Goal: Transaction & Acquisition: Purchase product/service

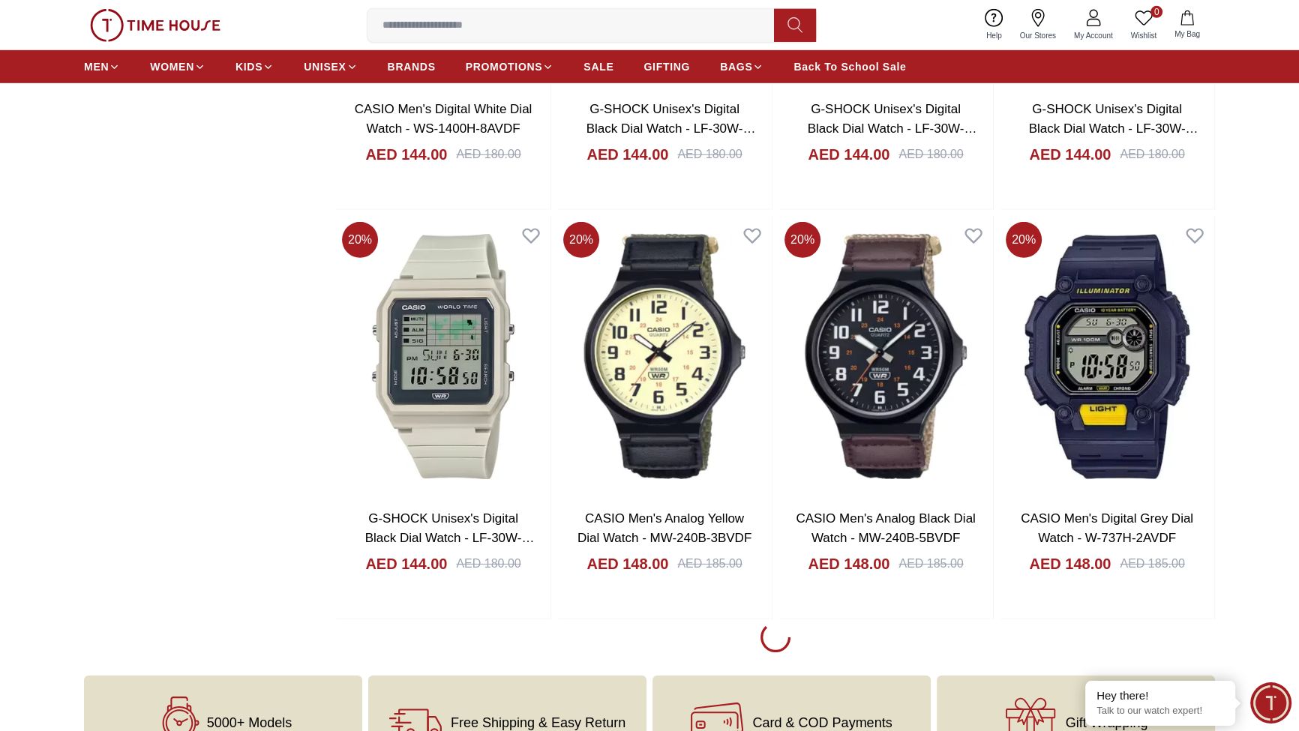
scroll to position [5987, 0]
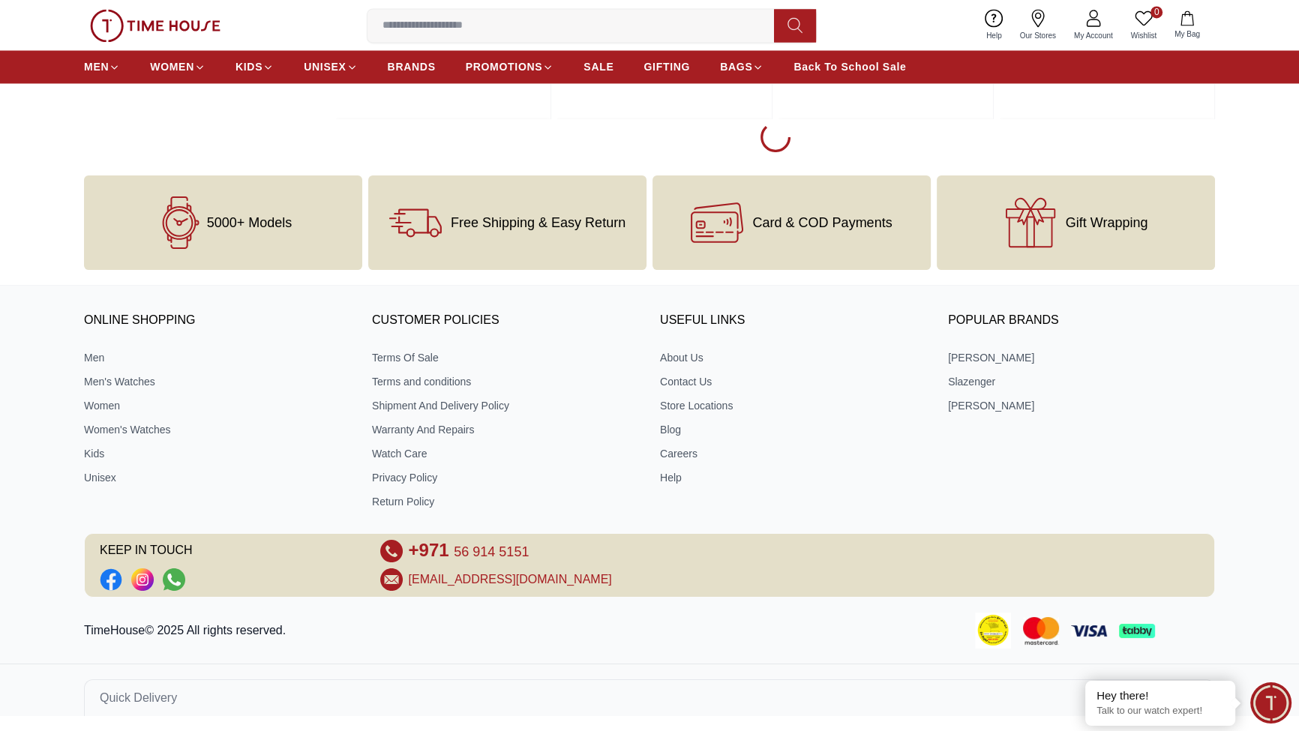
scroll to position [10953, 0]
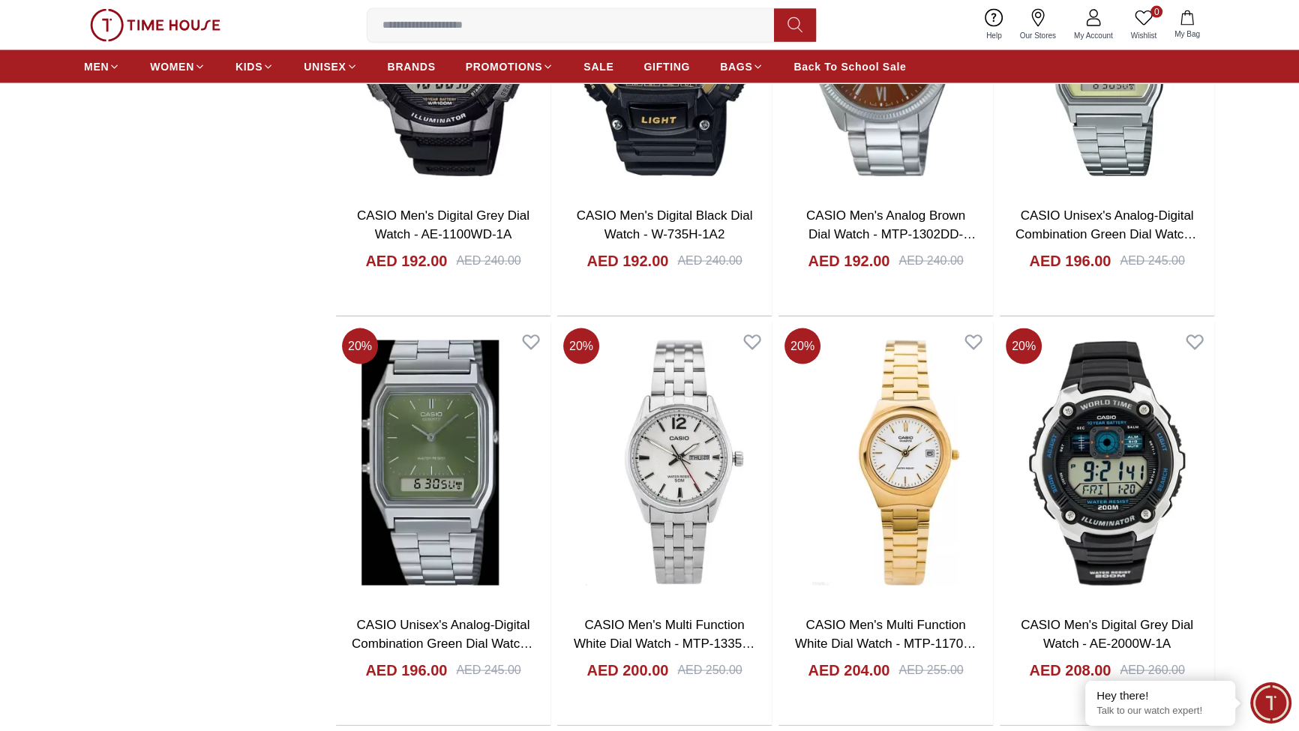
scroll to position [13044, 0]
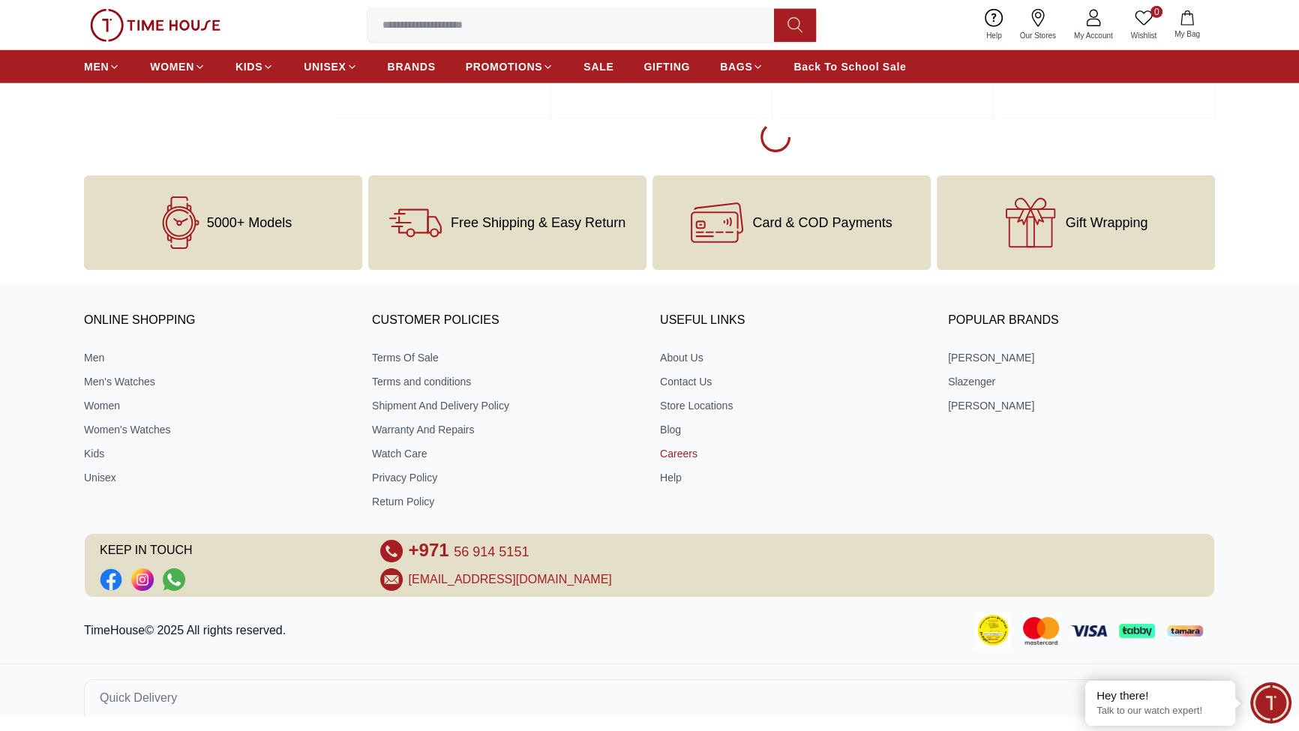
click at [686, 446] on link "Careers" at bounding box center [793, 453] width 267 height 15
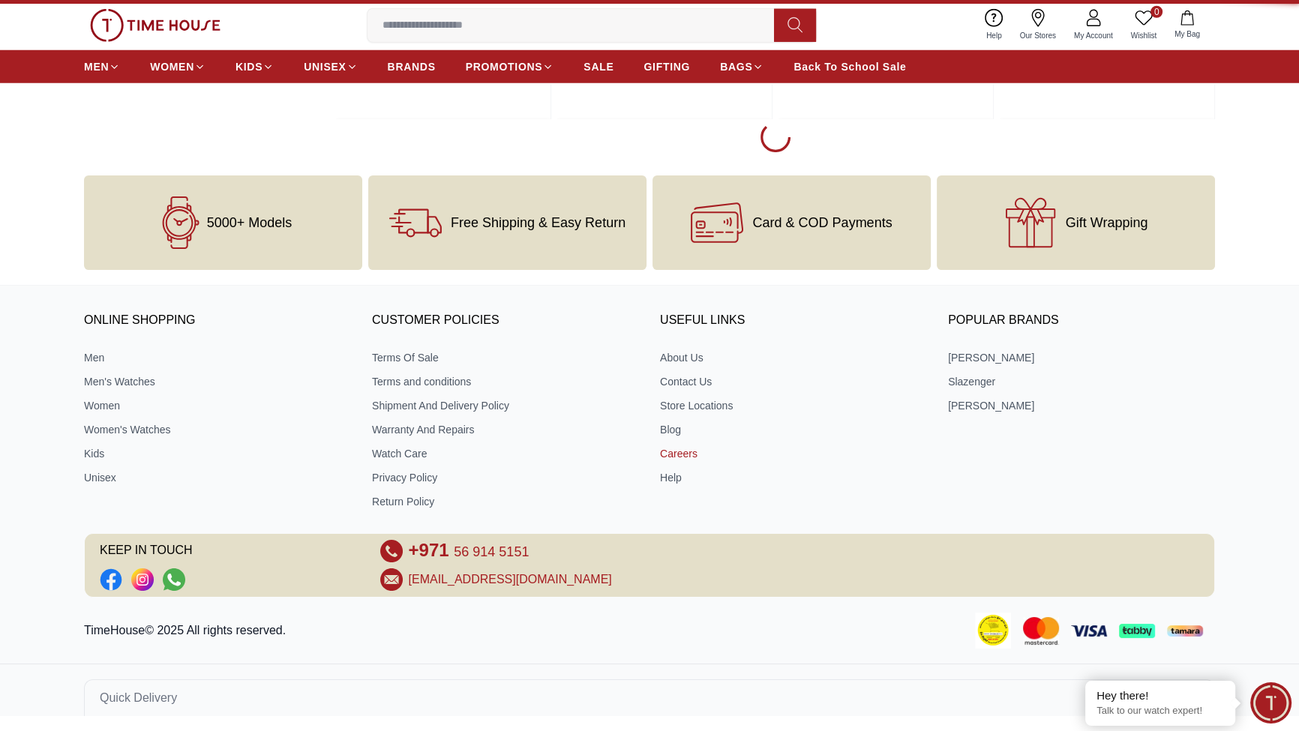
scroll to position [0, 0]
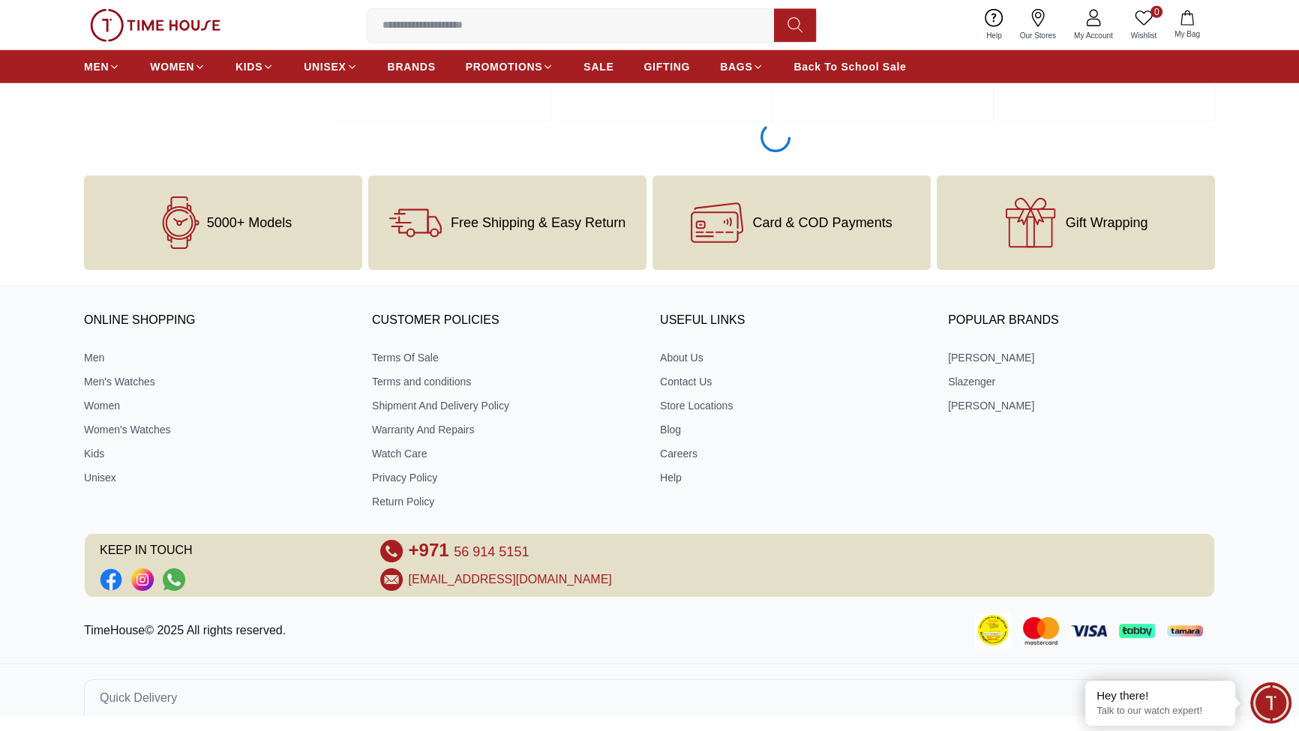
scroll to position [12861, 0]
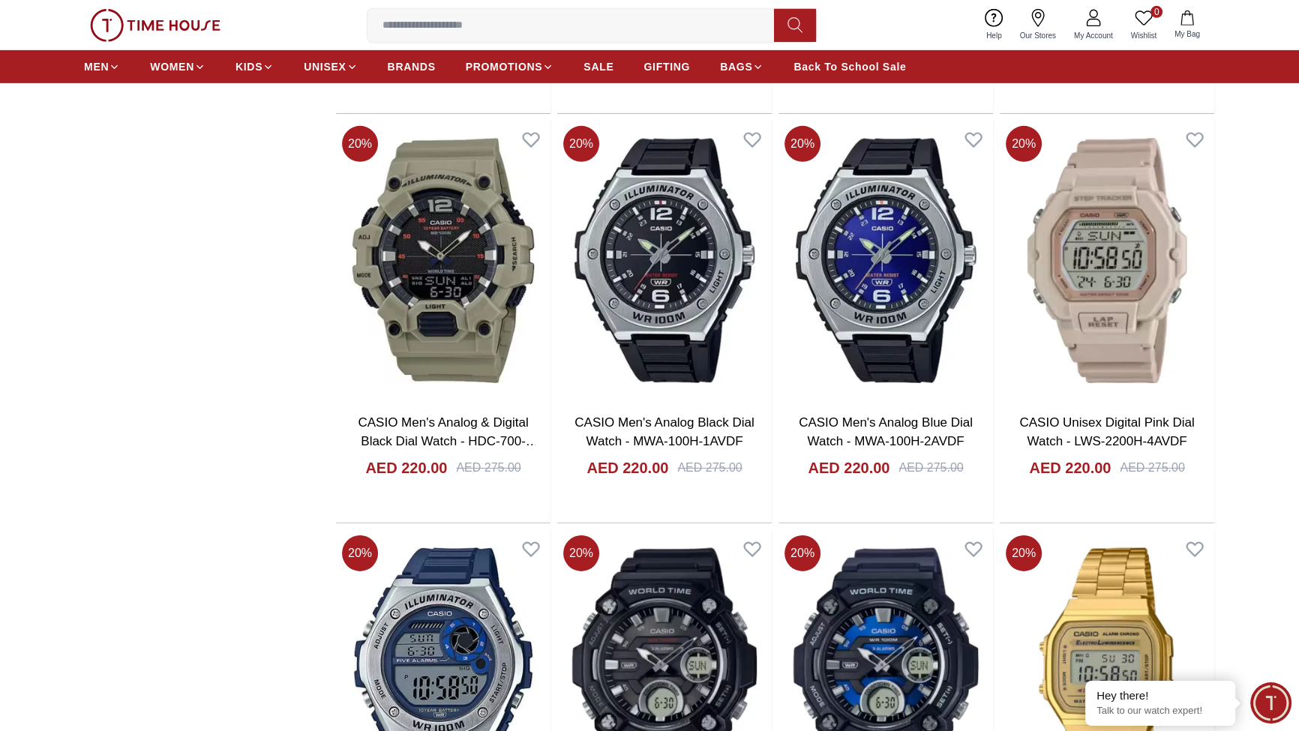
scroll to position [13225, 0]
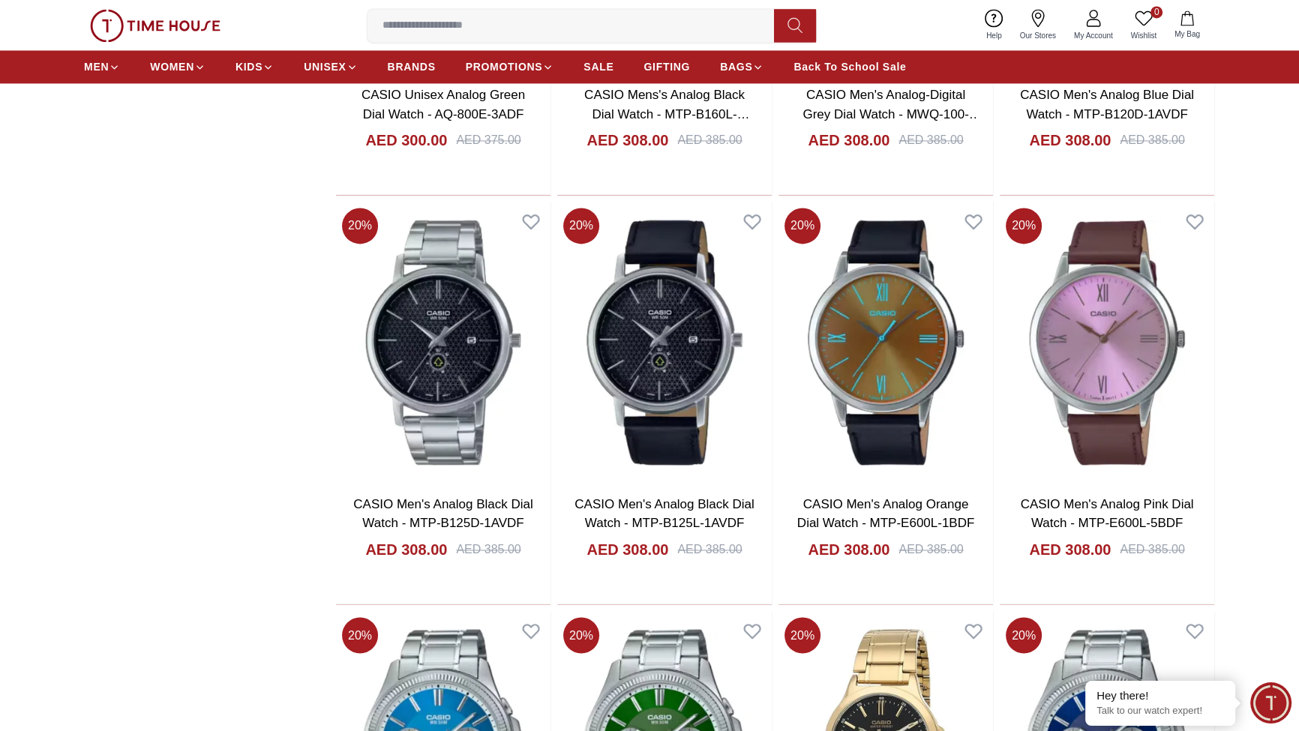
scroll to position [16674, 0]
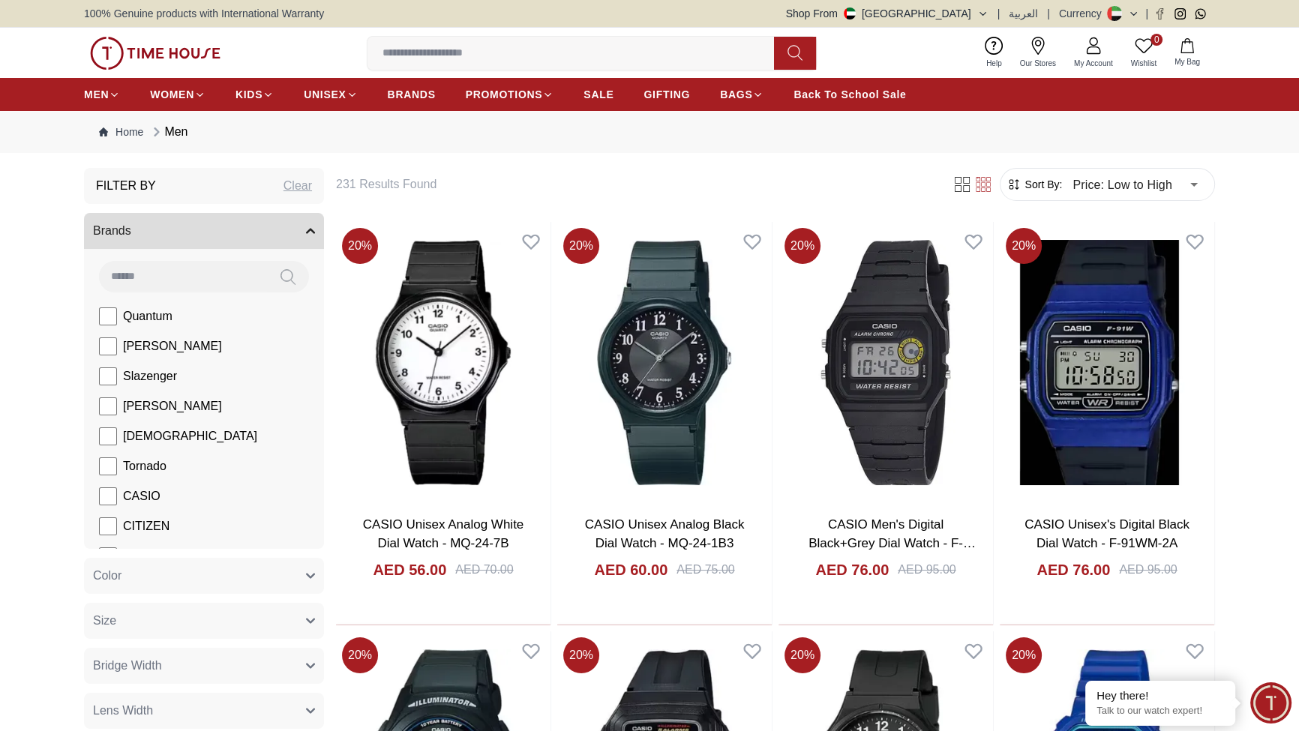
click at [185, 291] on input at bounding box center [183, 276] width 168 height 30
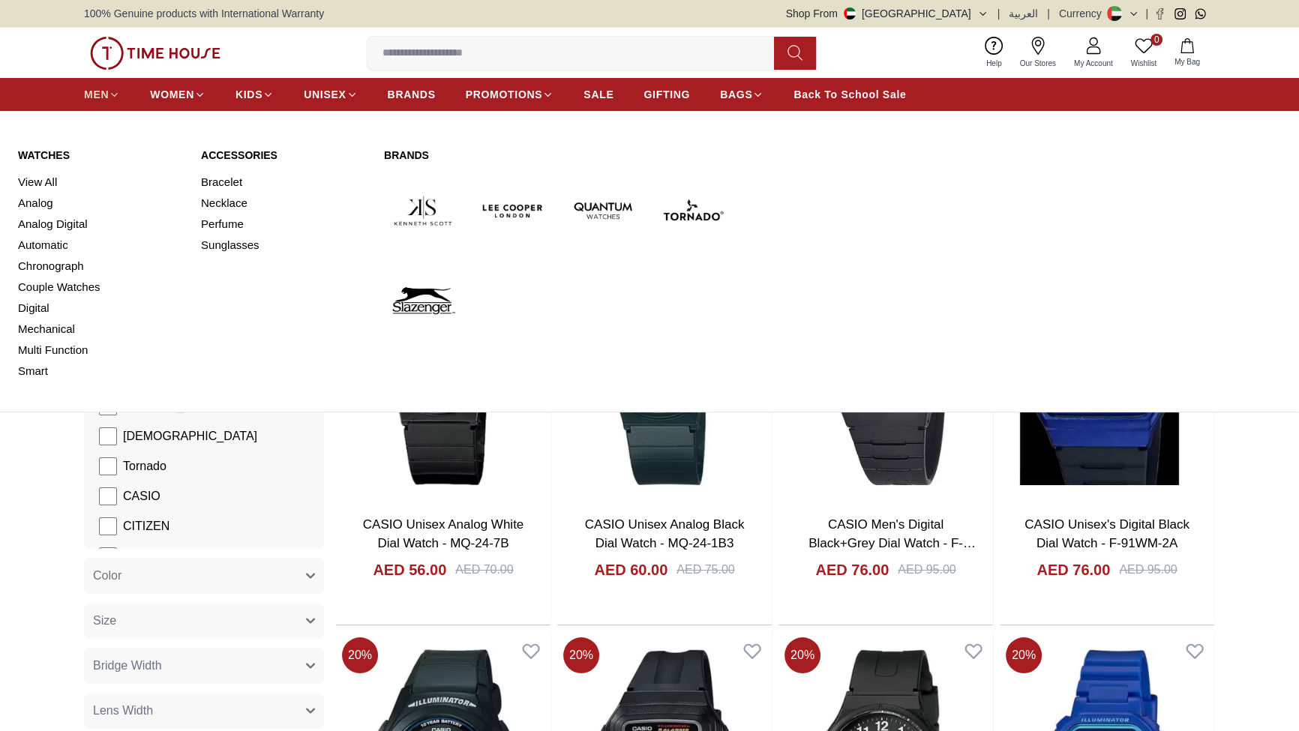
click at [109, 102] on span "MEN" at bounding box center [96, 94] width 25 height 15
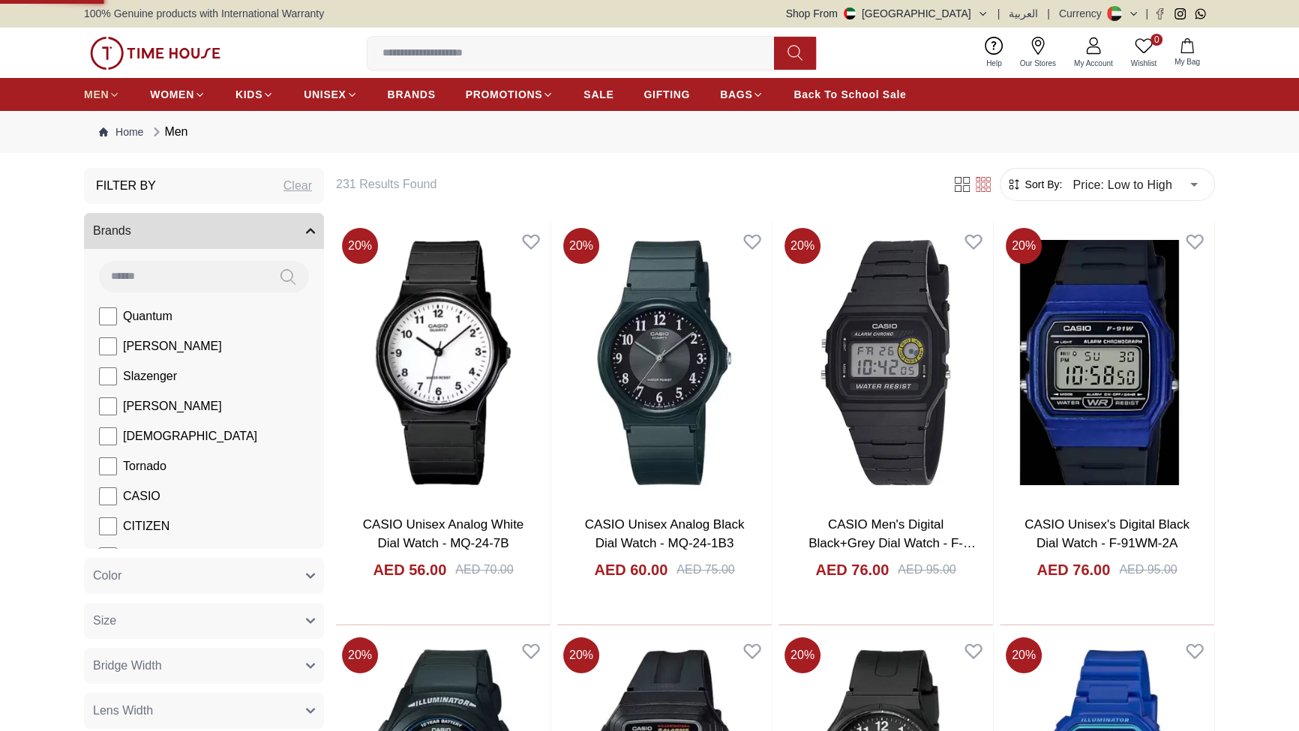
type input "******"
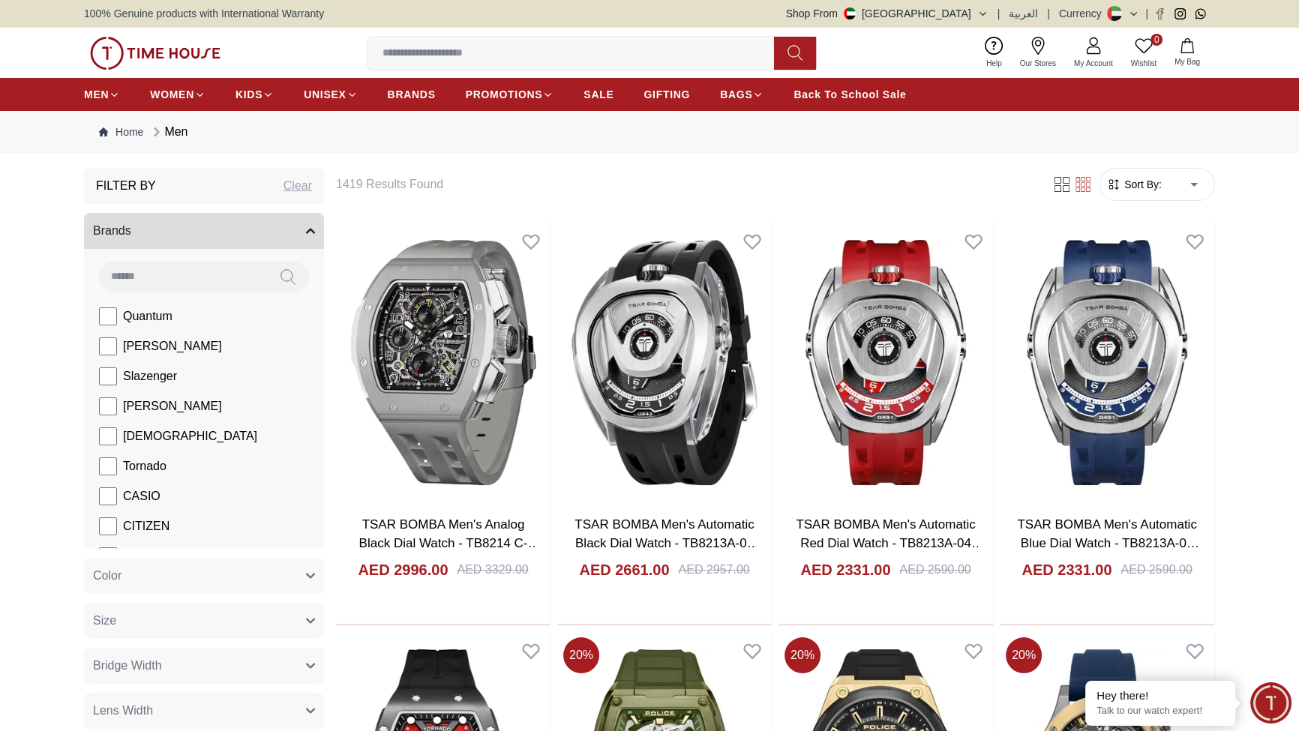
click at [290, 249] on button "Brands" at bounding box center [204, 231] width 240 height 36
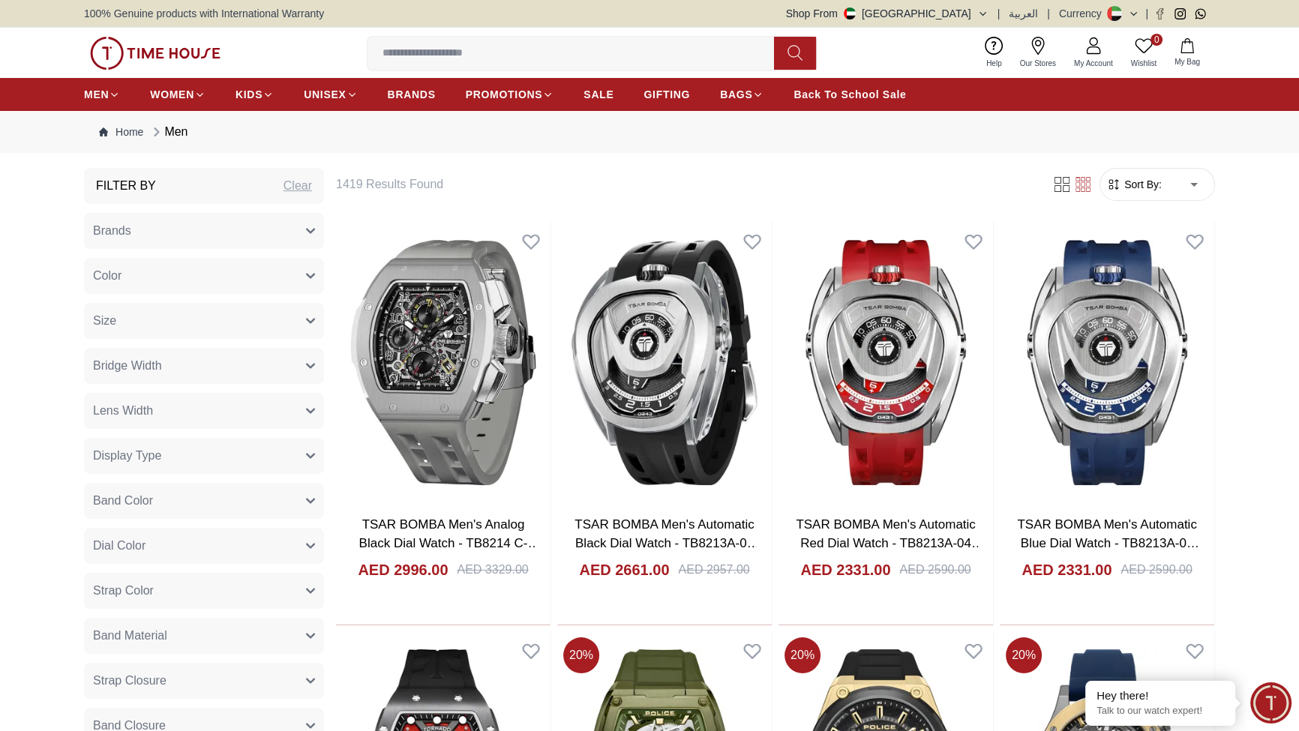
click at [311, 204] on div "Filter By Clear" at bounding box center [204, 186] width 240 height 36
click at [263, 249] on button "Brands" at bounding box center [204, 231] width 240 height 36
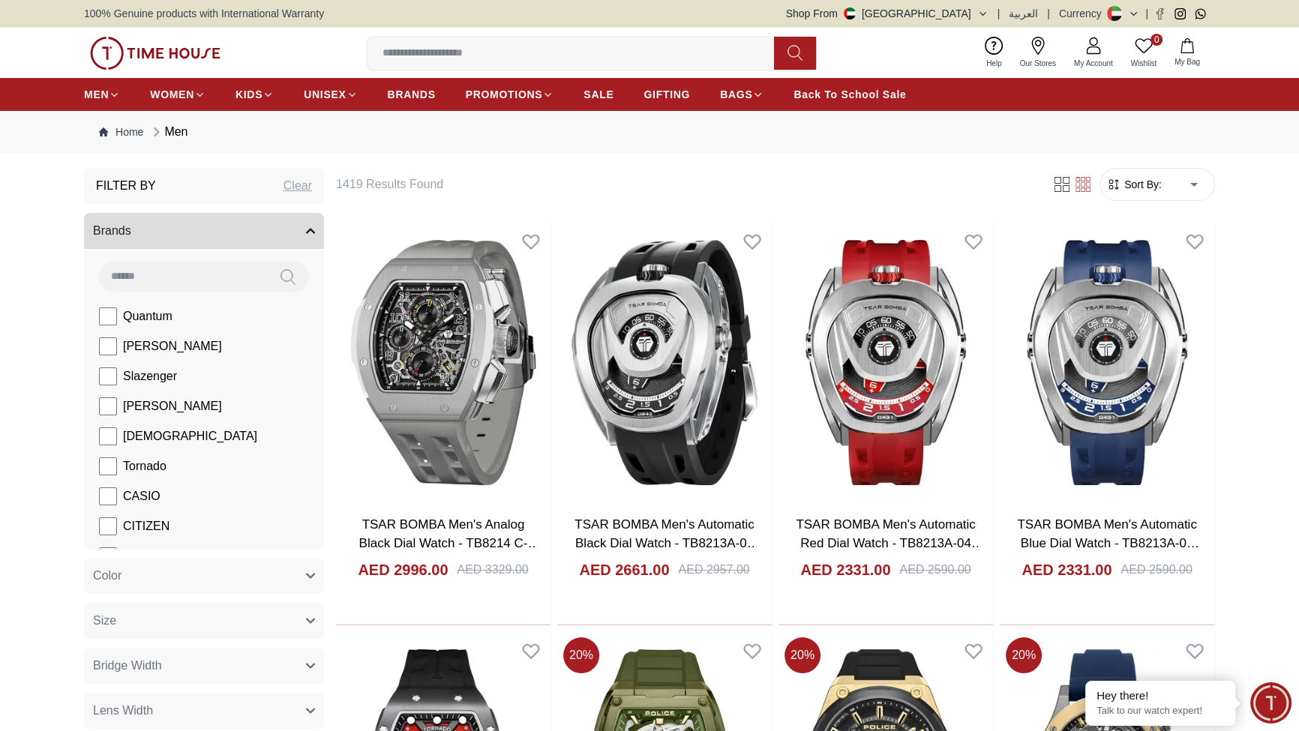
click at [218, 291] on input at bounding box center [183, 276] width 168 height 30
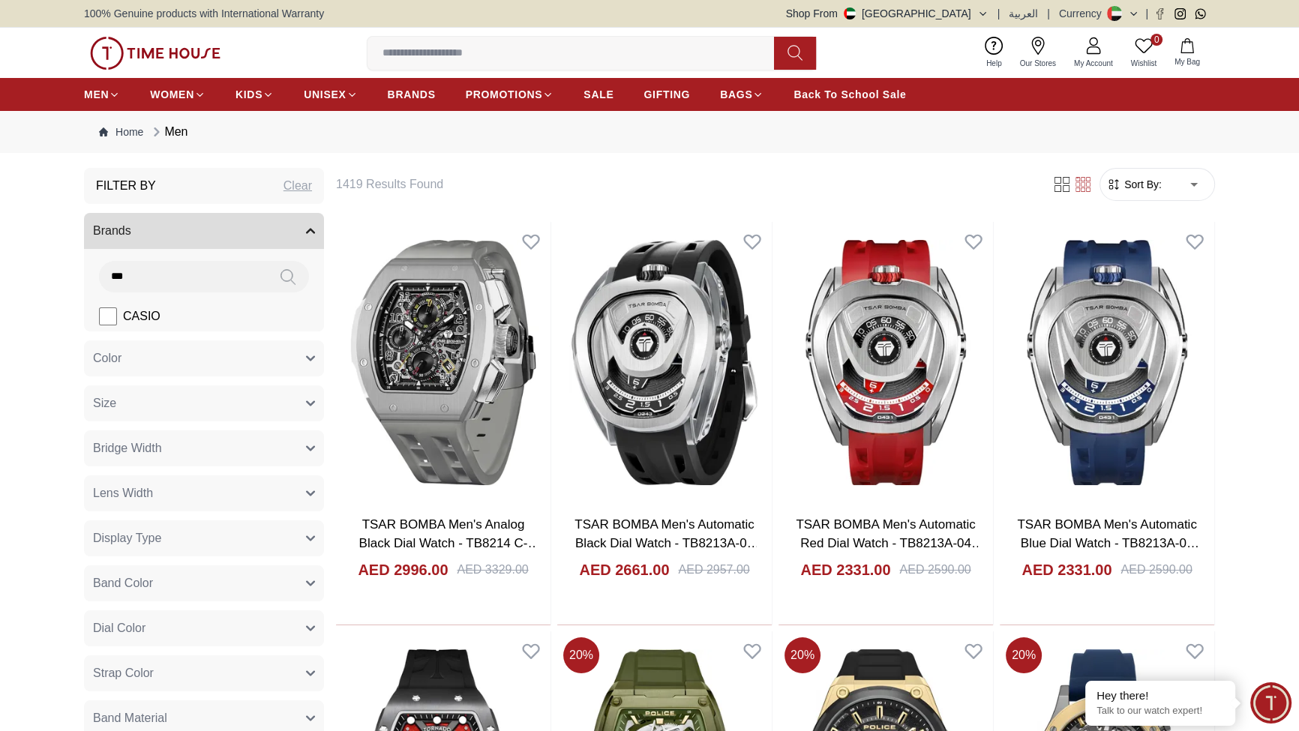
type input "***"
click at [310, 332] on li "CASIO" at bounding box center [207, 317] width 234 height 30
click at [161, 326] on label "CASIO" at bounding box center [130, 317] width 62 height 18
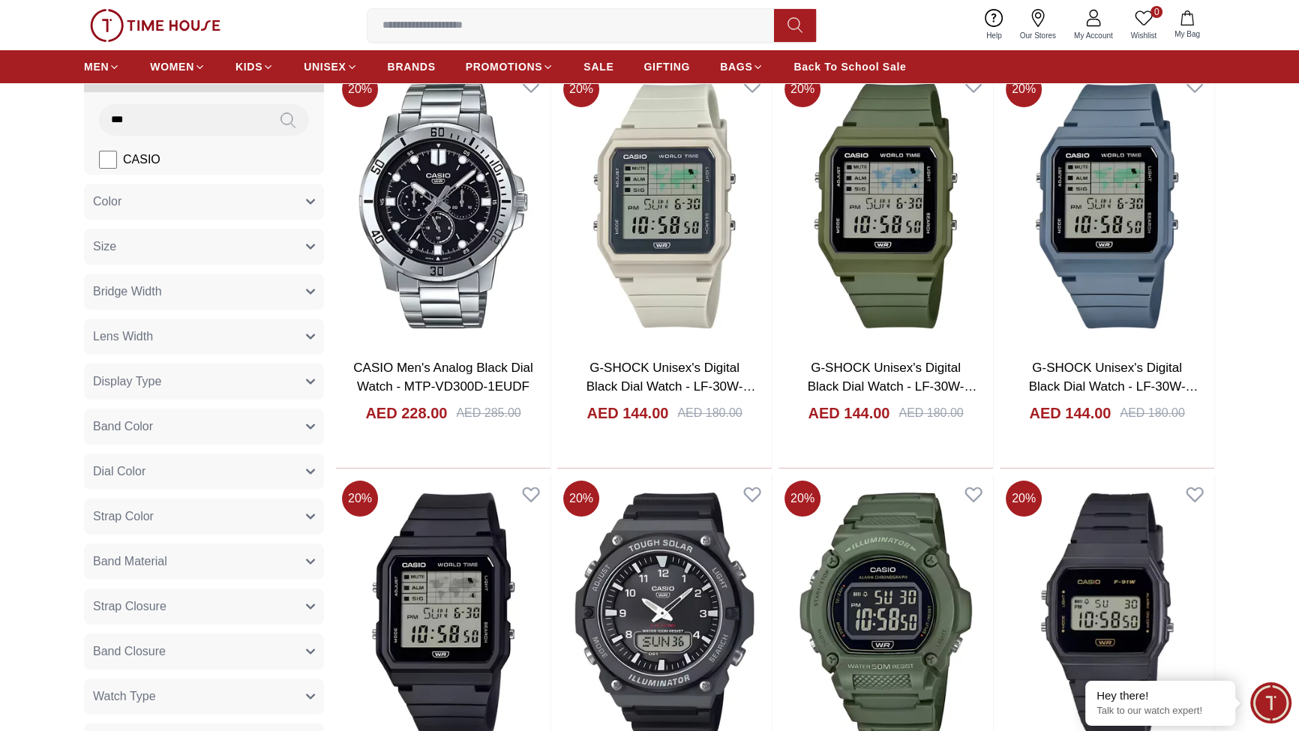
scroll to position [182, 0]
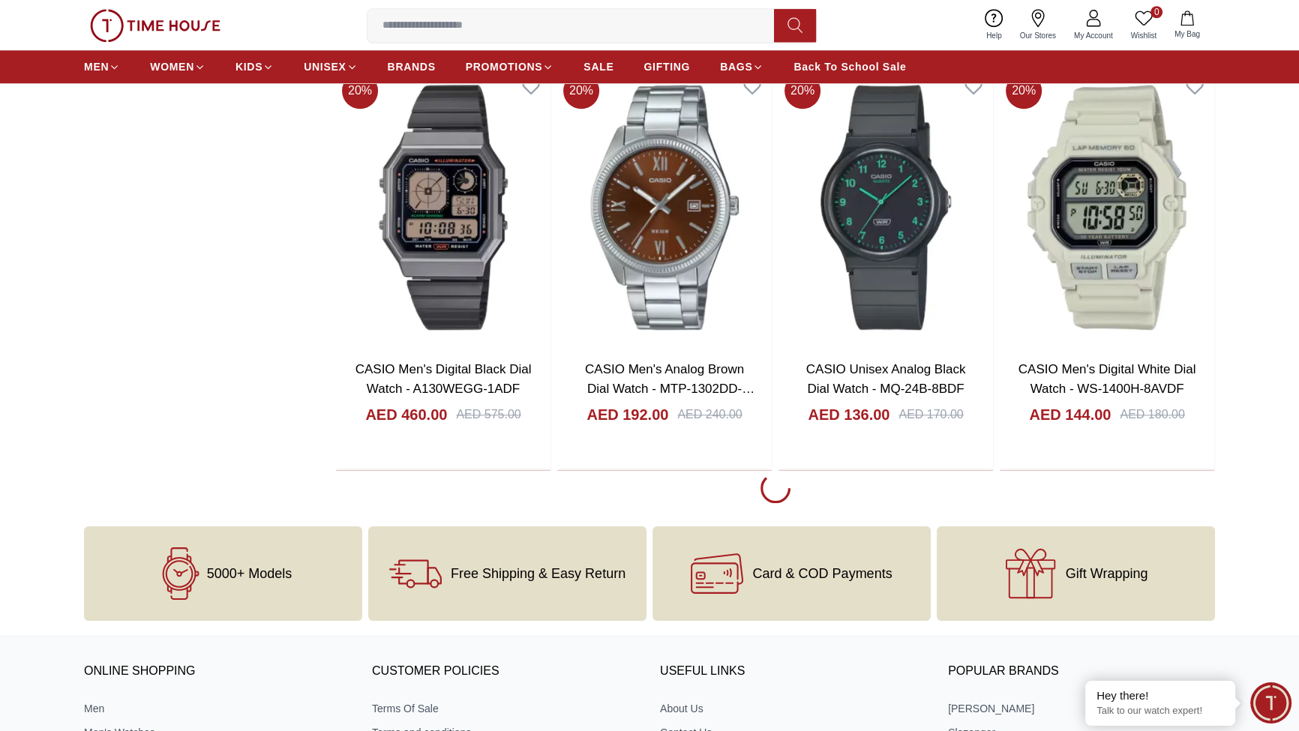
scroll to position [1818, 0]
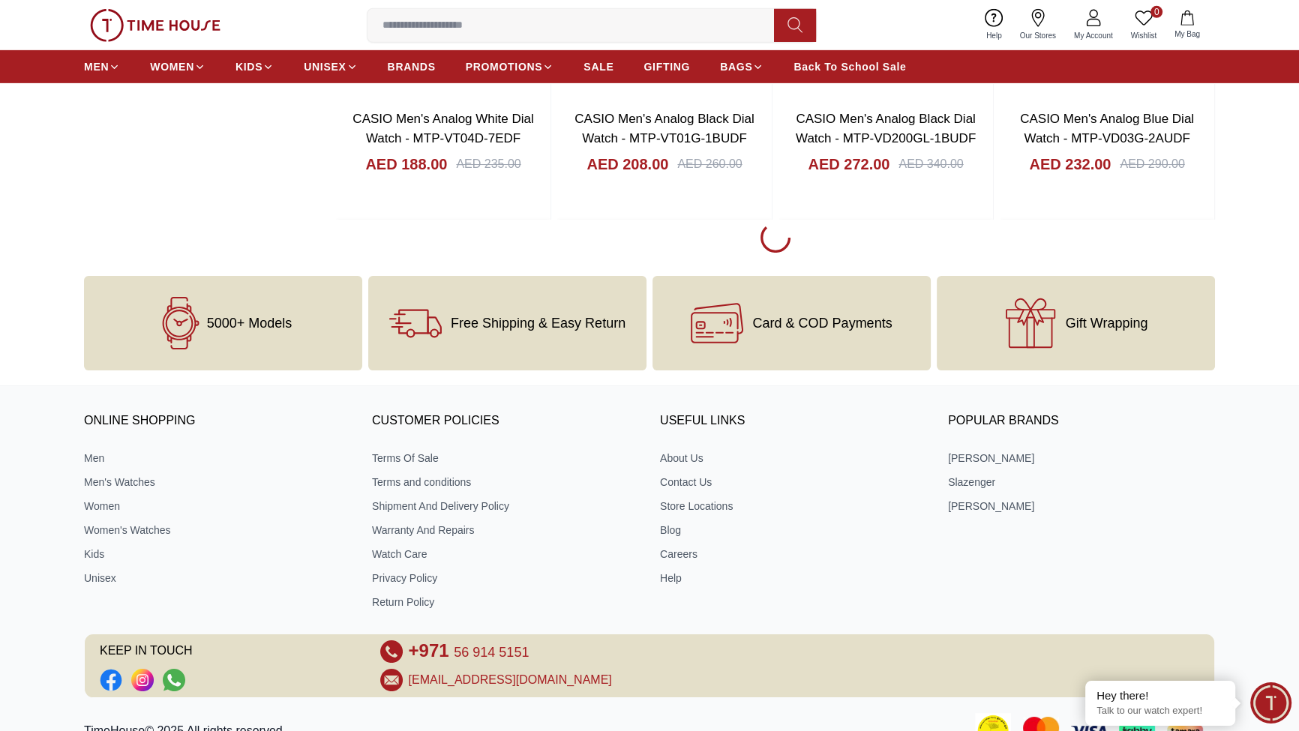
scroll to position [6364, 0]
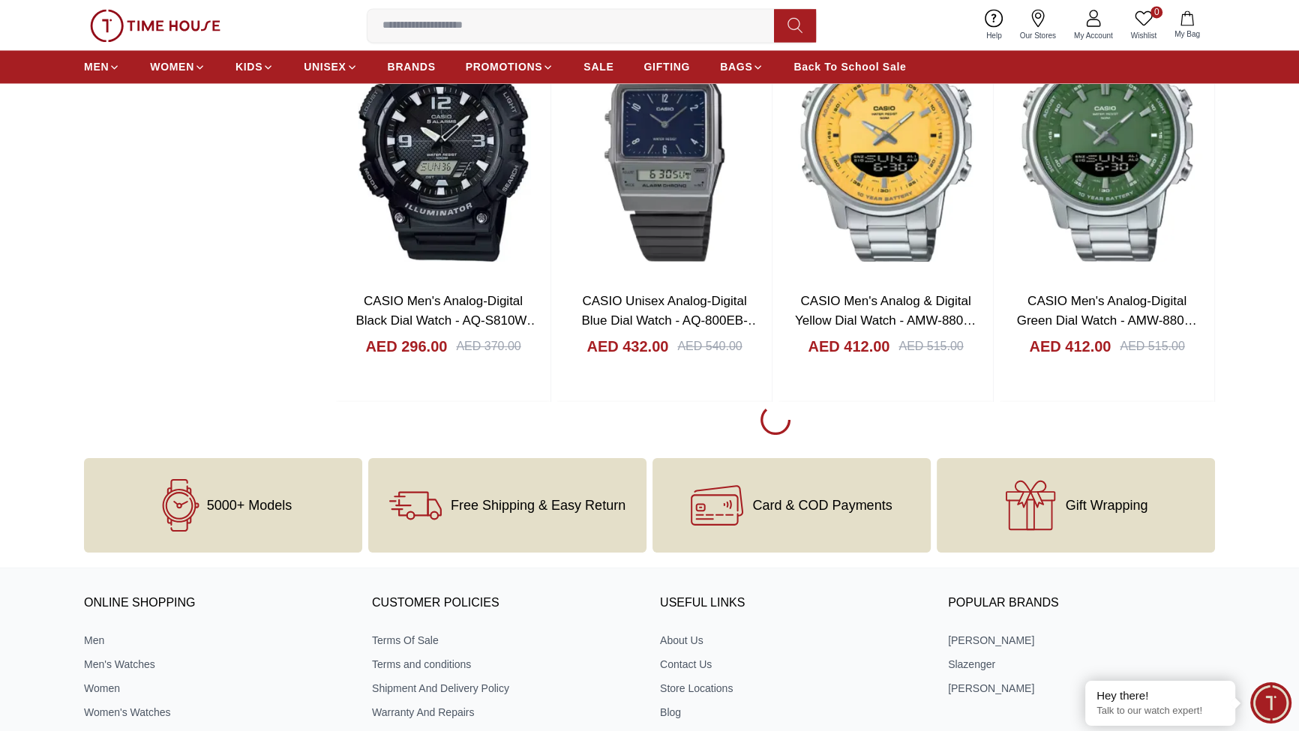
scroll to position [10182, 0]
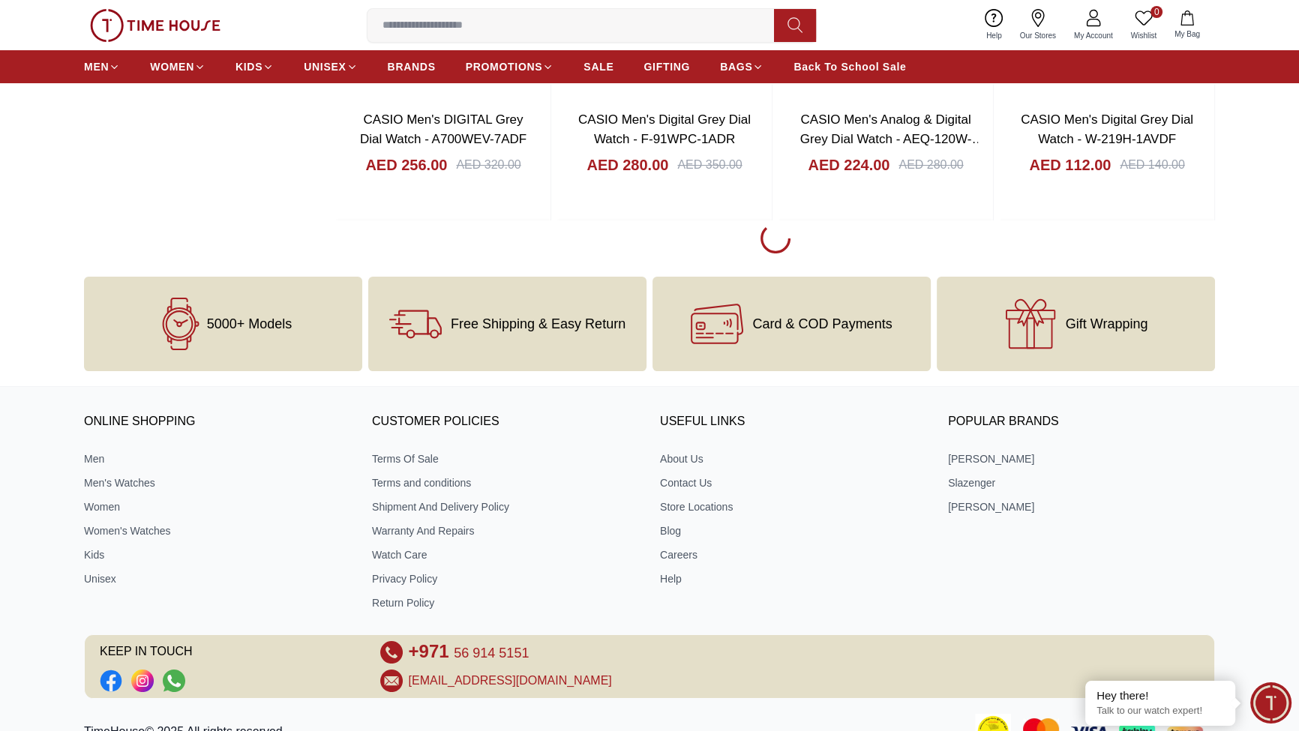
scroll to position [14364, 0]
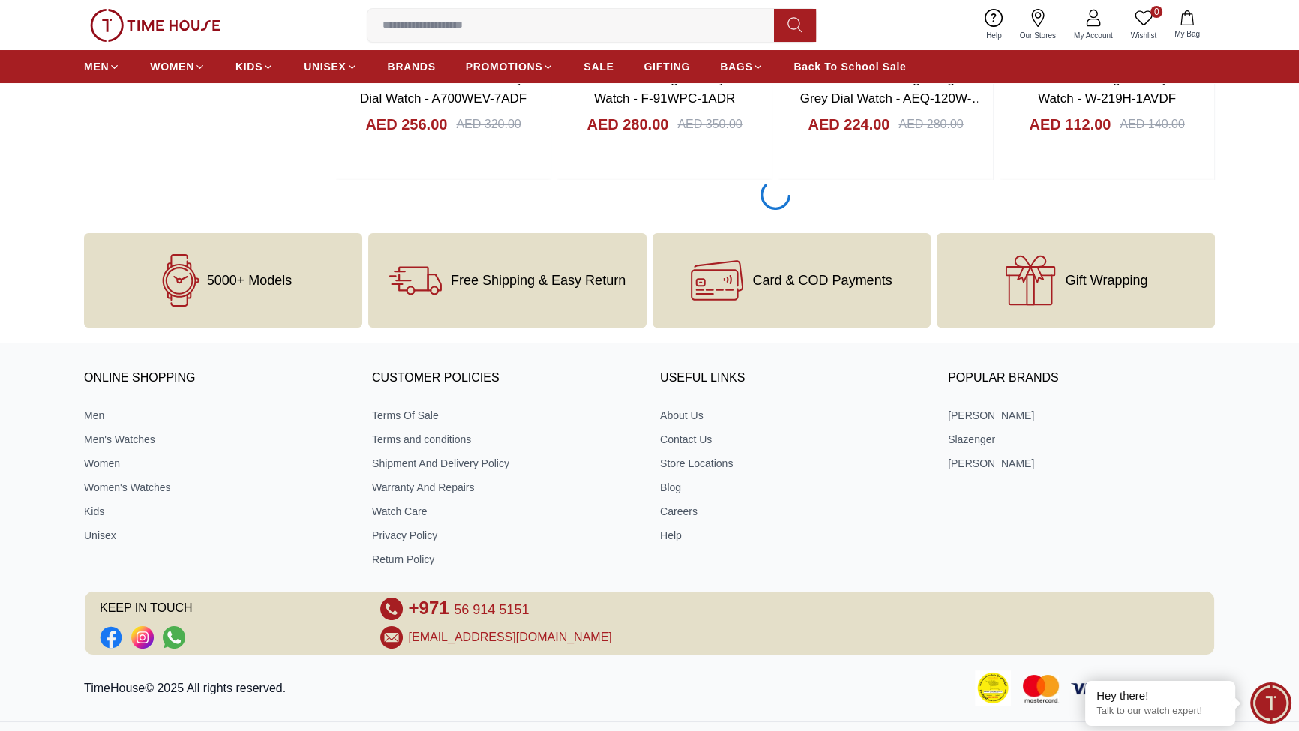
scroll to position [14728, 0]
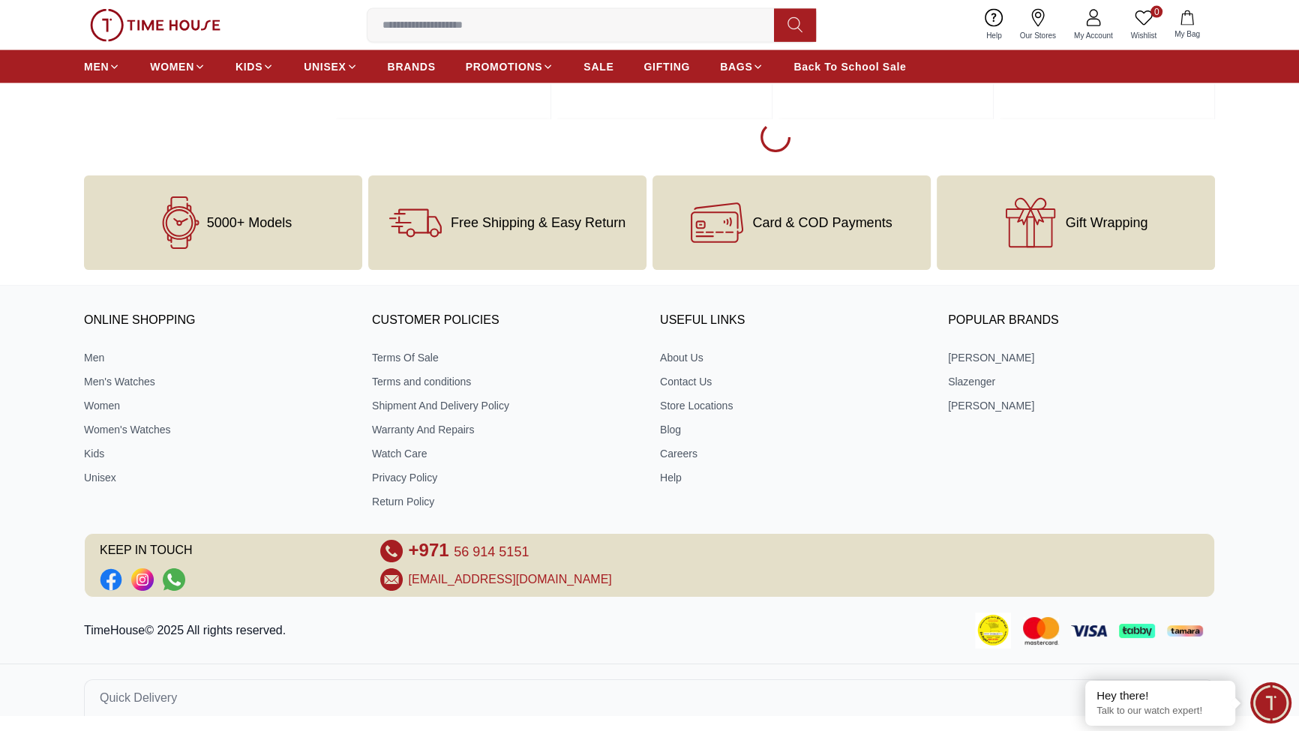
scroll to position [18729, 0]
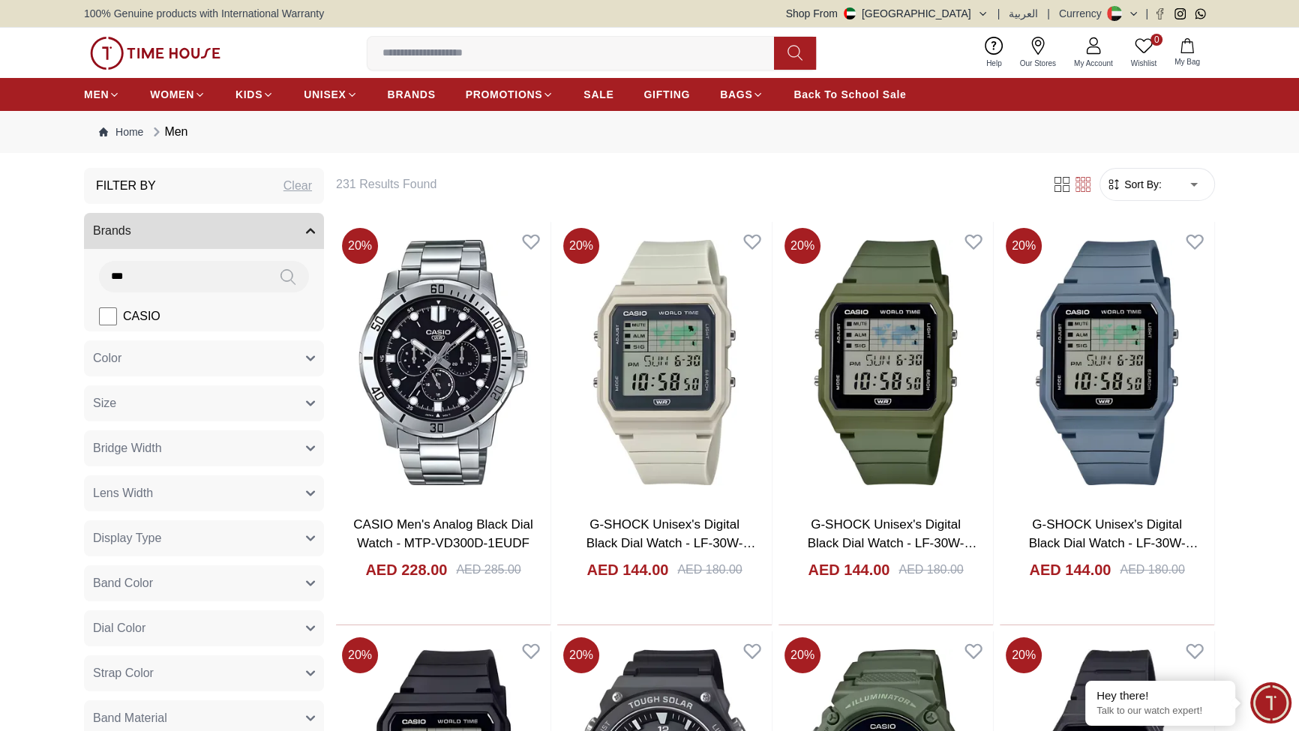
click at [1029, 55] on icon at bounding box center [1038, 46] width 18 height 18
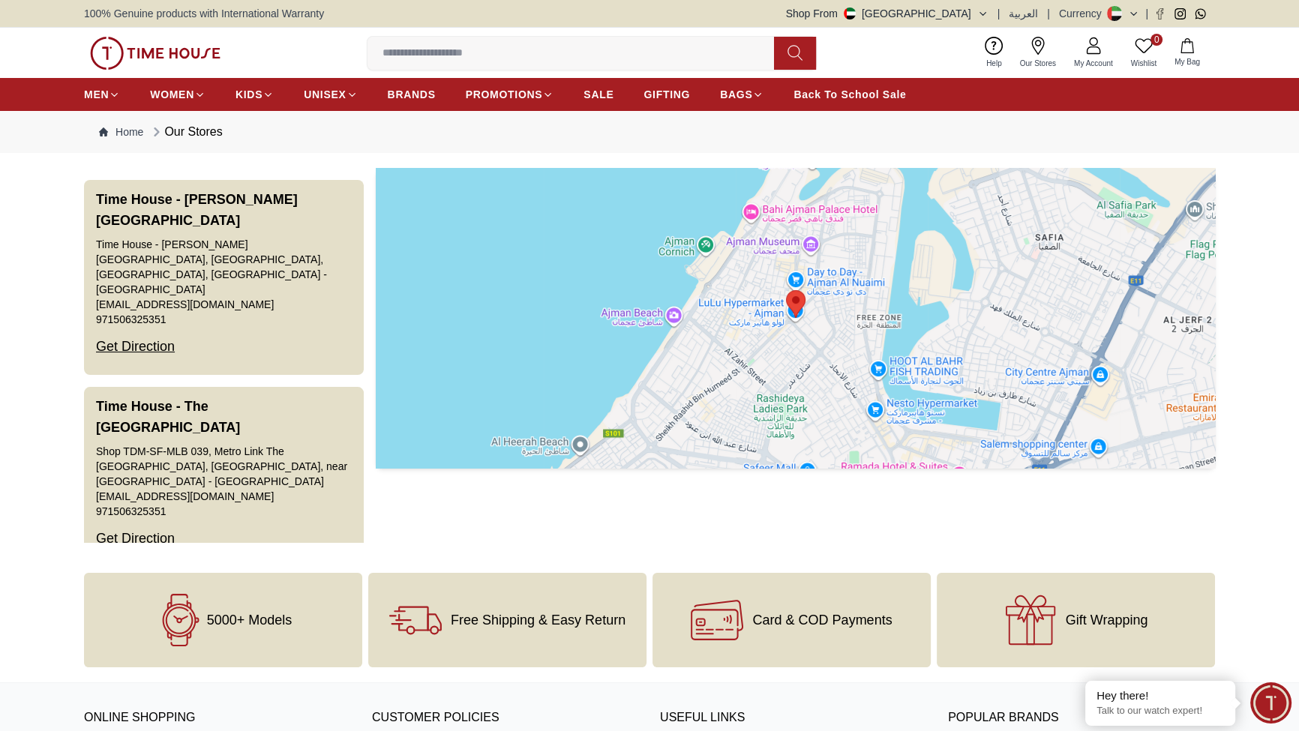
scroll to position [3478, 0]
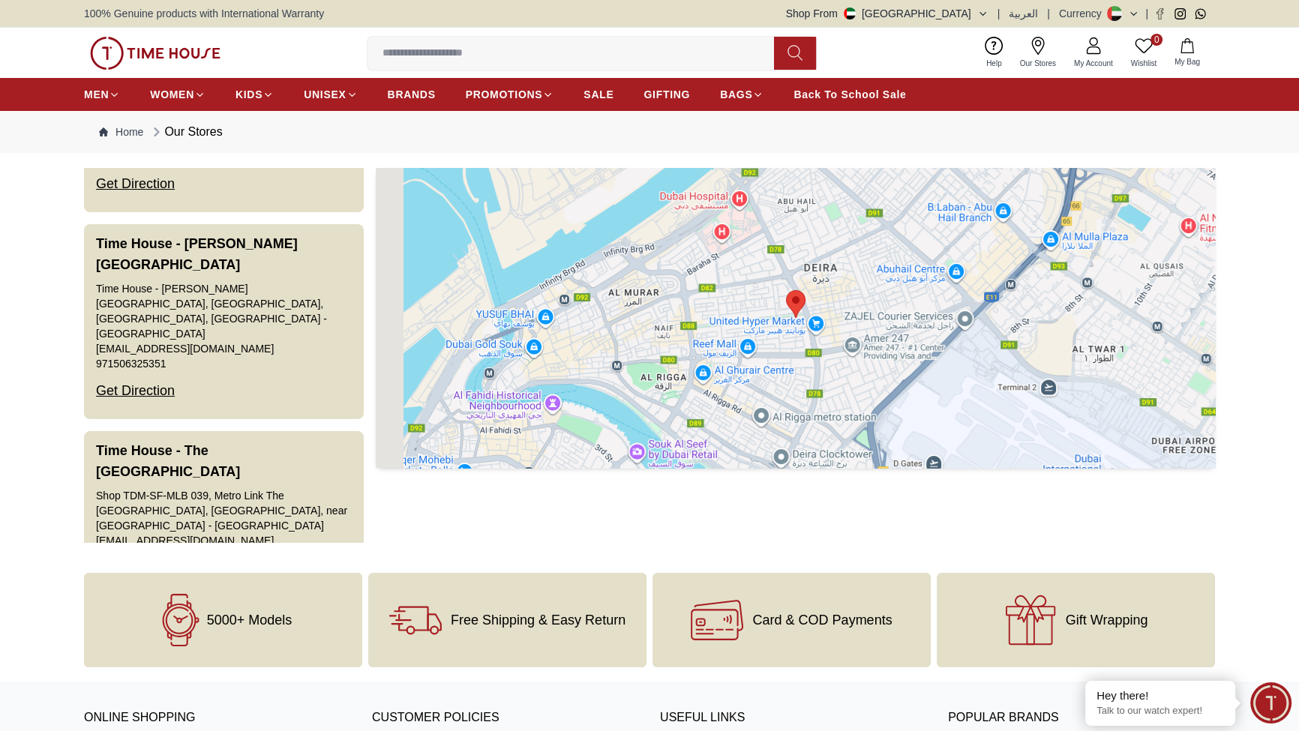
click at [786, 290] on area at bounding box center [786, 290] width 0 height 0
click at [786, 318] on img at bounding box center [796, 304] width 20 height 28
click at [786, 290] on area at bounding box center [786, 290] width 0 height 0
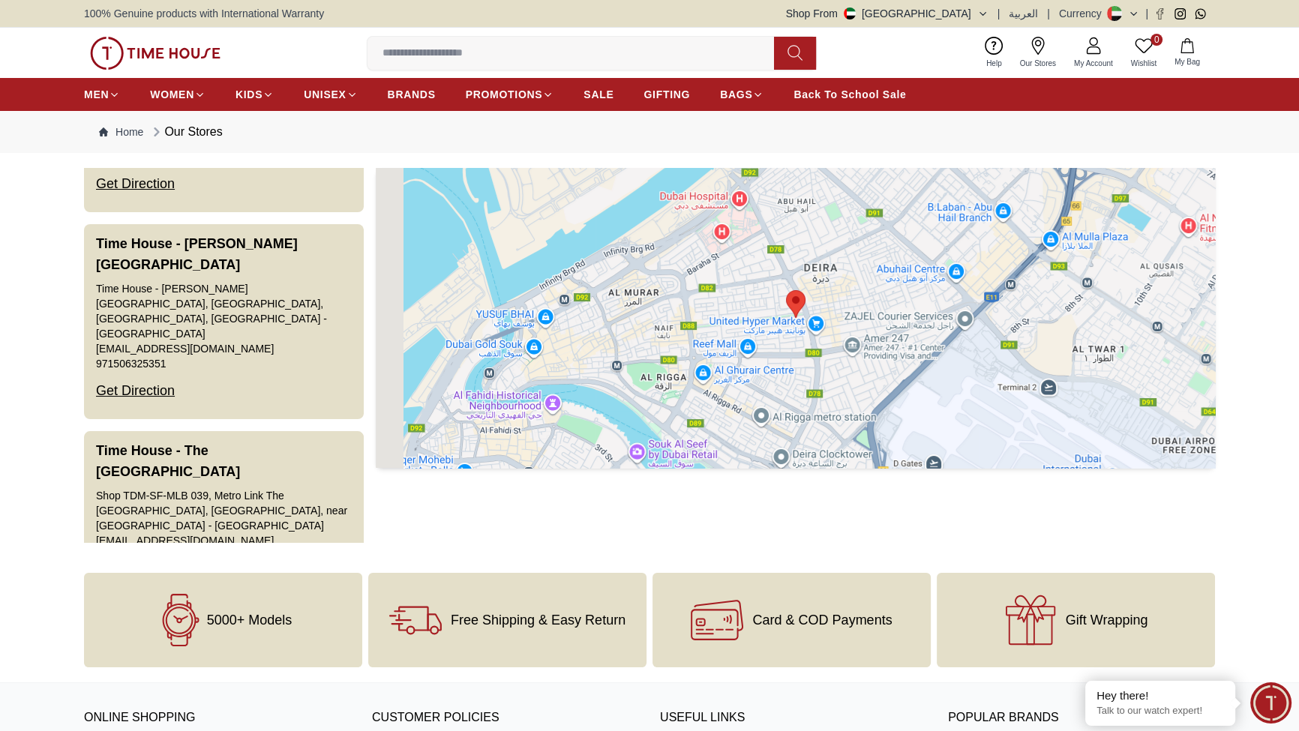
click at [786, 290] on area at bounding box center [786, 290] width 0 height 0
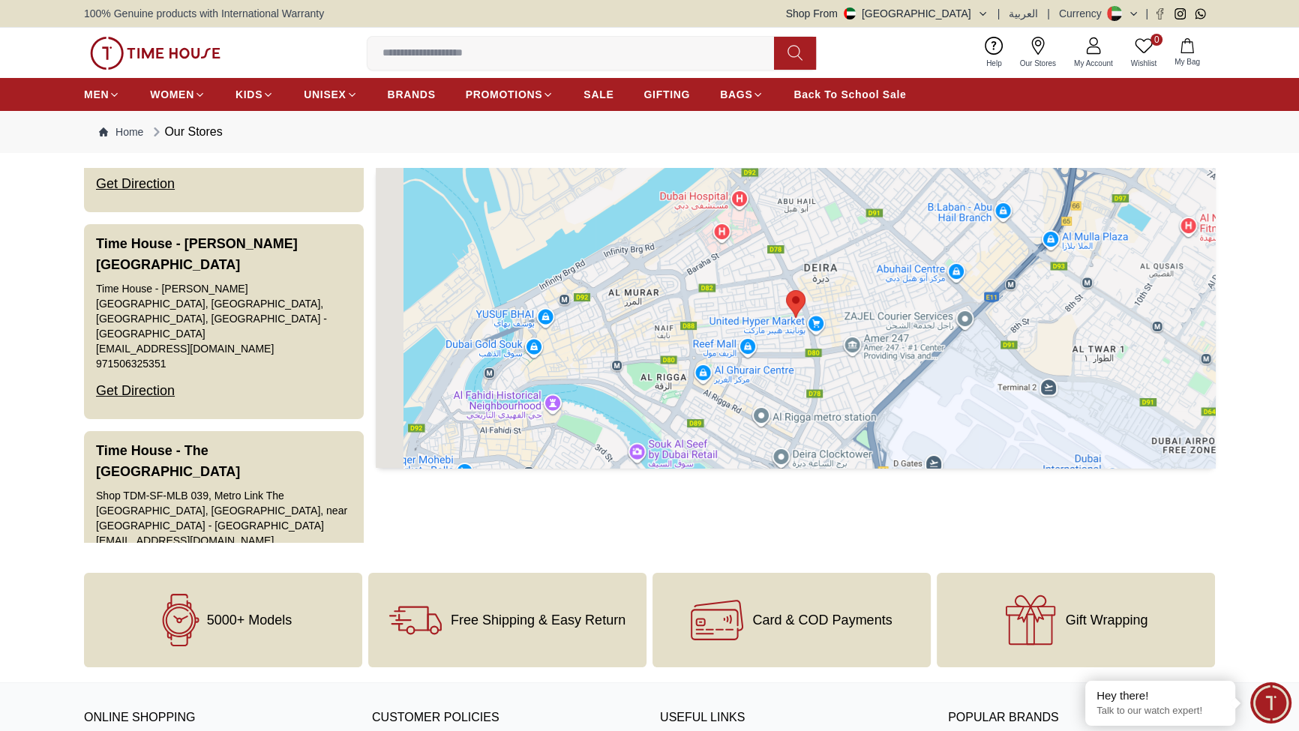
drag, startPoint x: 188, startPoint y: 467, endPoint x: 149, endPoint y: 432, distance: 53.1
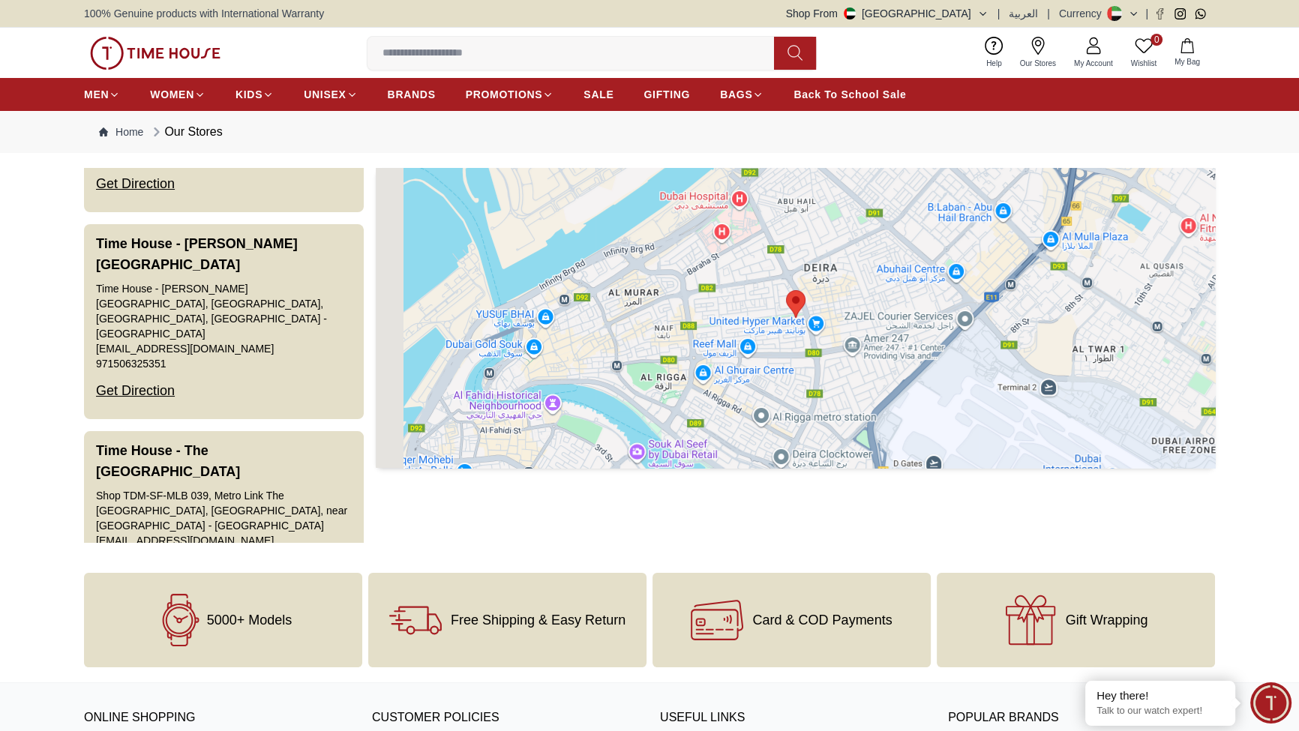
drag, startPoint x: 146, startPoint y: 416, endPoint x: 233, endPoint y: 523, distance: 137.6
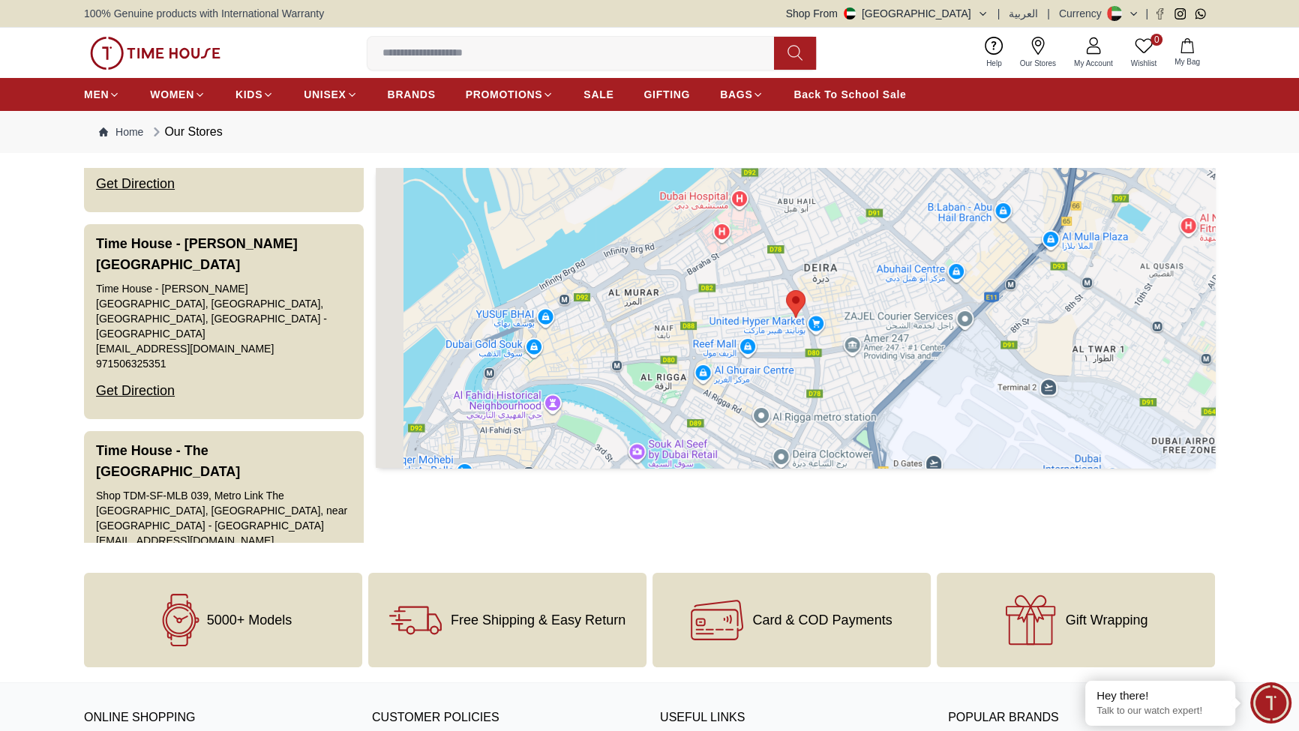
drag, startPoint x: 234, startPoint y: 516, endPoint x: 206, endPoint y: 503, distance: 30.5
click at [786, 290] on area at bounding box center [786, 290] width 0 height 0
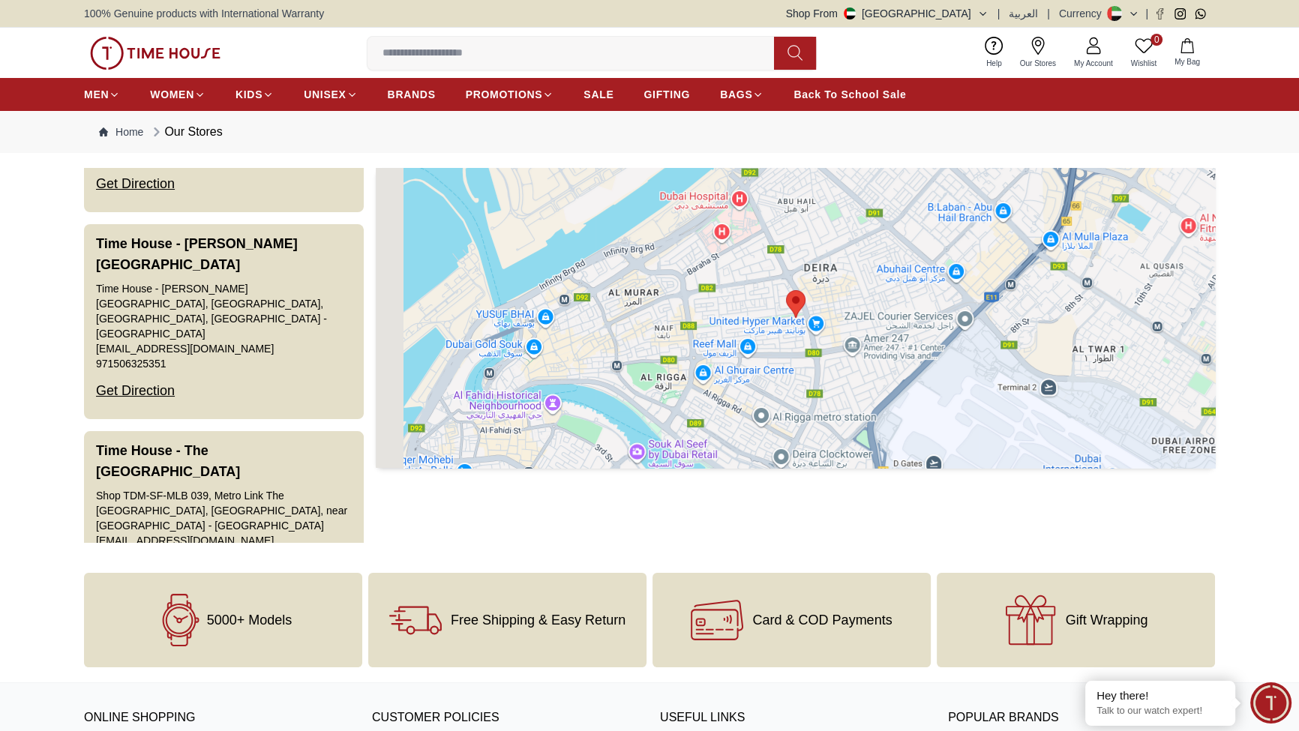
drag, startPoint x: 224, startPoint y: 459, endPoint x: 129, endPoint y: 446, distance: 96.1
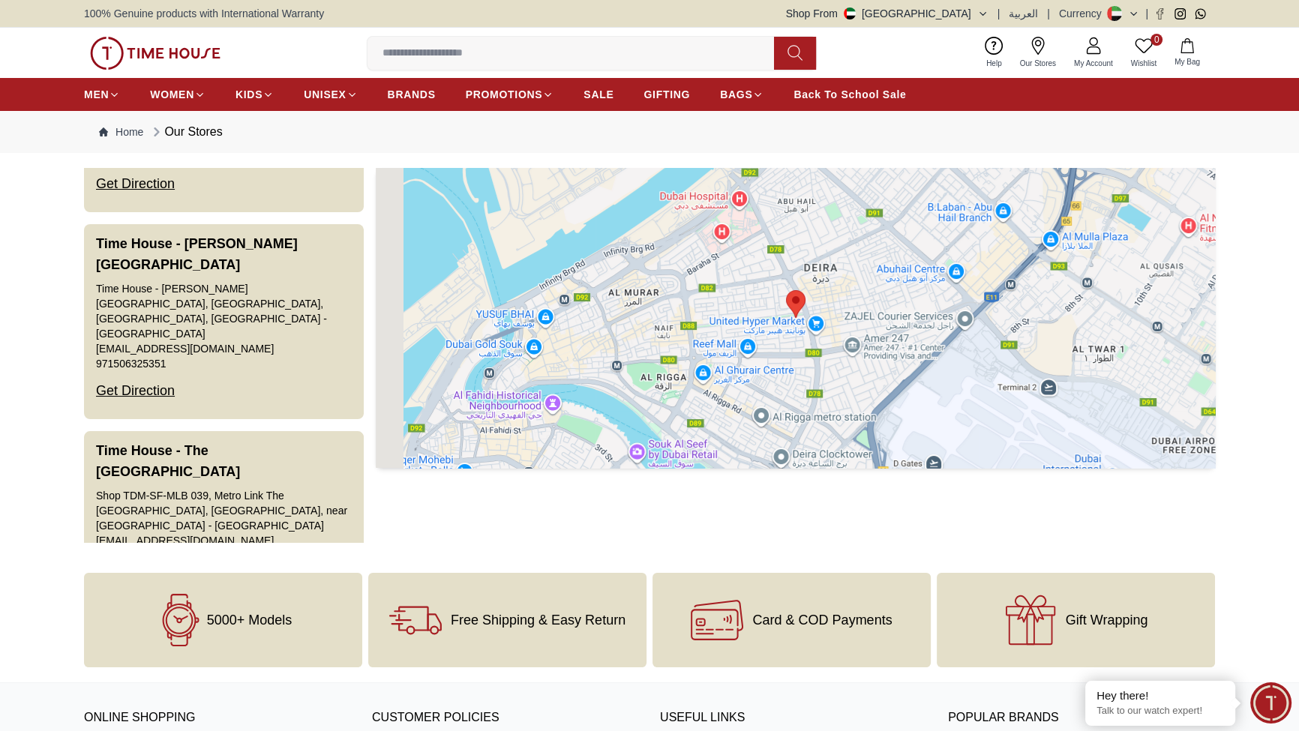
click at [436, 102] on span "BRANDS" at bounding box center [412, 94] width 48 height 15
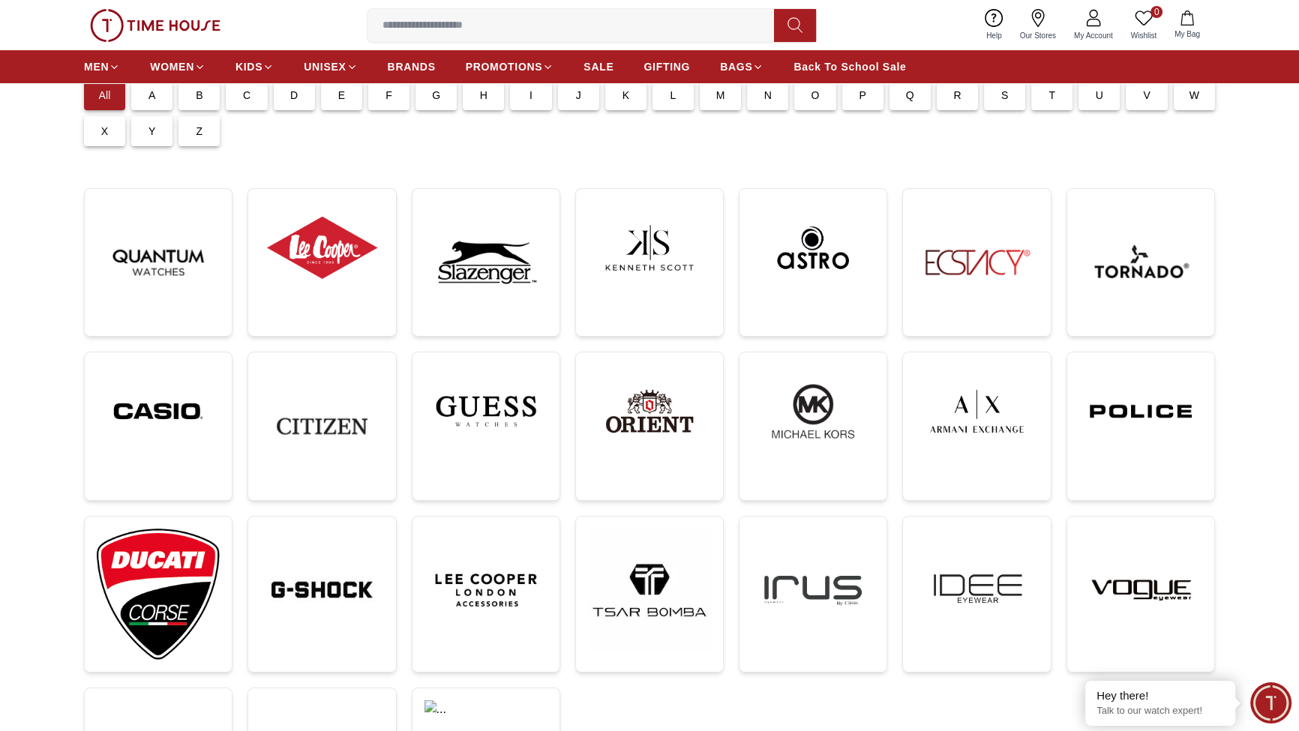
scroll to position [182, 0]
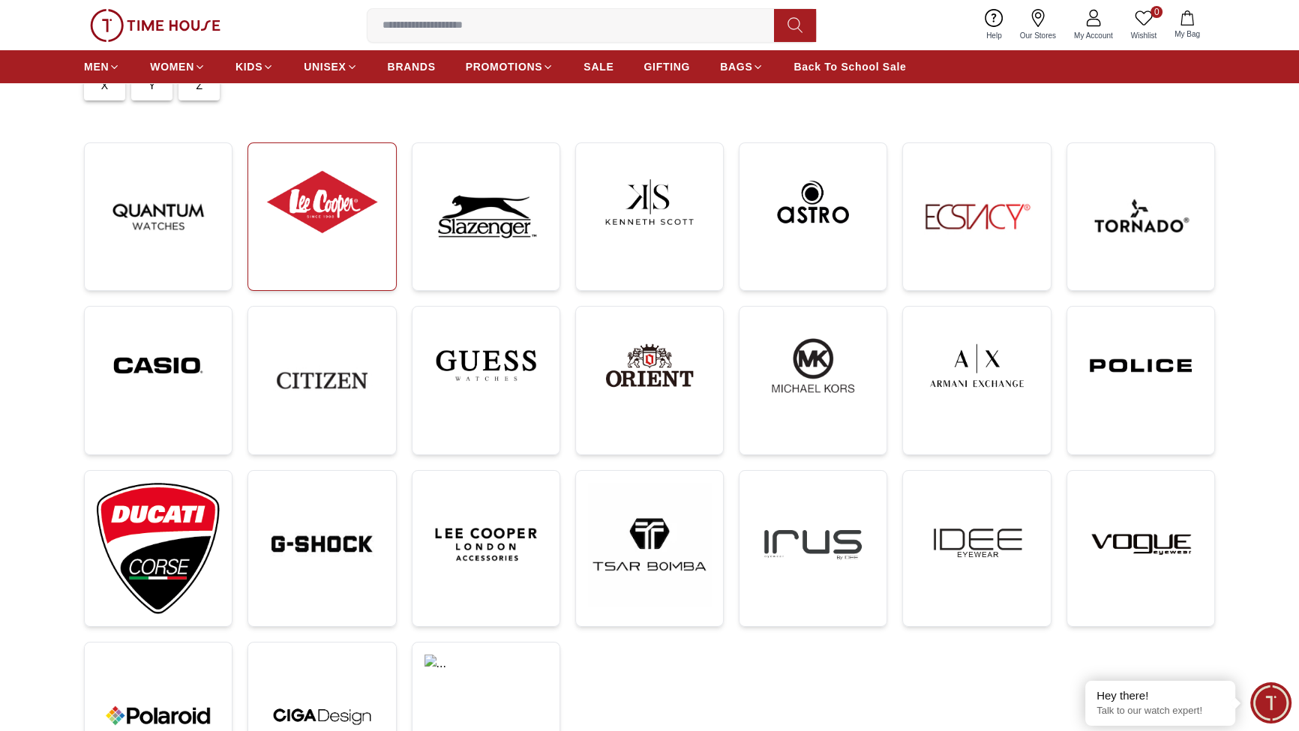
click at [364, 291] on link at bounding box center [322, 217] width 149 height 149
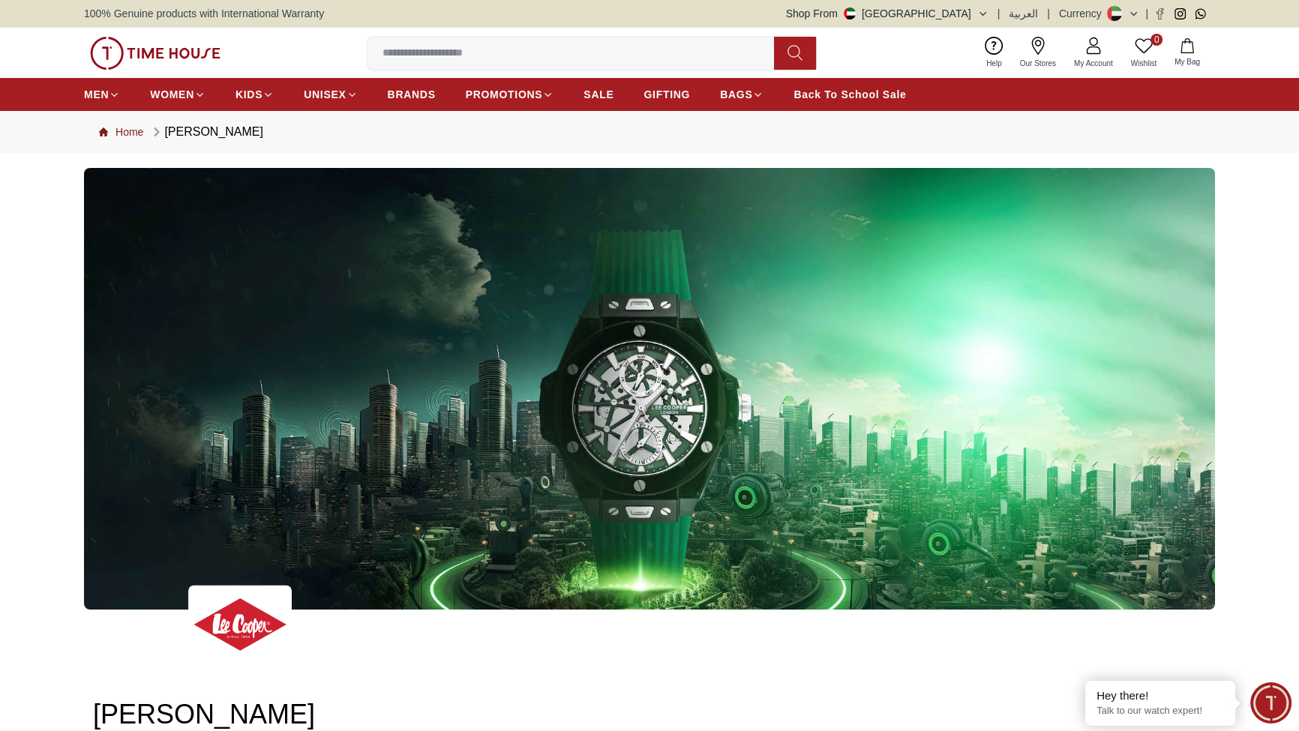
click at [143, 140] on link "Home" at bounding box center [121, 132] width 44 height 15
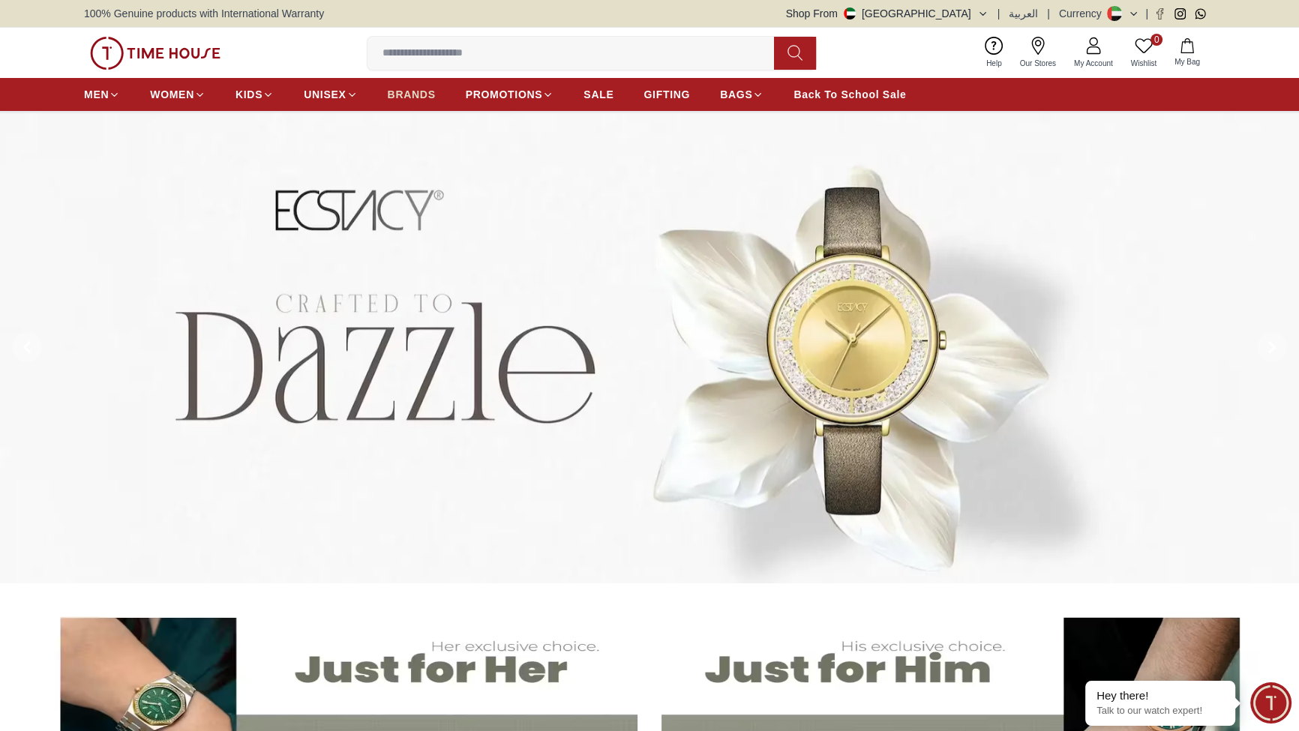
click at [436, 102] on span "BRANDS" at bounding box center [412, 94] width 48 height 15
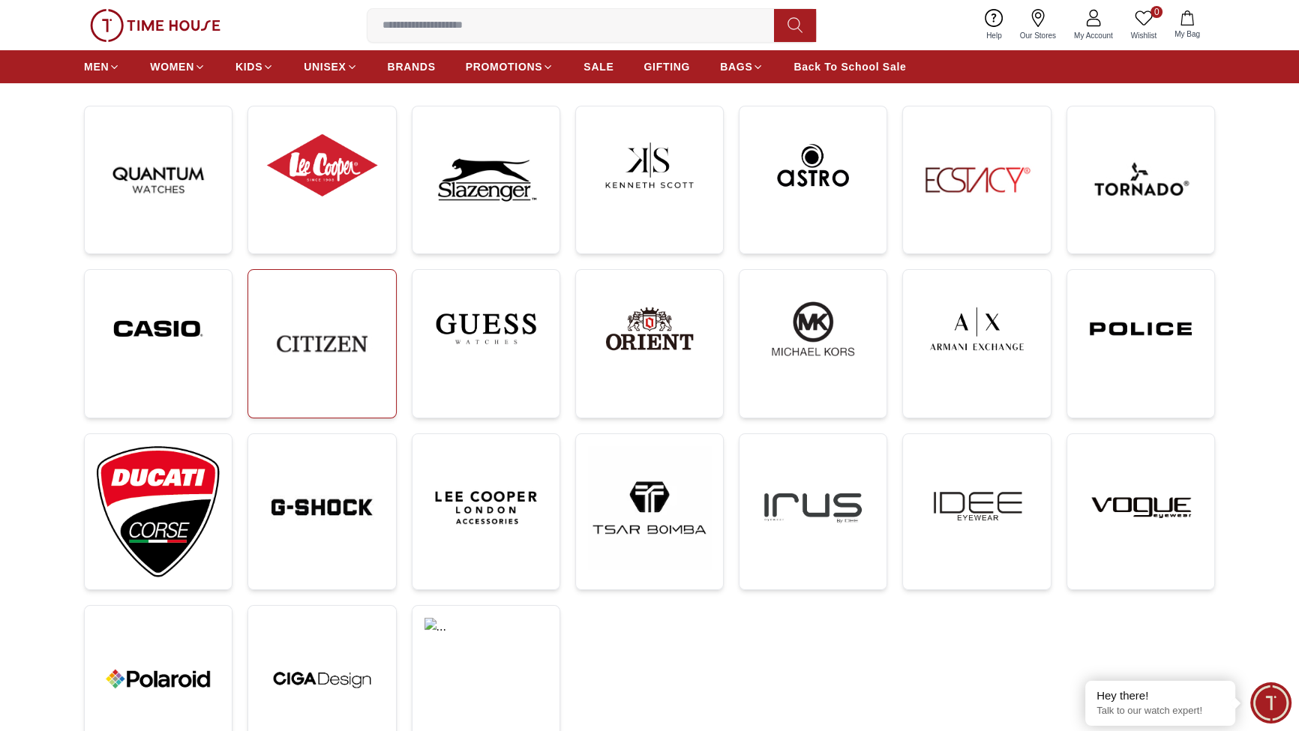
scroll to position [182, 0]
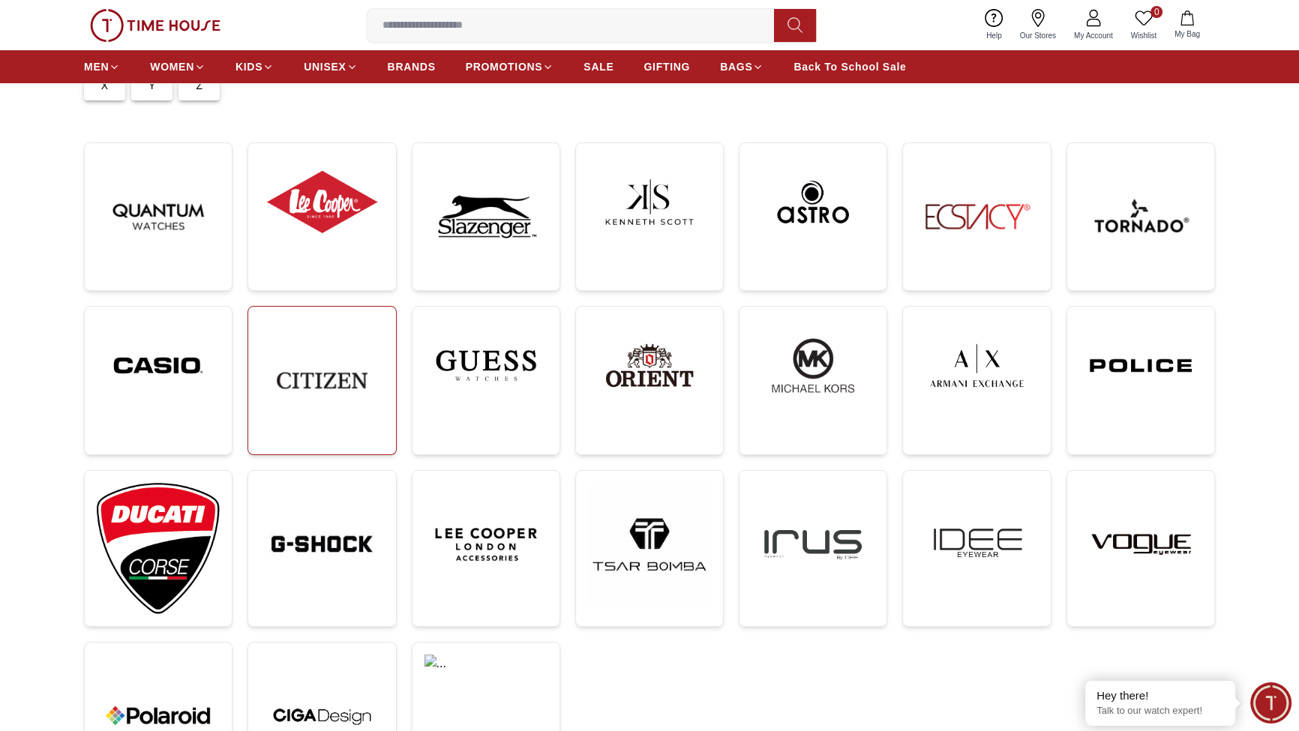
click at [383, 442] on img at bounding box center [321, 380] width 123 height 123
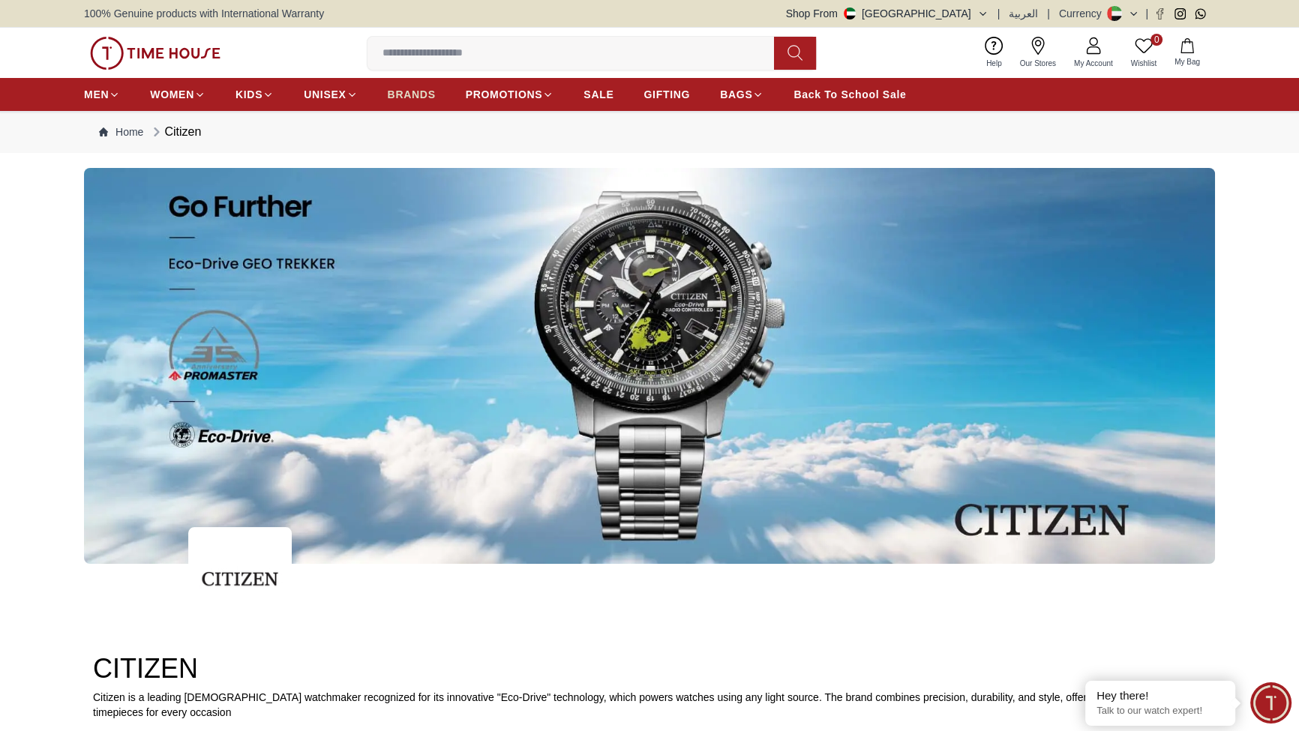
click at [436, 108] on link "BRANDS" at bounding box center [412, 94] width 48 height 27
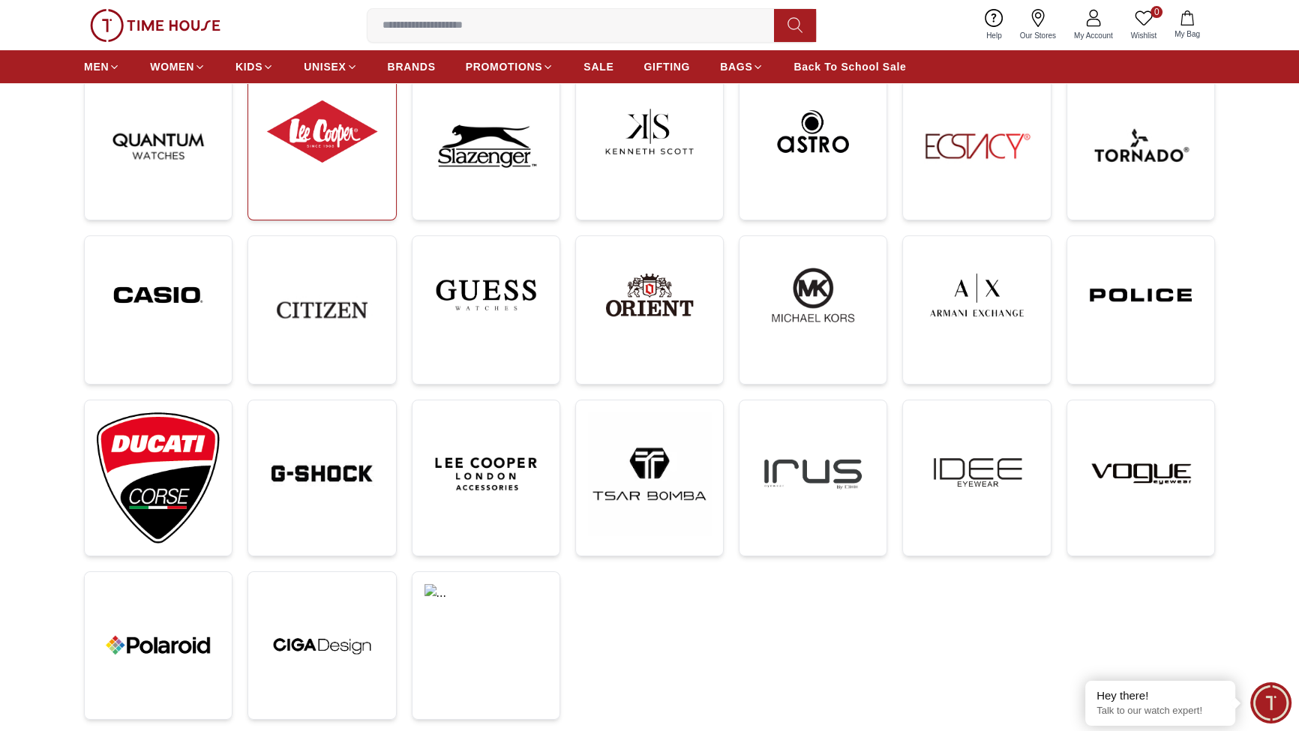
scroll to position [182, 0]
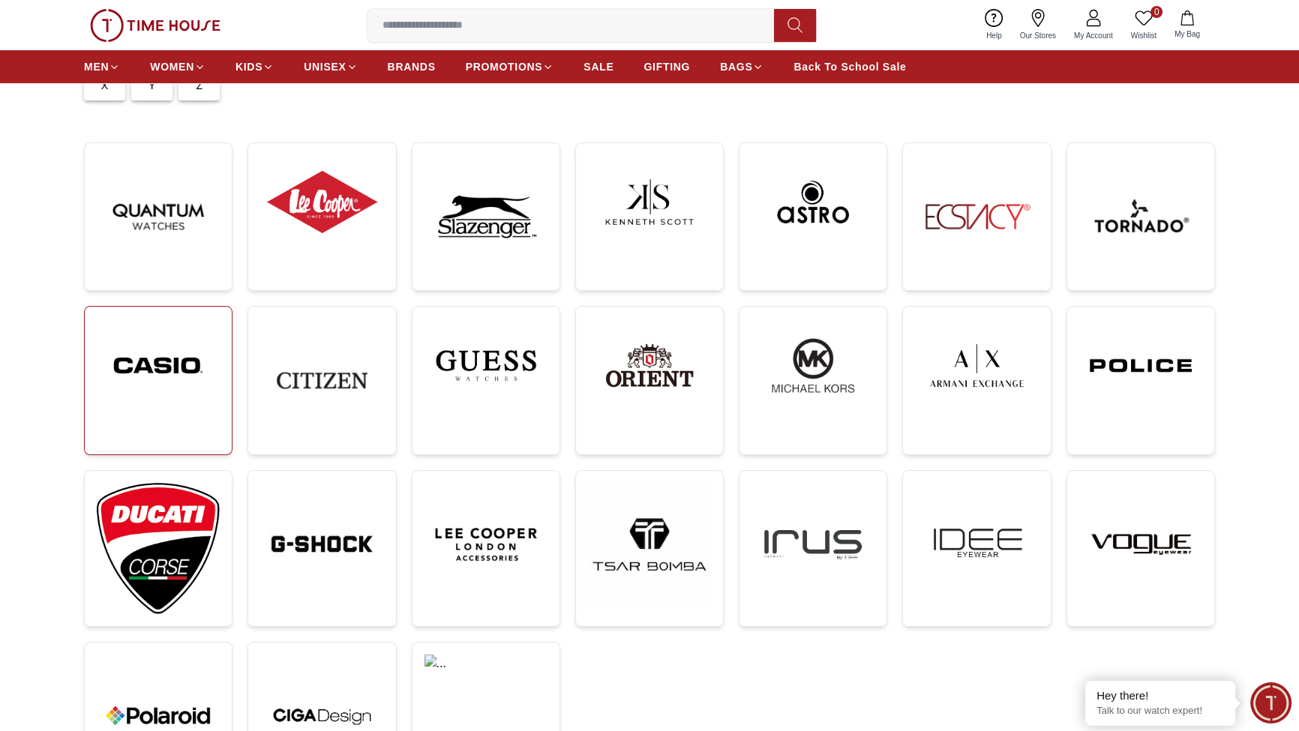
click at [189, 413] on img at bounding box center [158, 366] width 123 height 94
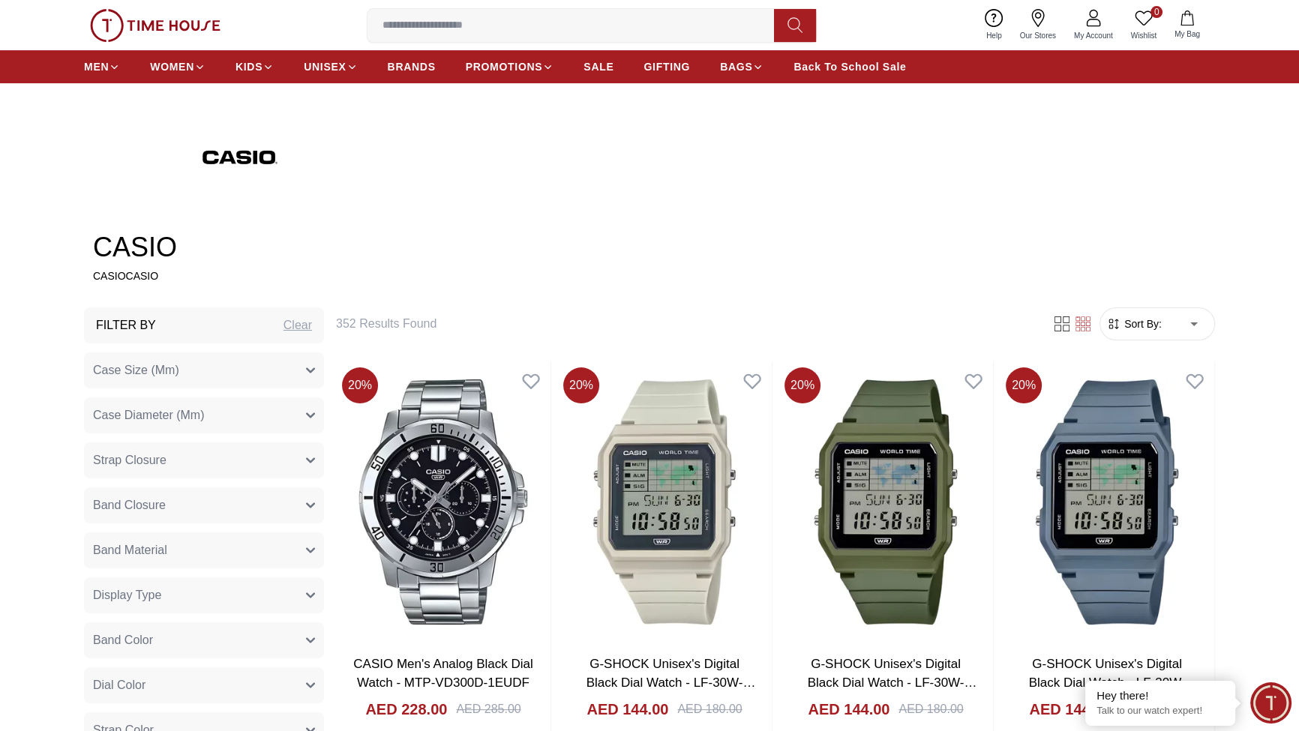
scroll to position [363, 0]
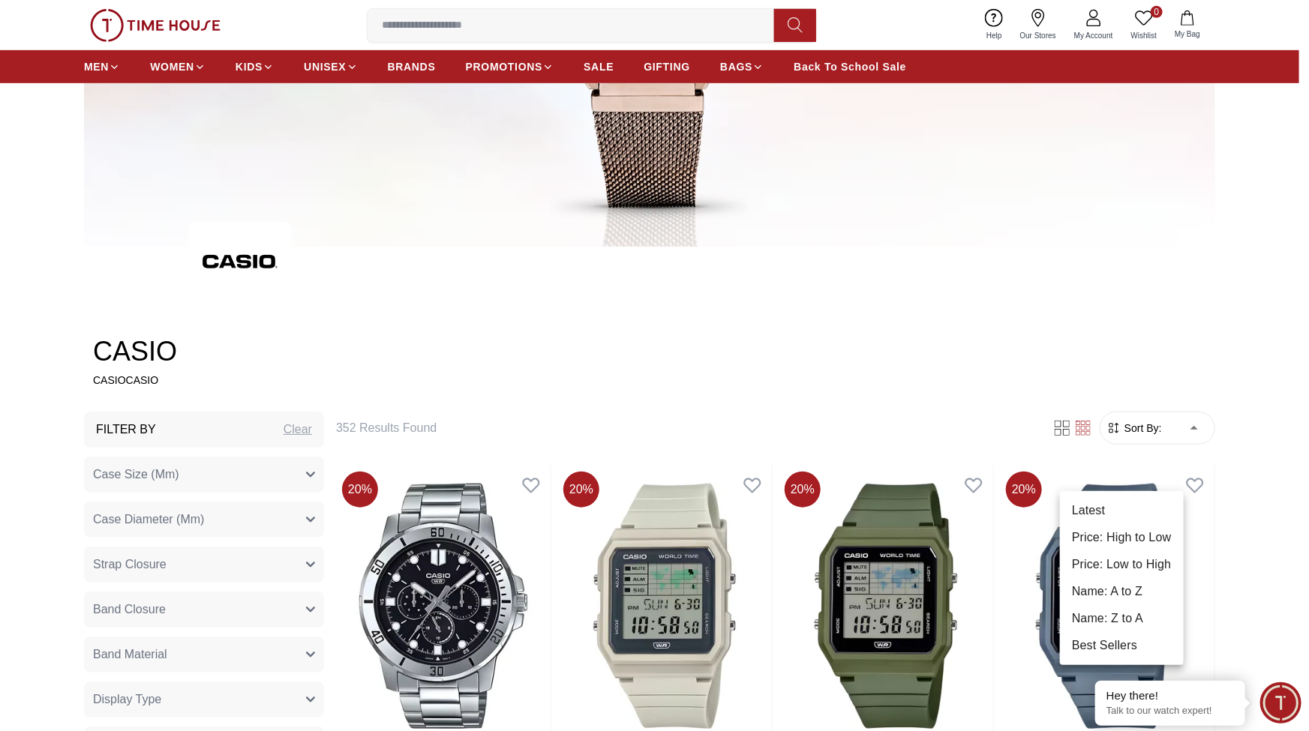
click at [1166, 578] on li "Price: Low to High" at bounding box center [1122, 564] width 124 height 27
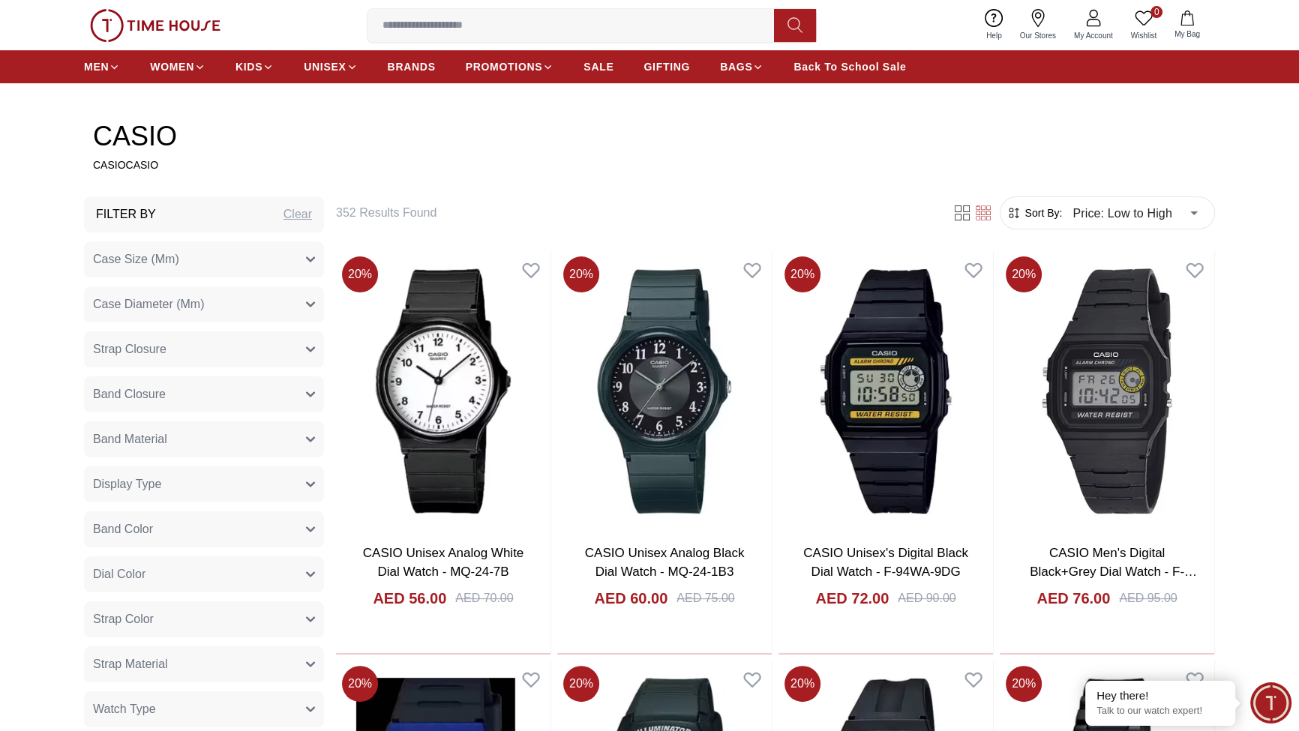
scroll to position [545, 0]
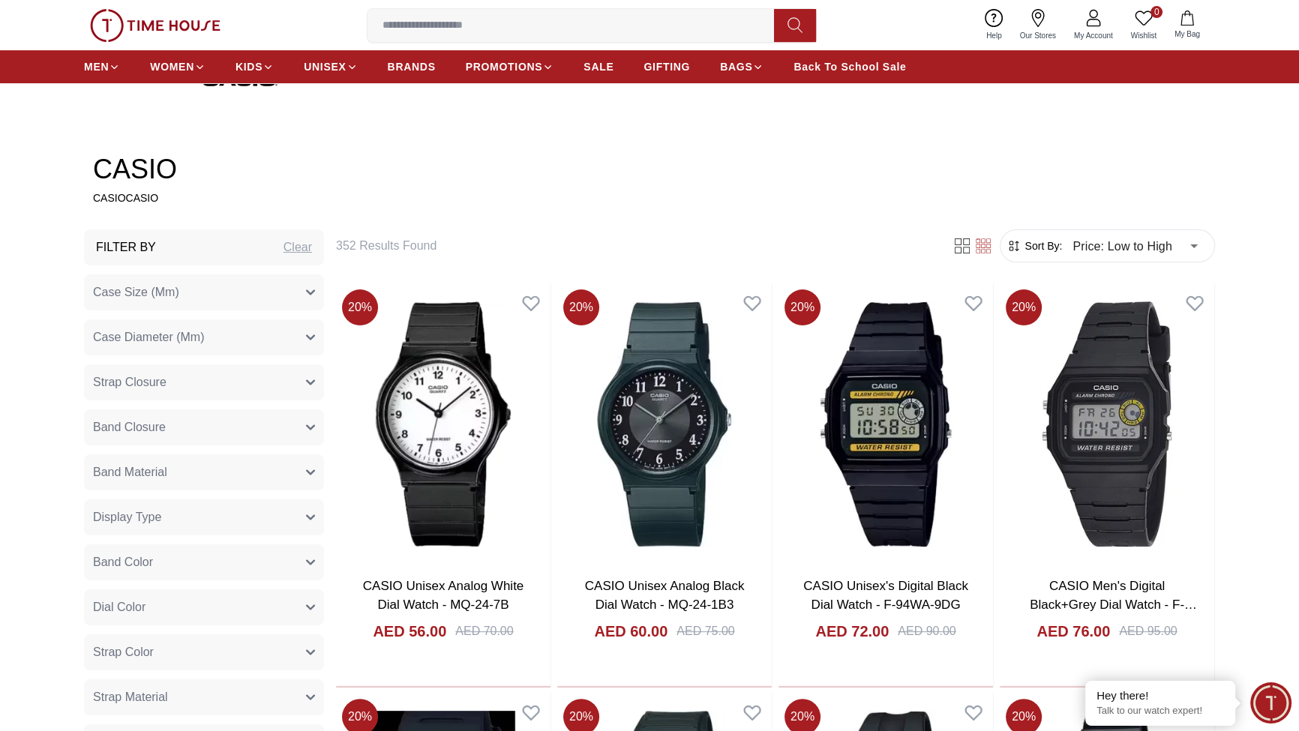
click at [312, 257] on div "Clear" at bounding box center [298, 248] width 29 height 18
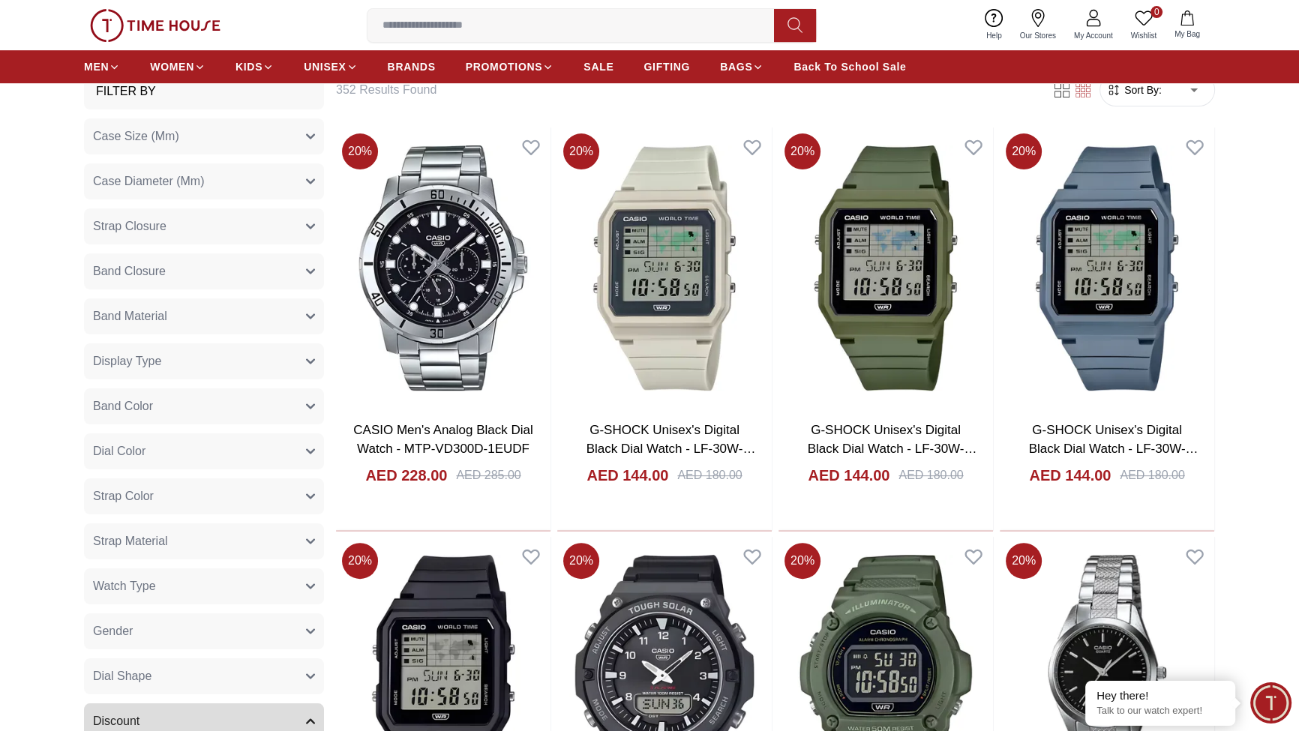
scroll to position [728, 0]
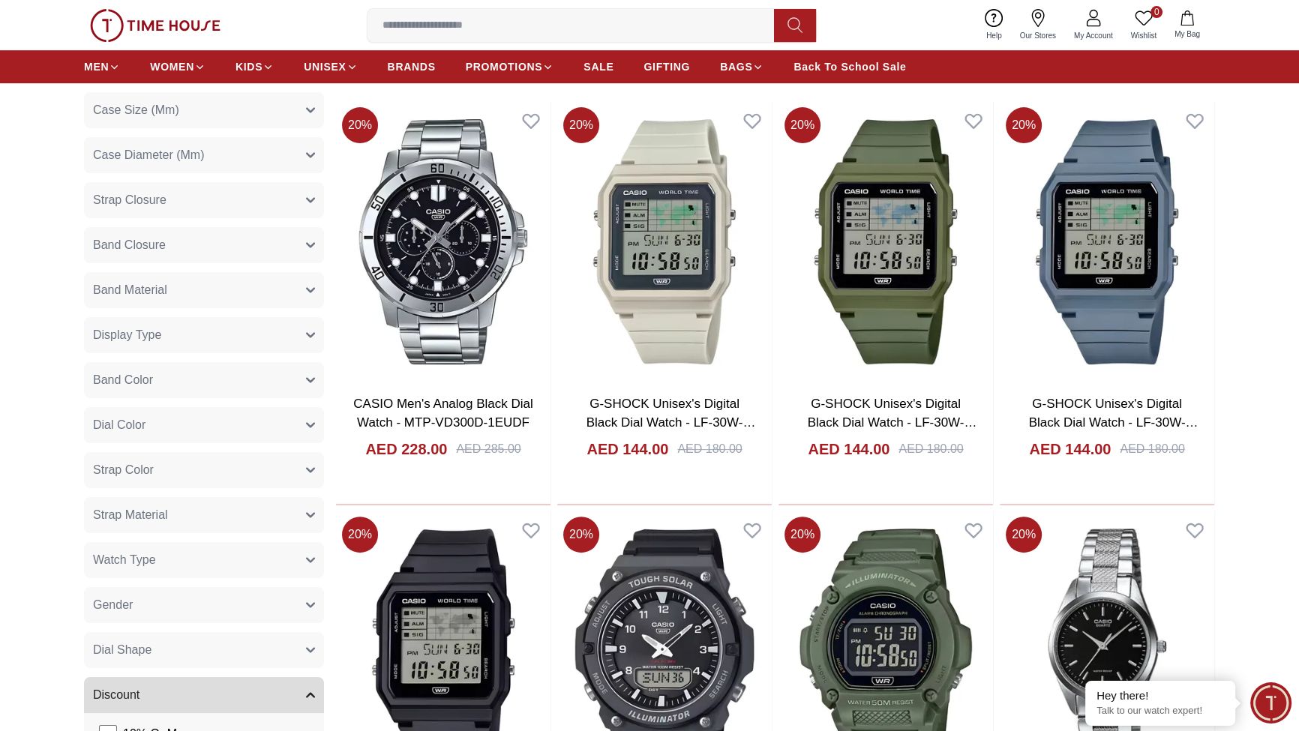
drag, startPoint x: 299, startPoint y: 221, endPoint x: 293, endPoint y: 240, distance: 19.5
click at [293, 83] on div "Filter By" at bounding box center [204, 65] width 240 height 36
click at [302, 128] on button "Case Size (Mm)" at bounding box center [204, 110] width 240 height 36
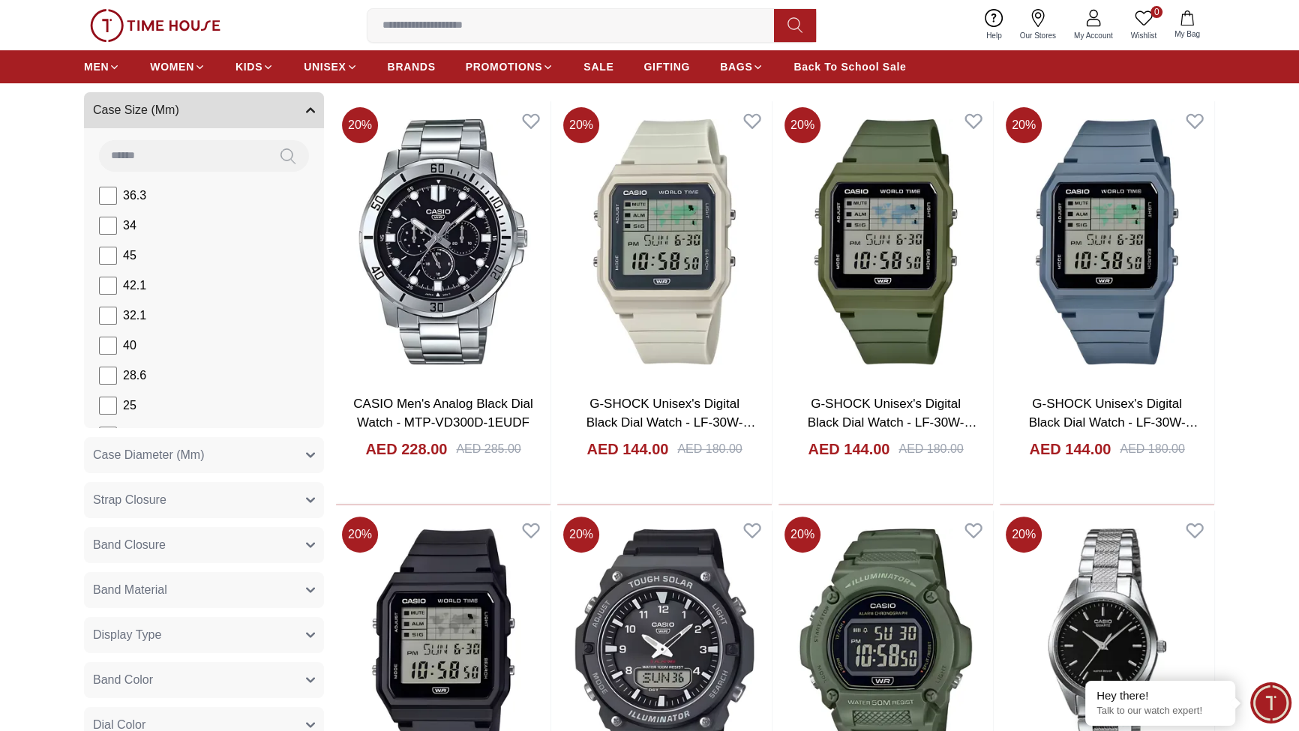
click at [314, 128] on button "Case Size (Mm)" at bounding box center [204, 110] width 240 height 36
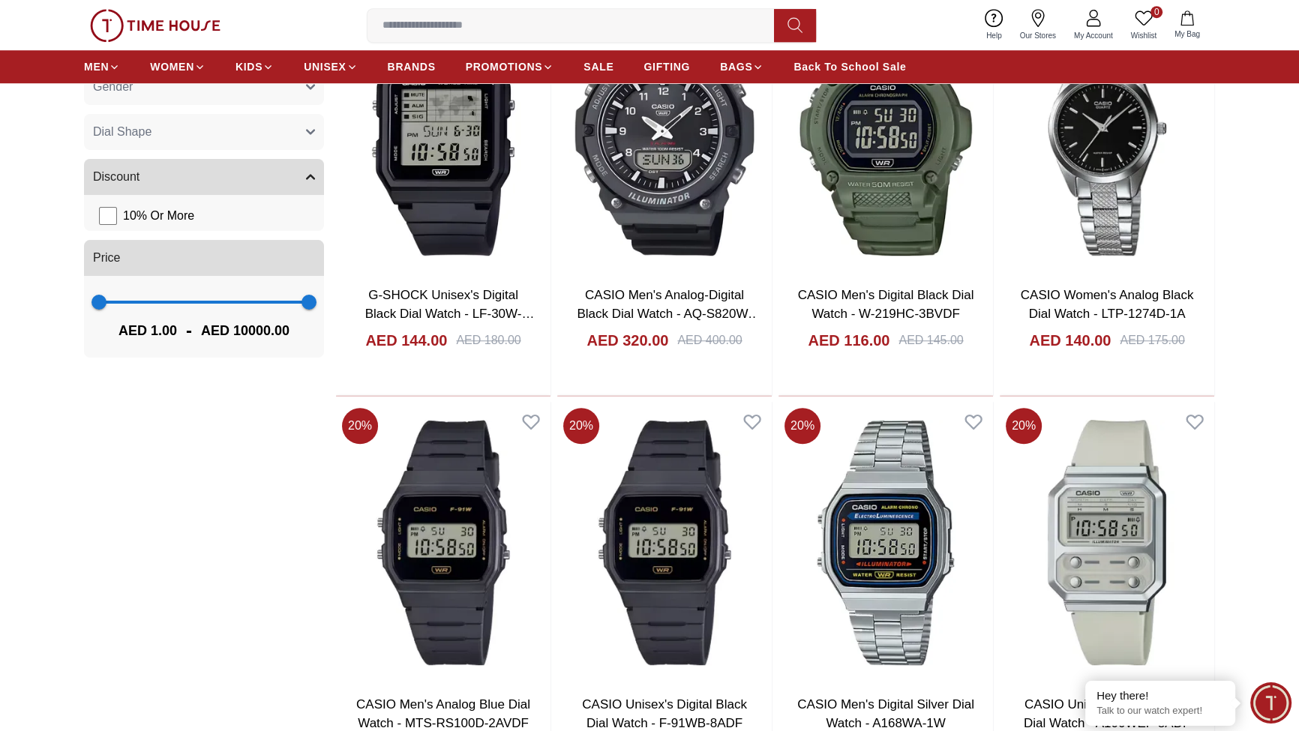
scroll to position [1273, 0]
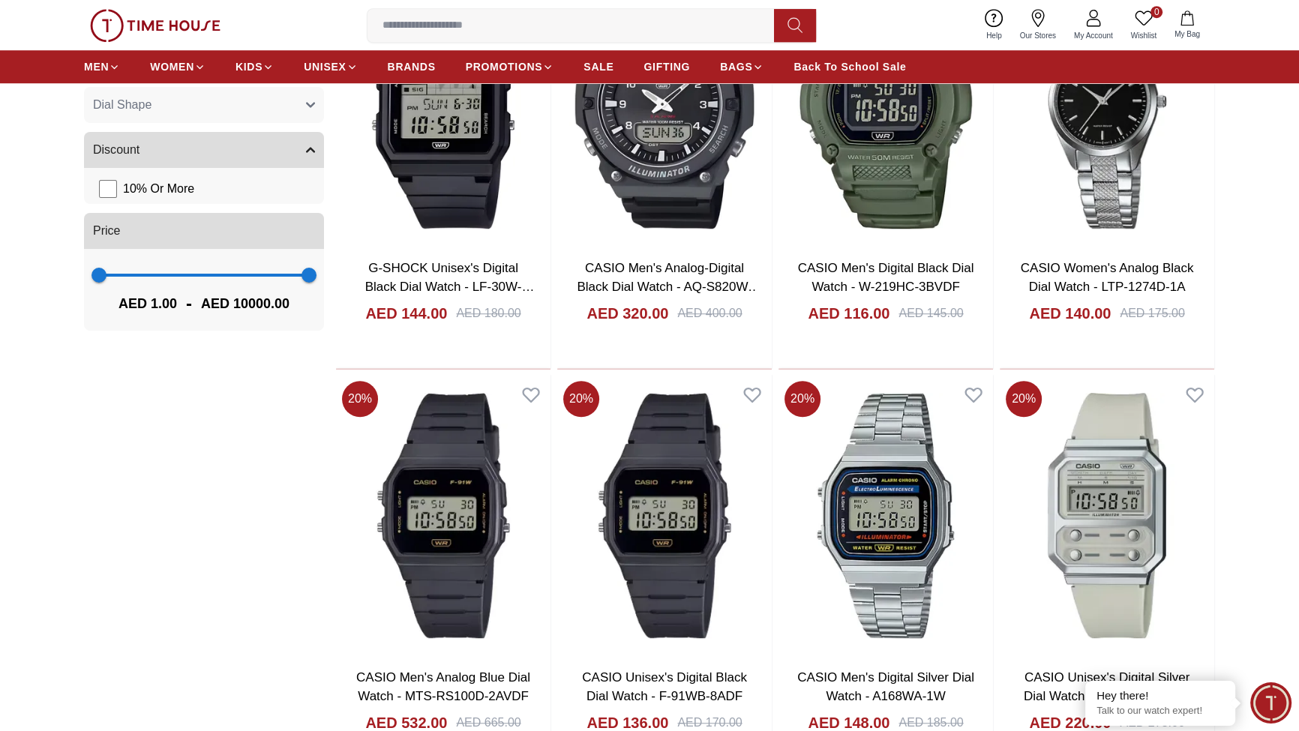
click at [308, 78] on button "Gender" at bounding box center [204, 60] width 240 height 36
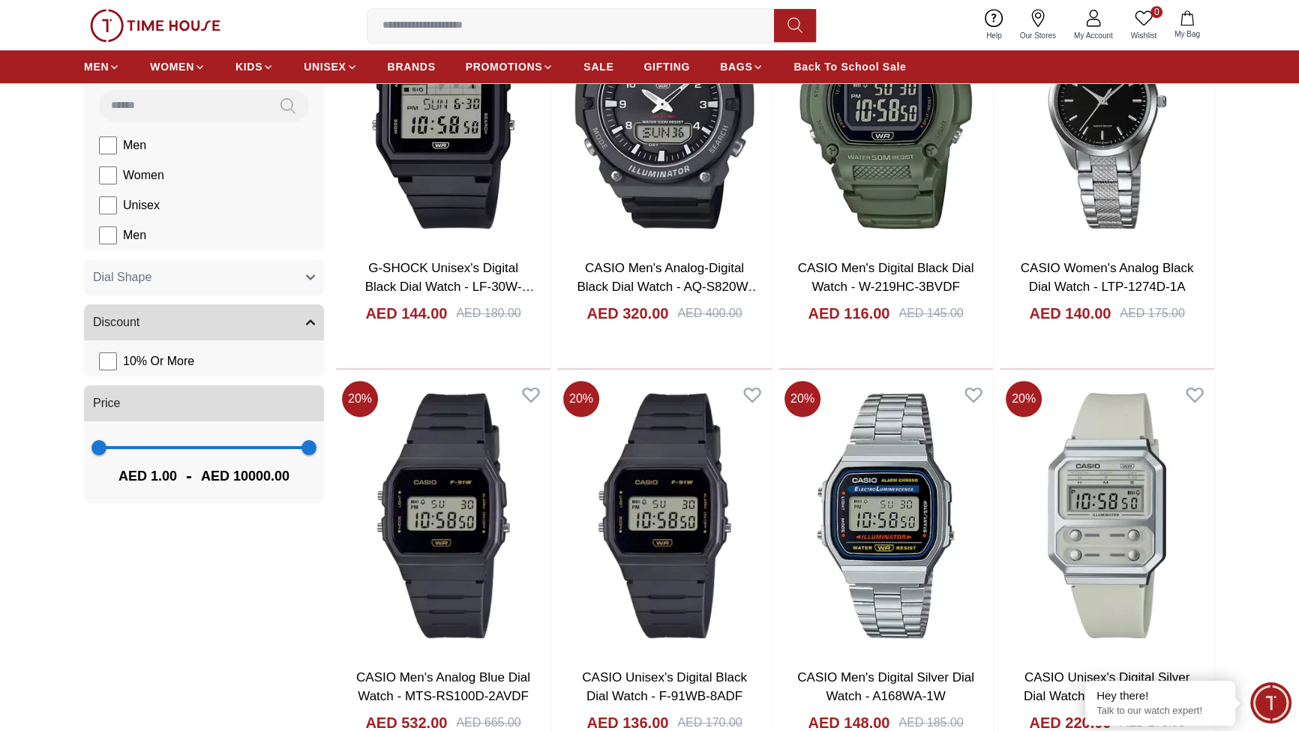
scroll to position [1454, 0]
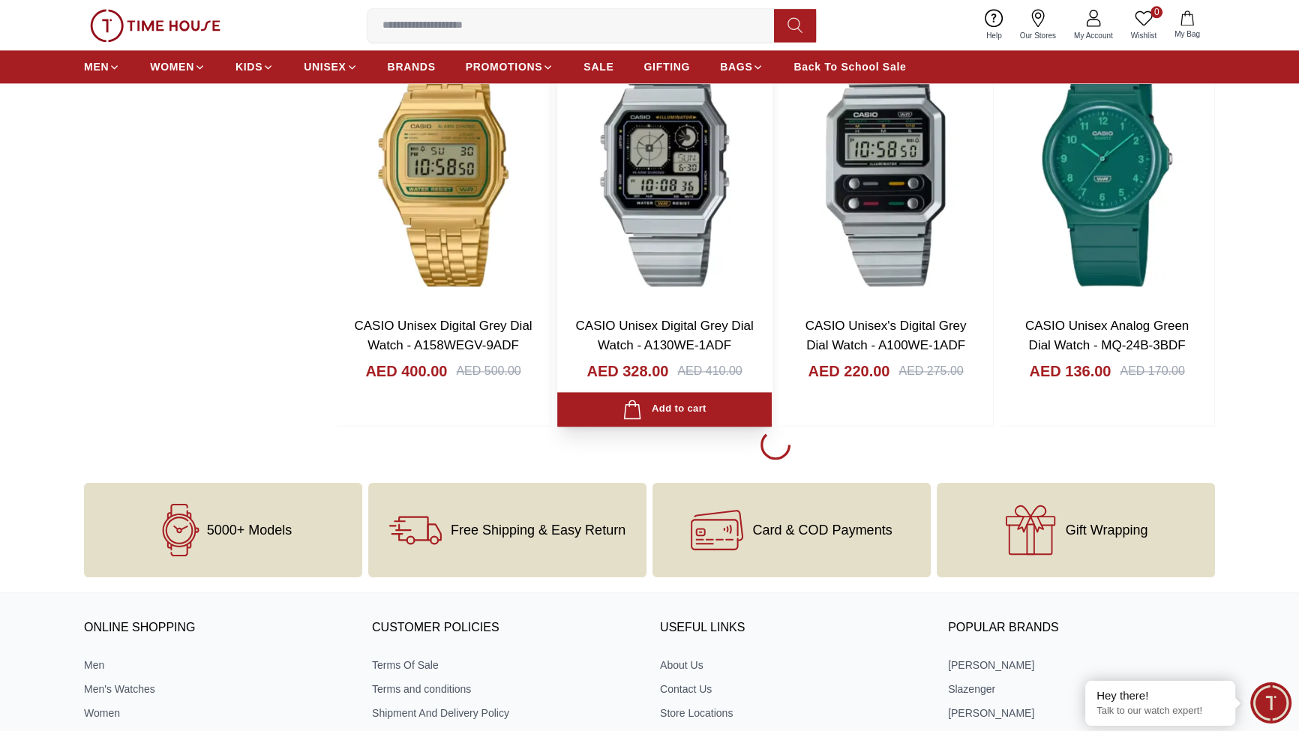
scroll to position [2545, 0]
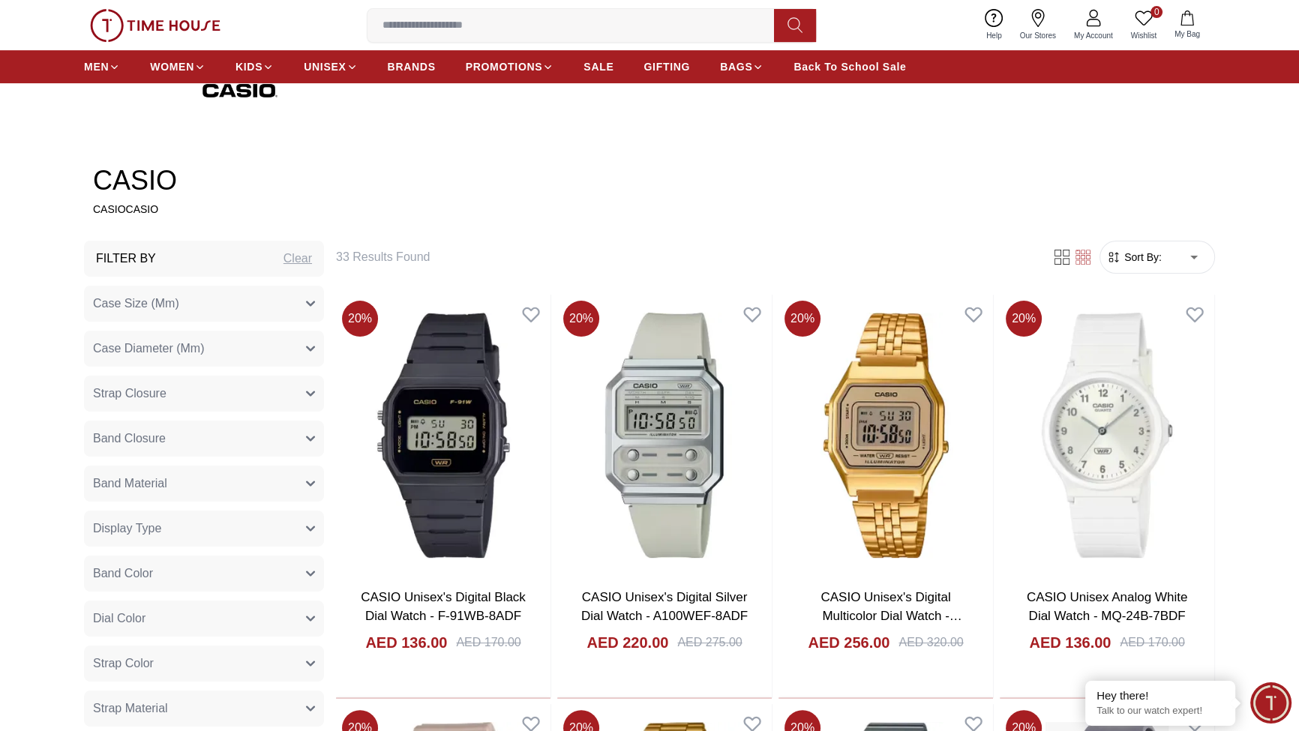
scroll to position [545, 0]
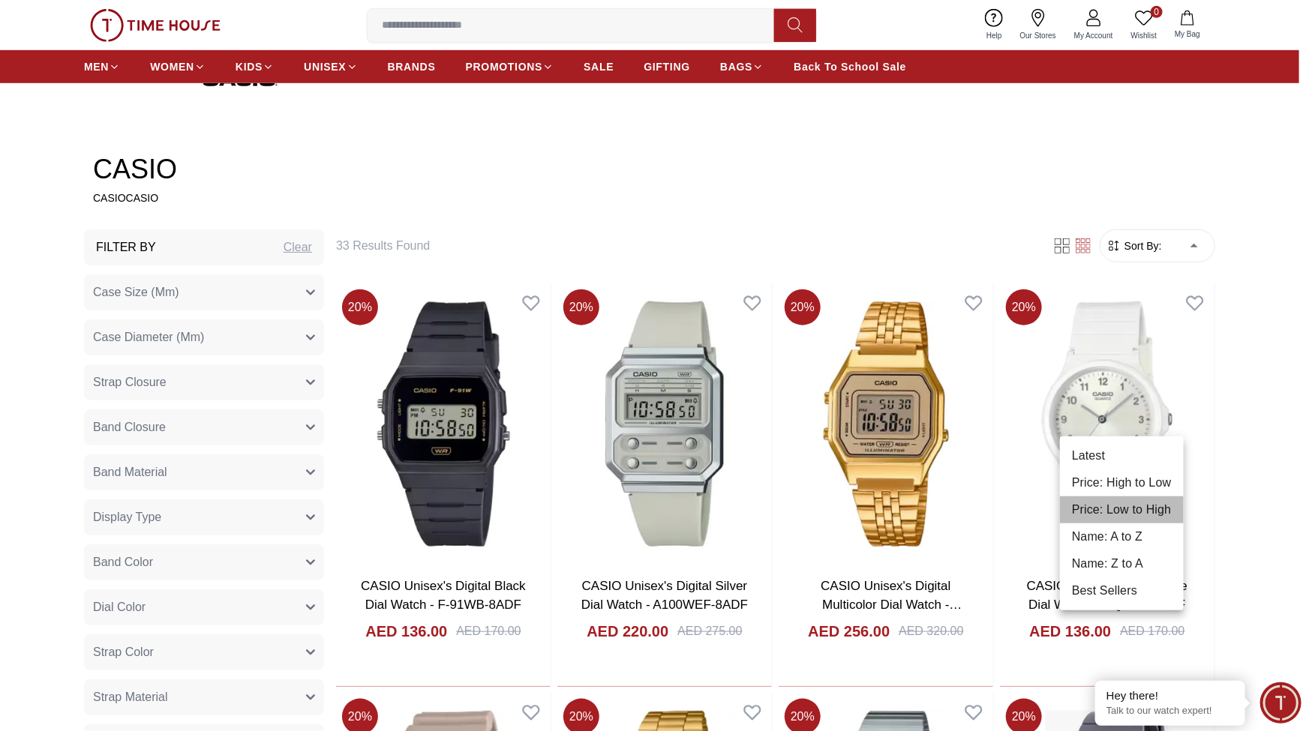
click at [1184, 524] on li "Price: Low to High" at bounding box center [1122, 510] width 124 height 27
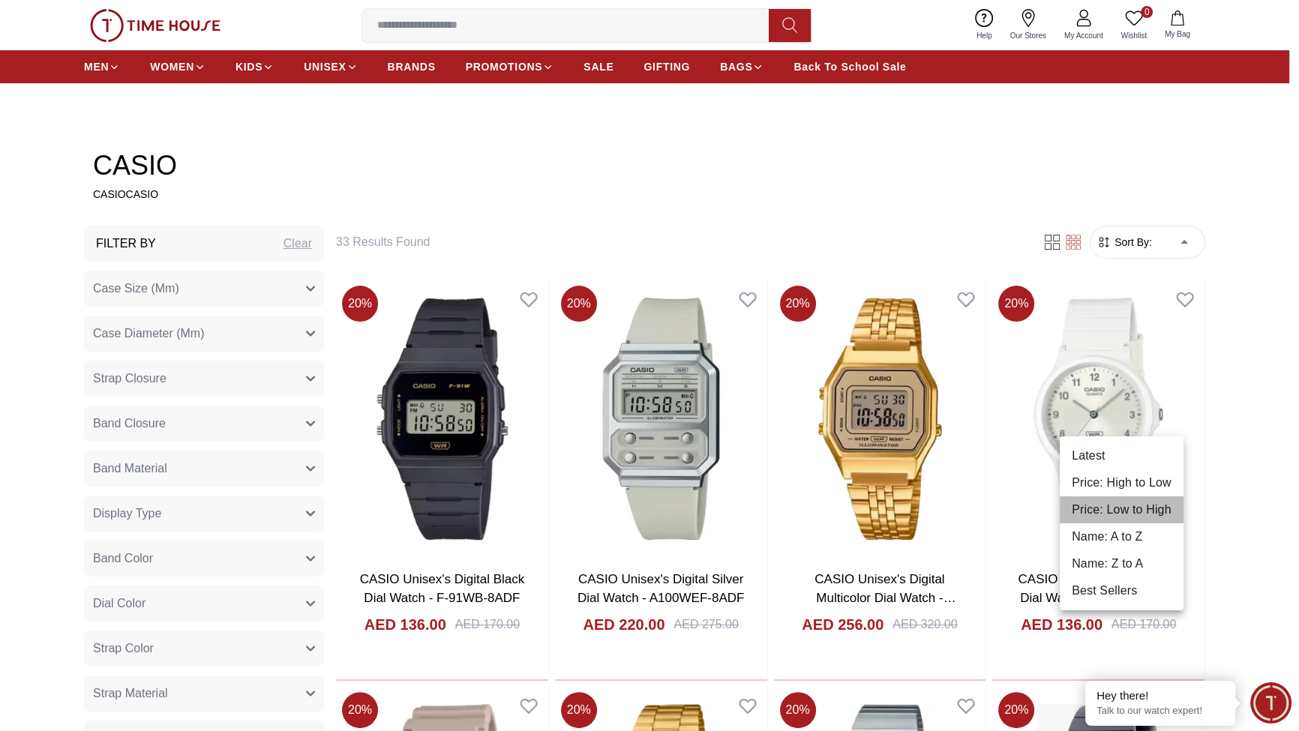
type input "*"
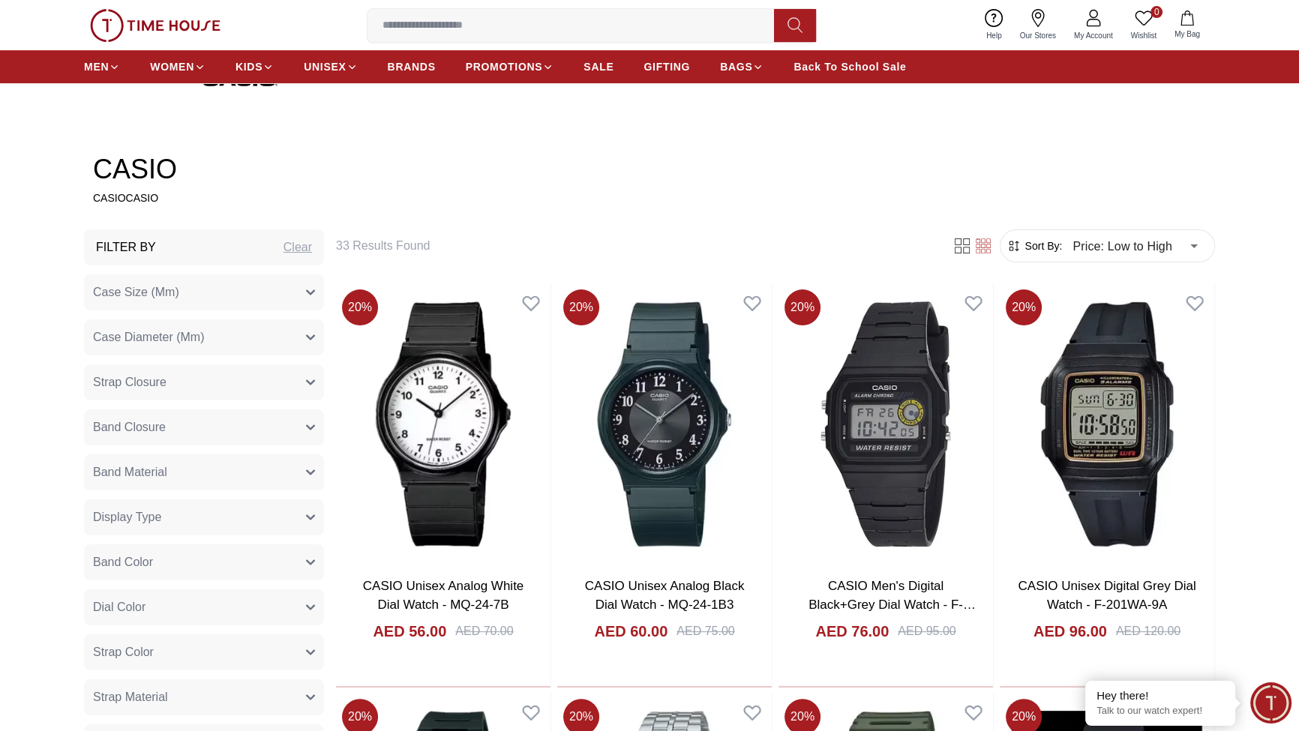
scroll to position [728, 0]
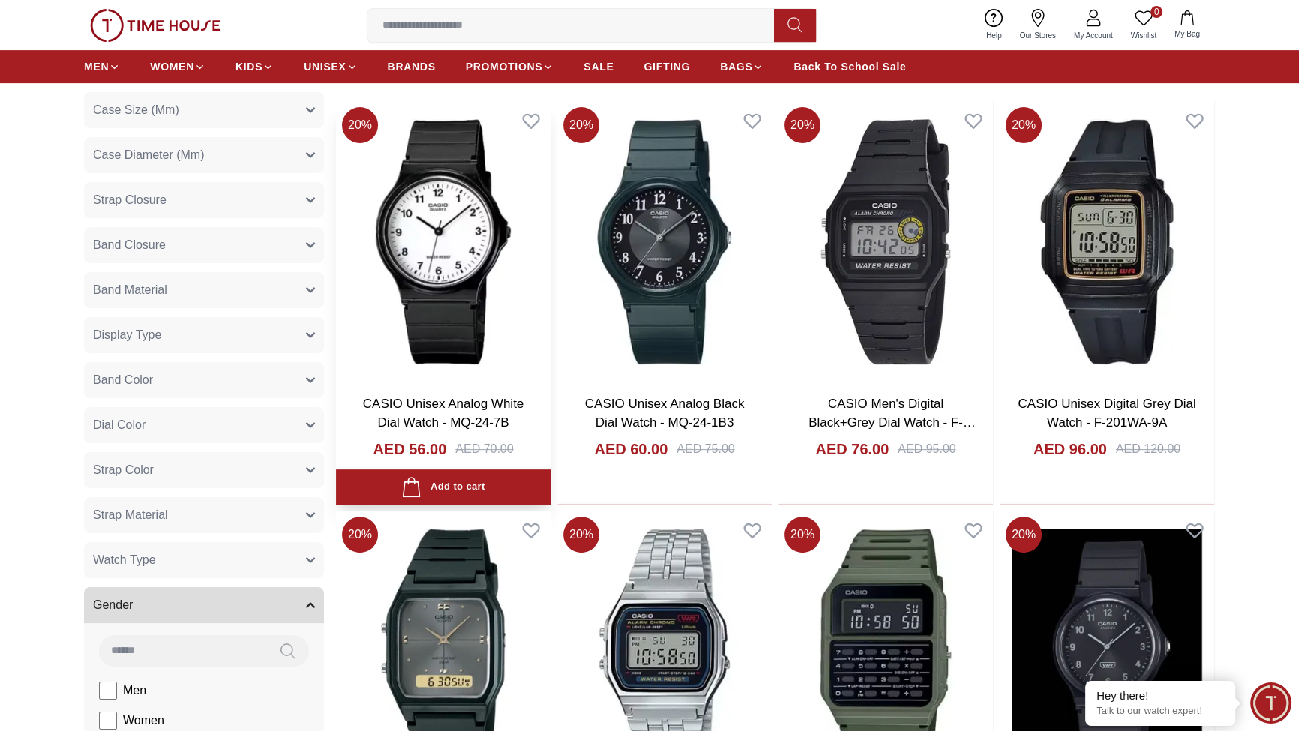
click at [536, 433] on h3 "CASIO Unisex Analog White Dial Watch - MQ-24-7B" at bounding box center [443, 414] width 185 height 38
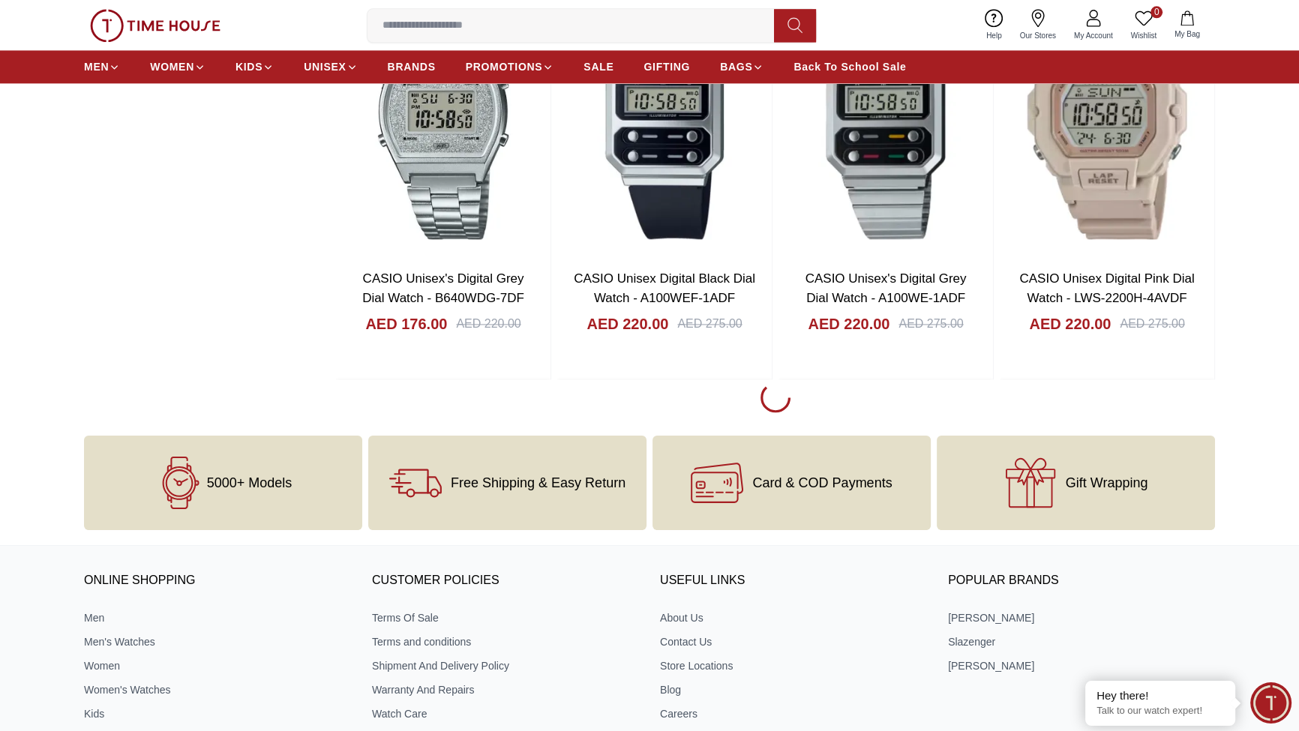
scroll to position [2545, 0]
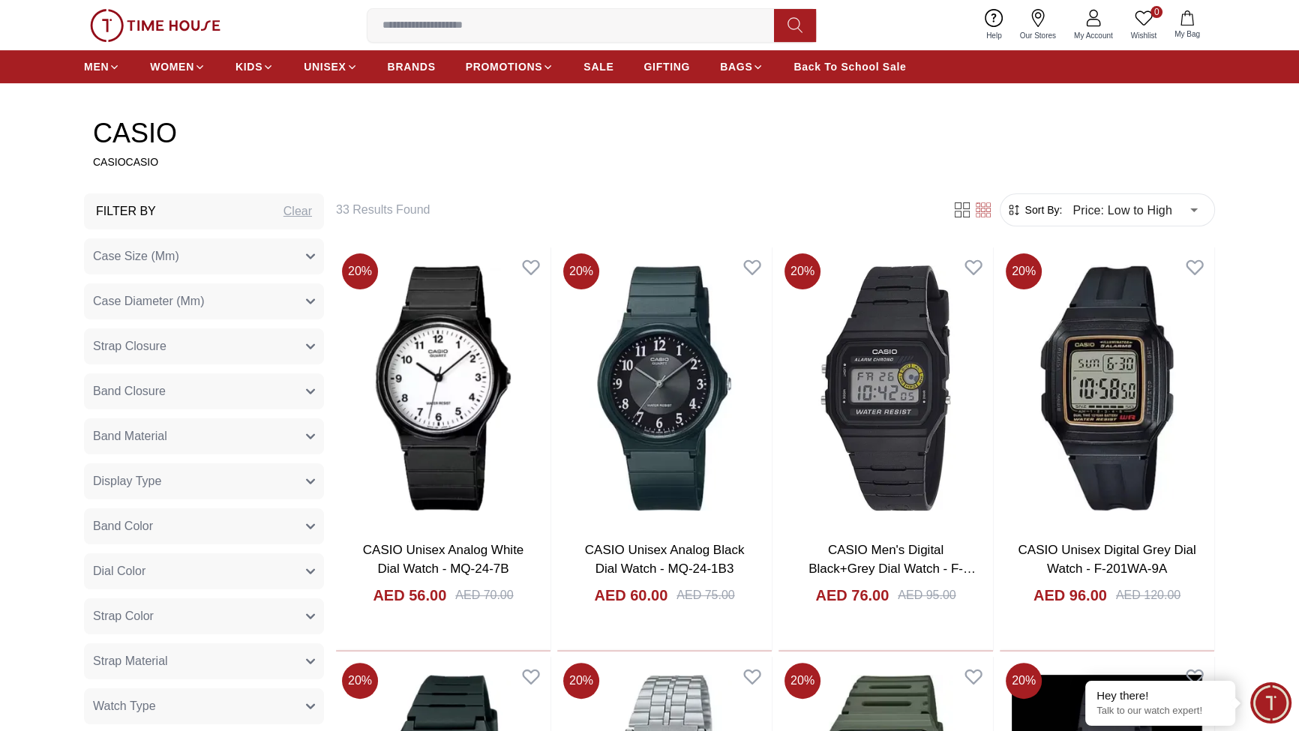
scroll to position [728, 0]
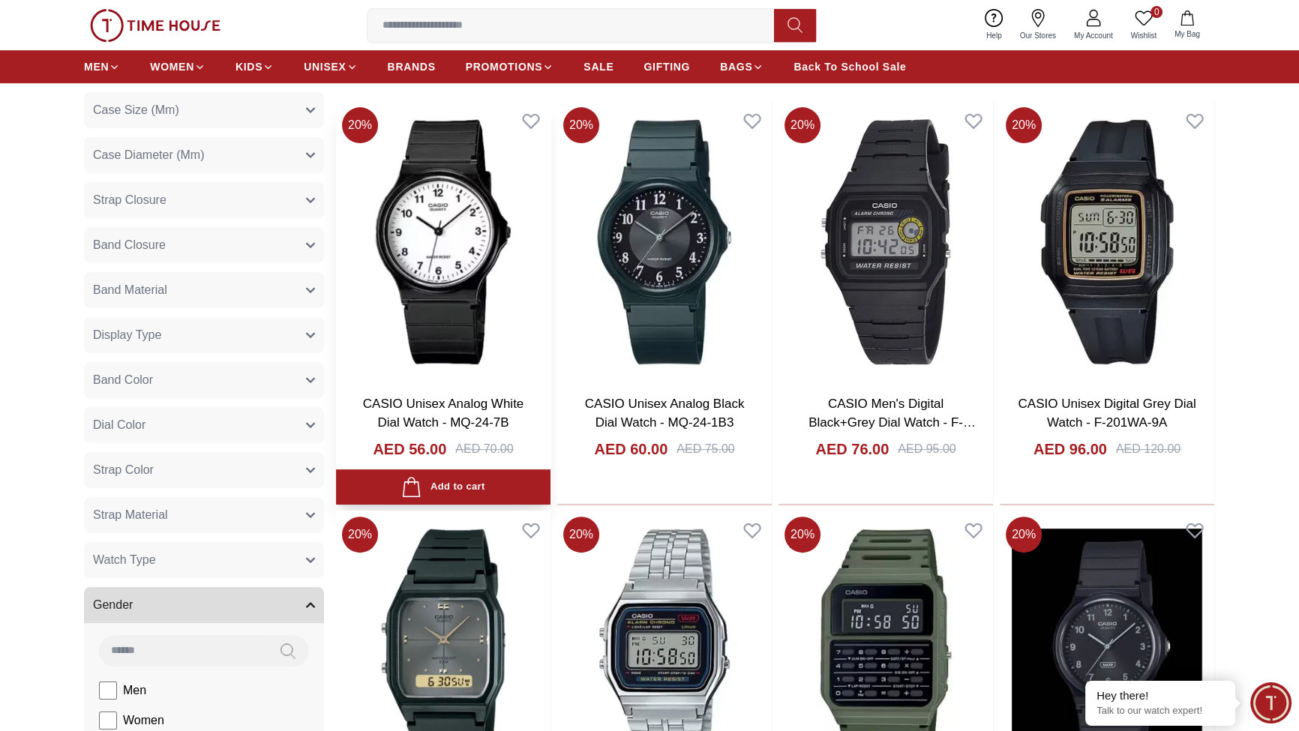
click at [536, 433] on h3 "CASIO Unisex Analog White Dial Watch - MQ-24-7B" at bounding box center [443, 414] width 185 height 38
click at [524, 431] on link "CASIO Unisex Analog White Dial Watch - MQ-24-7B" at bounding box center [443, 414] width 161 height 34
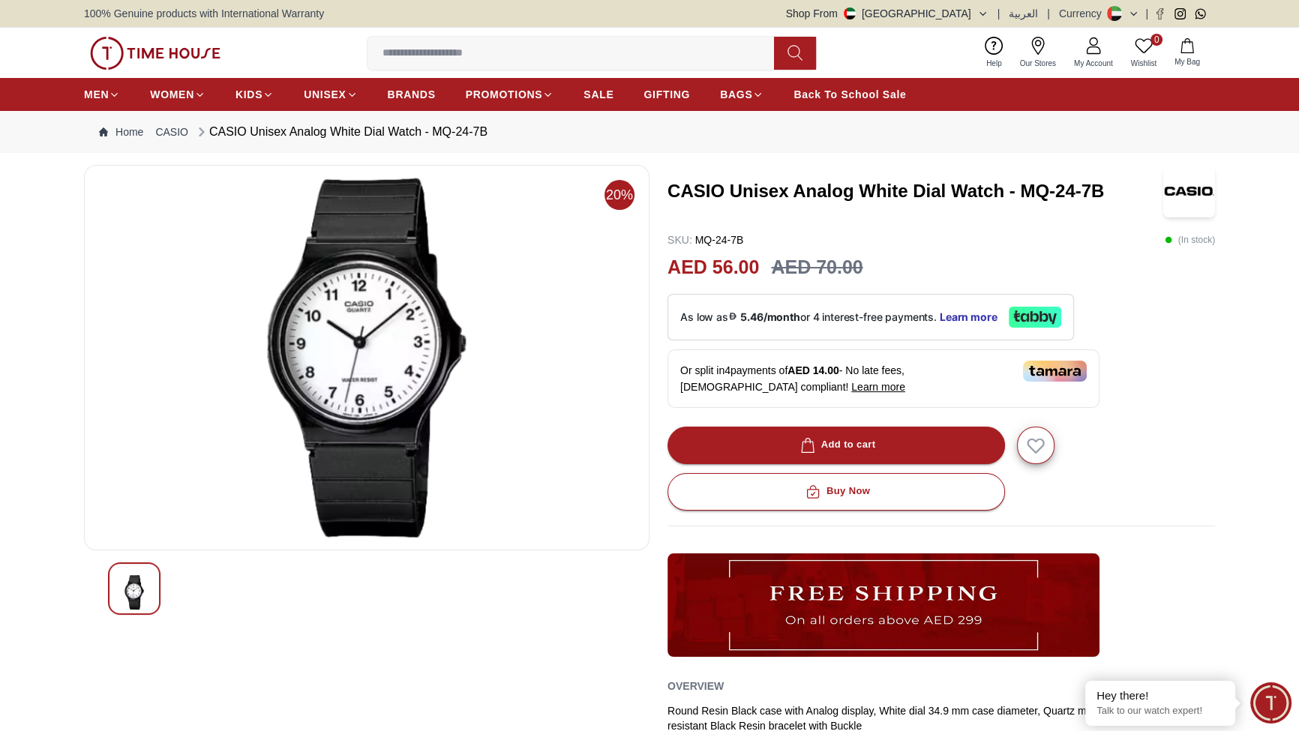
click at [838, 203] on h3 "CASIO Unisex Analog White Dial Watch - MQ-24-7B" at bounding box center [916, 191] width 496 height 24
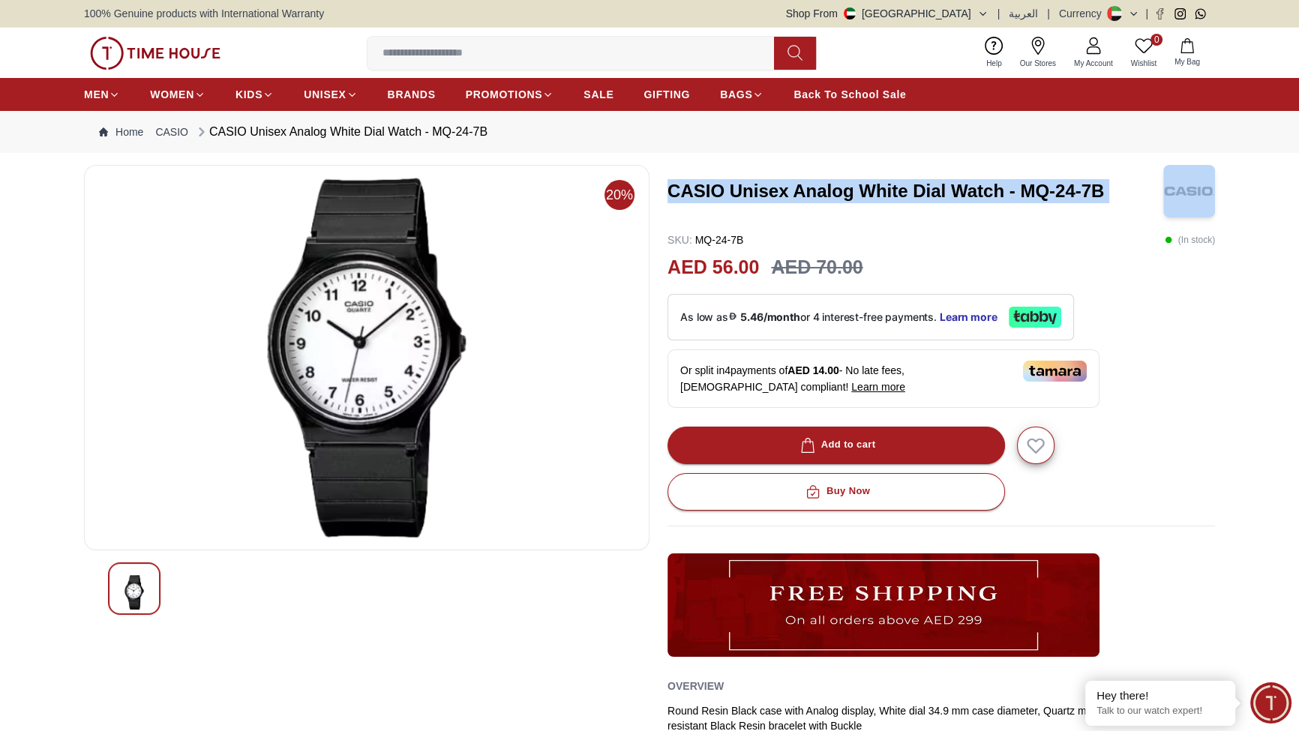
click at [838, 203] on h3 "CASIO Unisex Analog White Dial Watch - MQ-24-7B" at bounding box center [916, 191] width 496 height 24
copy h3 "CASIO Unisex Analog White Dial Watch - MQ-24-7B"
drag, startPoint x: 862, startPoint y: 341, endPoint x: 308, endPoint y: 405, distance: 558.0
copy h3 "CASIO Unisex Analog White Dial Watch - MQ-24-7B"
click at [887, 203] on h3 "CASIO Unisex Analog White Dial Watch - MQ-24-7B" at bounding box center [916, 191] width 496 height 24
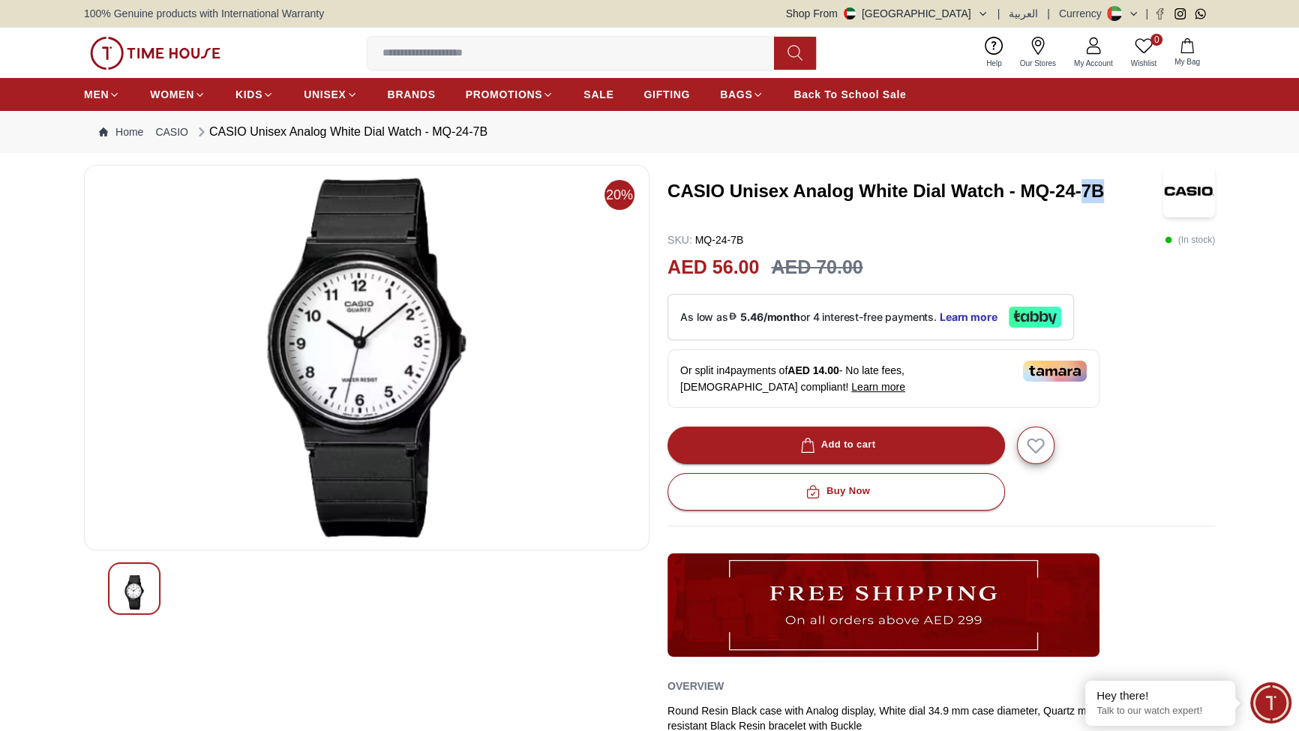
click at [887, 203] on h3 "CASIO Unisex Analog White Dial Watch - MQ-24-7B" at bounding box center [916, 191] width 496 height 24
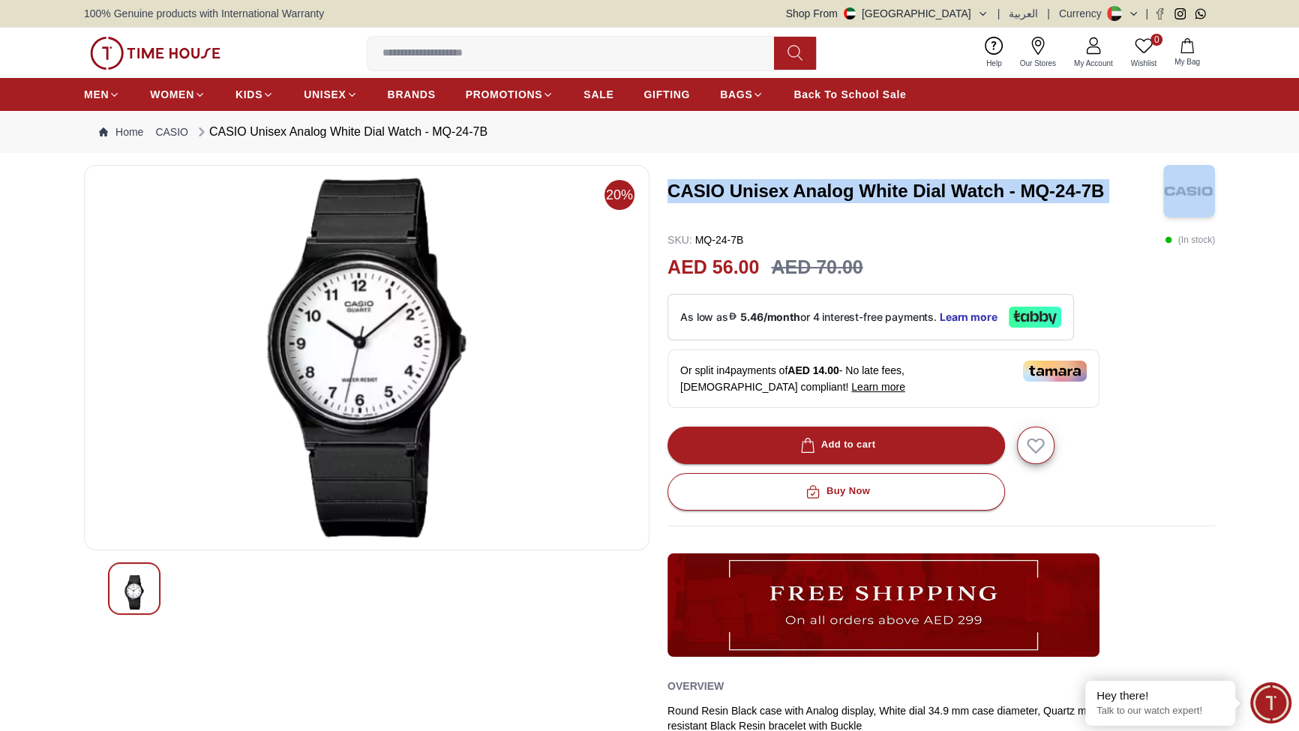
click at [887, 203] on h3 "CASIO Unisex Analog White Dial Watch - MQ-24-7B" at bounding box center [916, 191] width 496 height 24
drag, startPoint x: 887, startPoint y: 356, endPoint x: 833, endPoint y: 347, distance: 54.6
click at [833, 203] on h3 "CASIO Unisex Analog White Dial Watch - MQ-24-7B" at bounding box center [916, 191] width 496 height 24
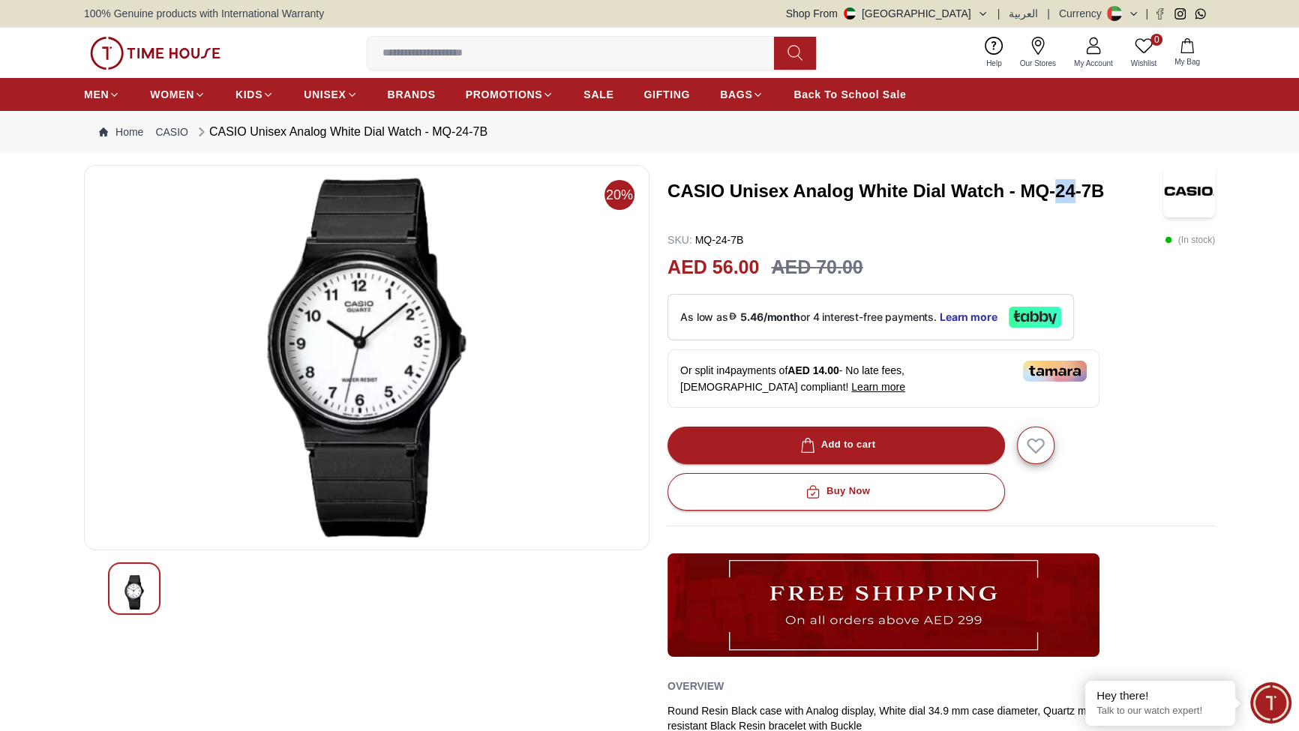
click at [833, 203] on h3 "CASIO Unisex Analog White Dial Watch - MQ-24-7B" at bounding box center [916, 191] width 496 height 24
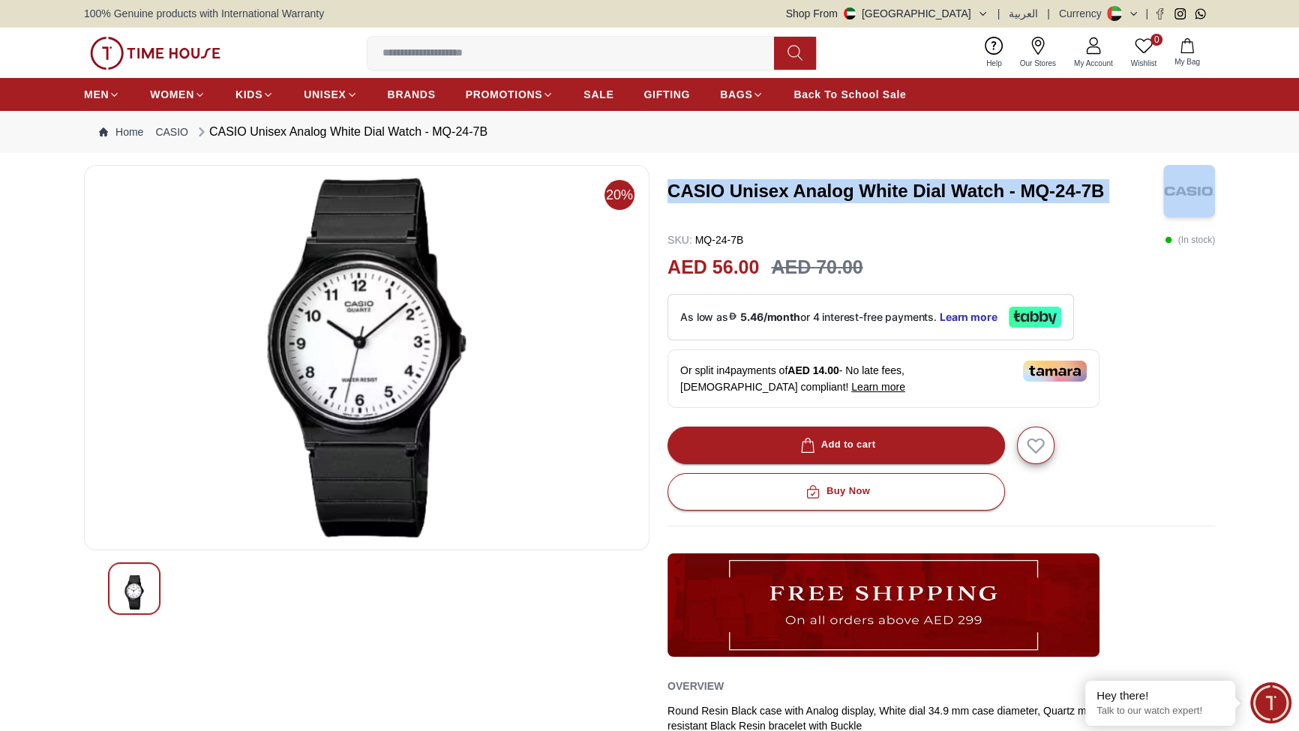
click at [833, 203] on h3 "CASIO Unisex Analog White Dial Watch - MQ-24-7B" at bounding box center [916, 191] width 496 height 24
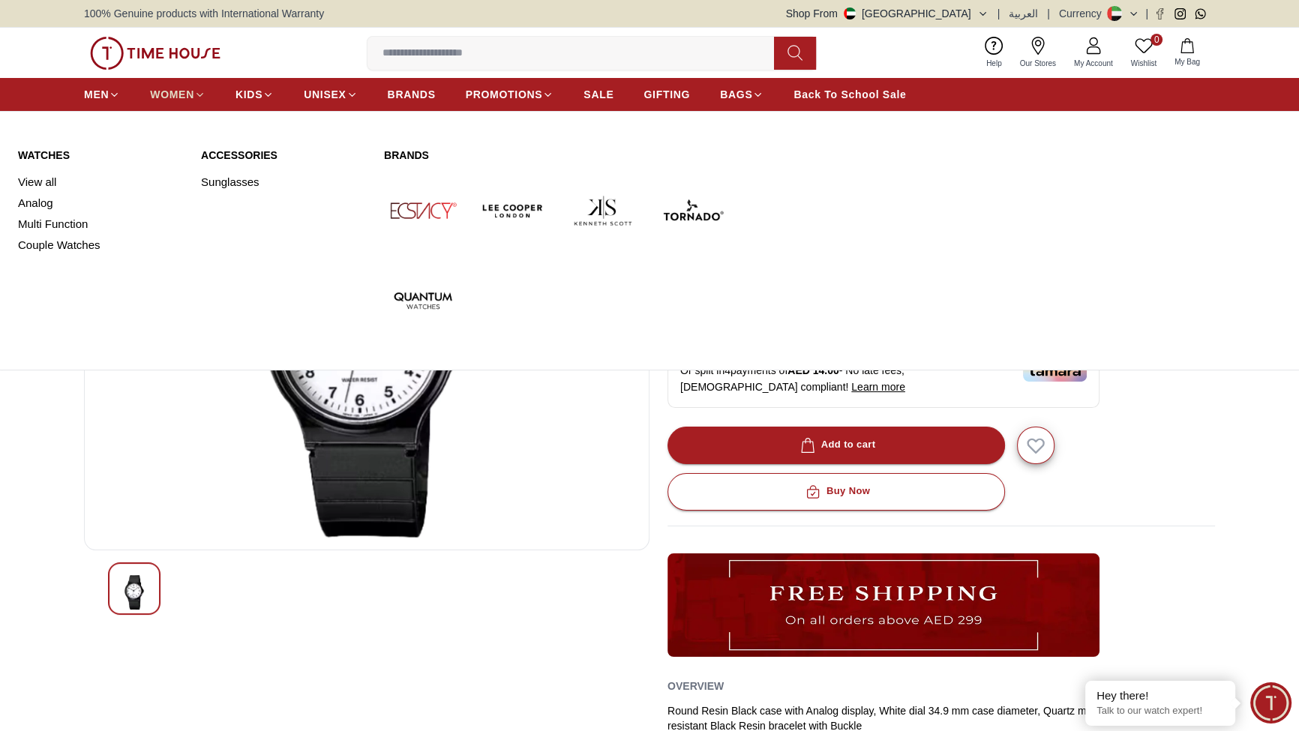
click at [194, 102] on span "WOMEN" at bounding box center [172, 94] width 44 height 15
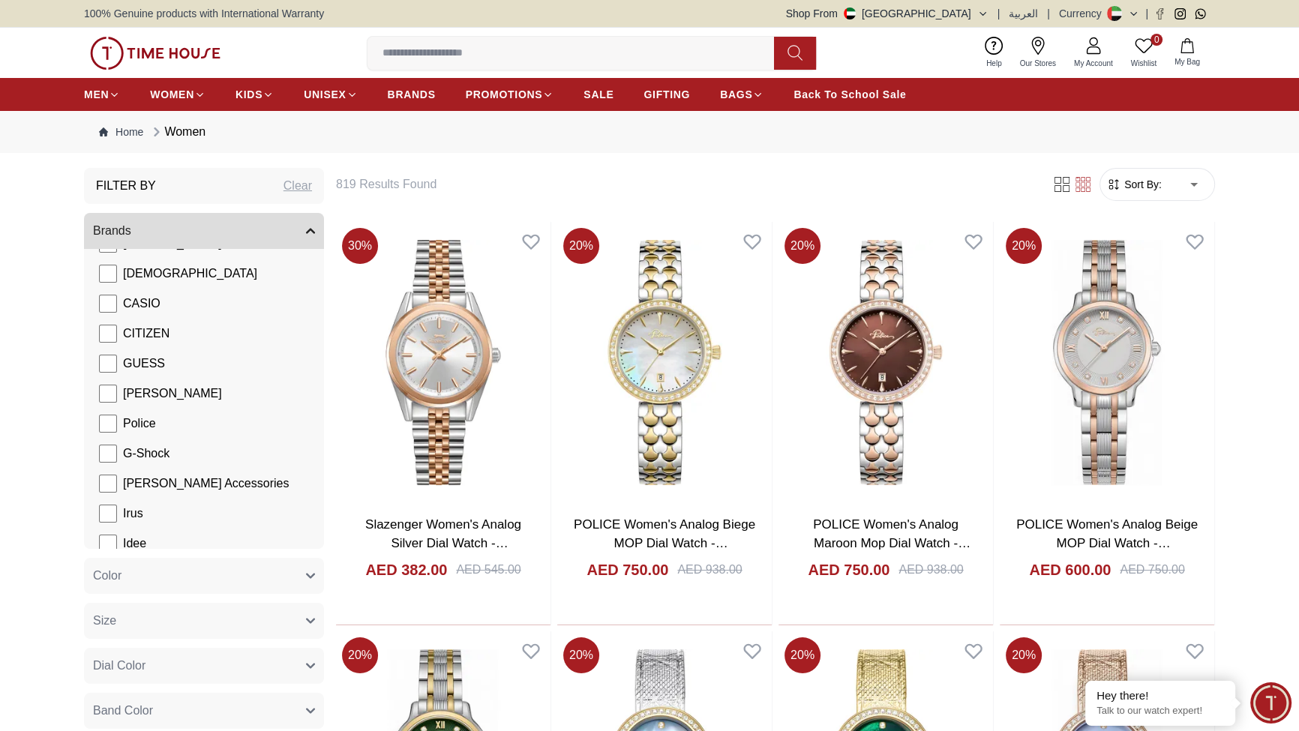
scroll to position [182, 0]
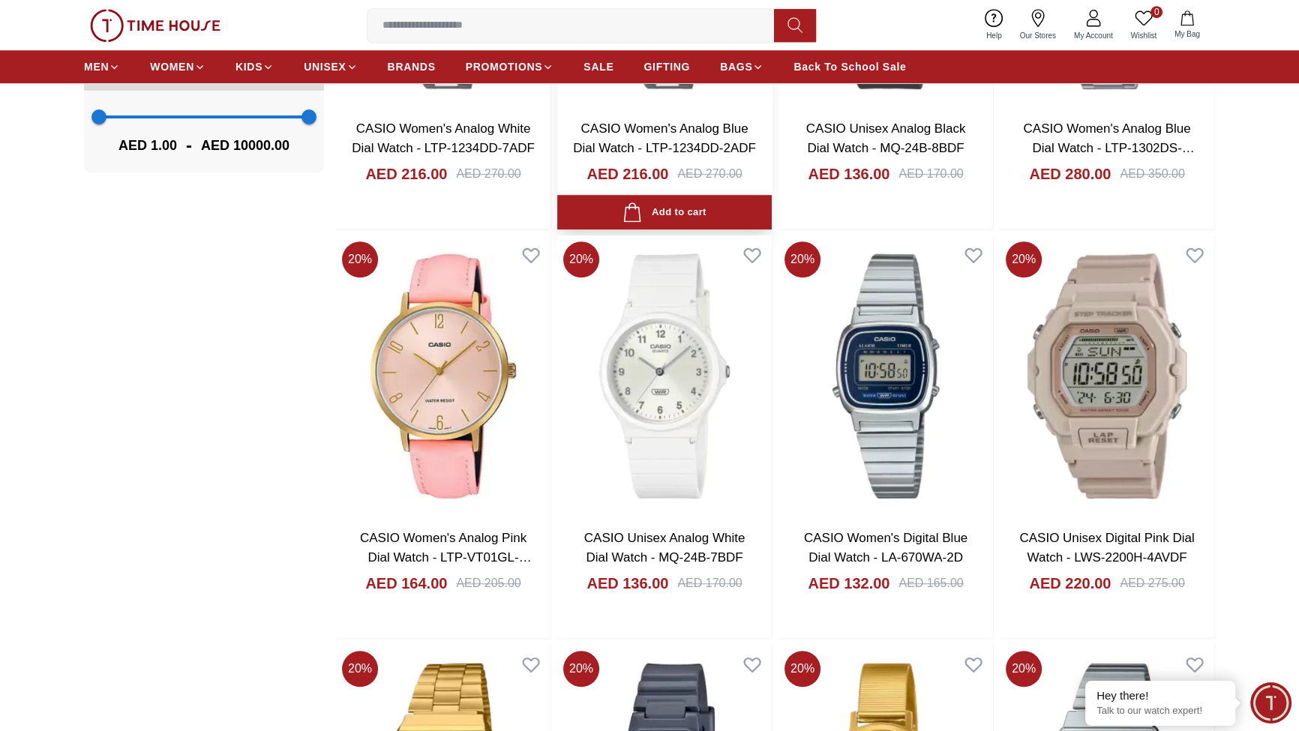
scroll to position [1454, 0]
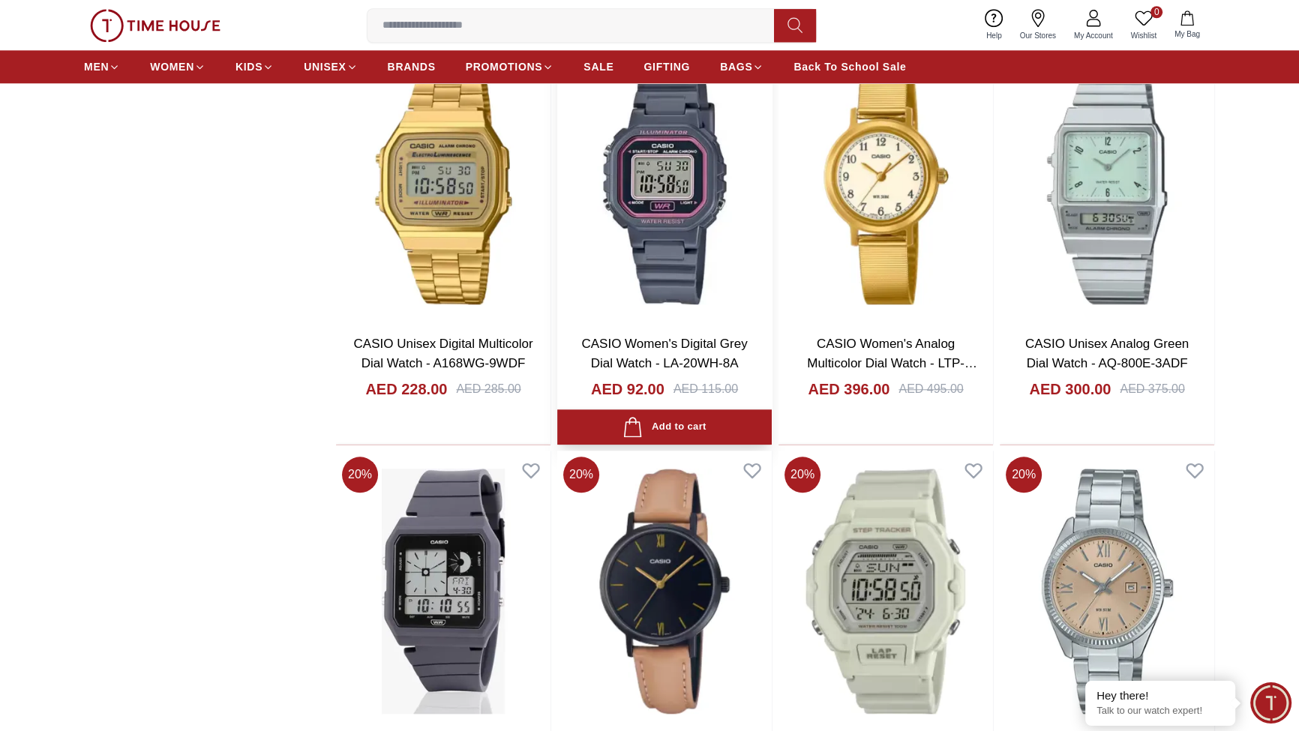
scroll to position [2182, 0]
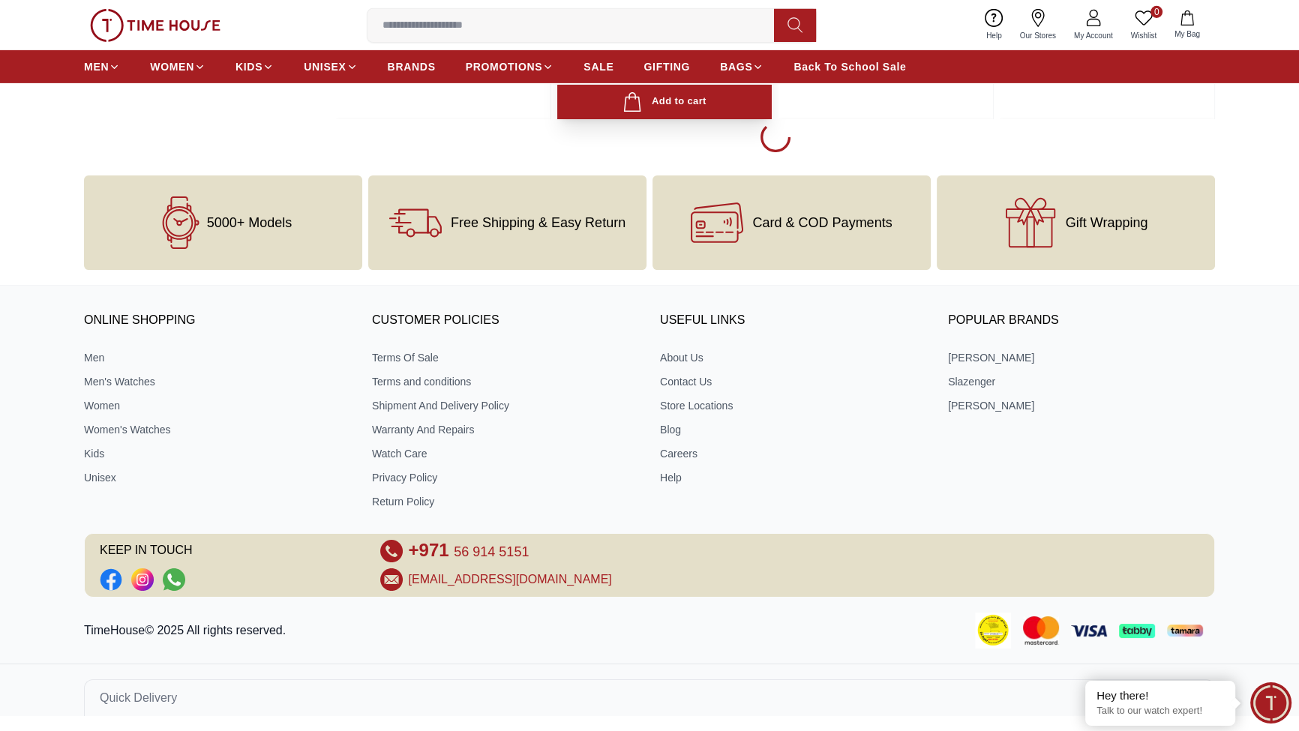
scroll to position [6728, 0]
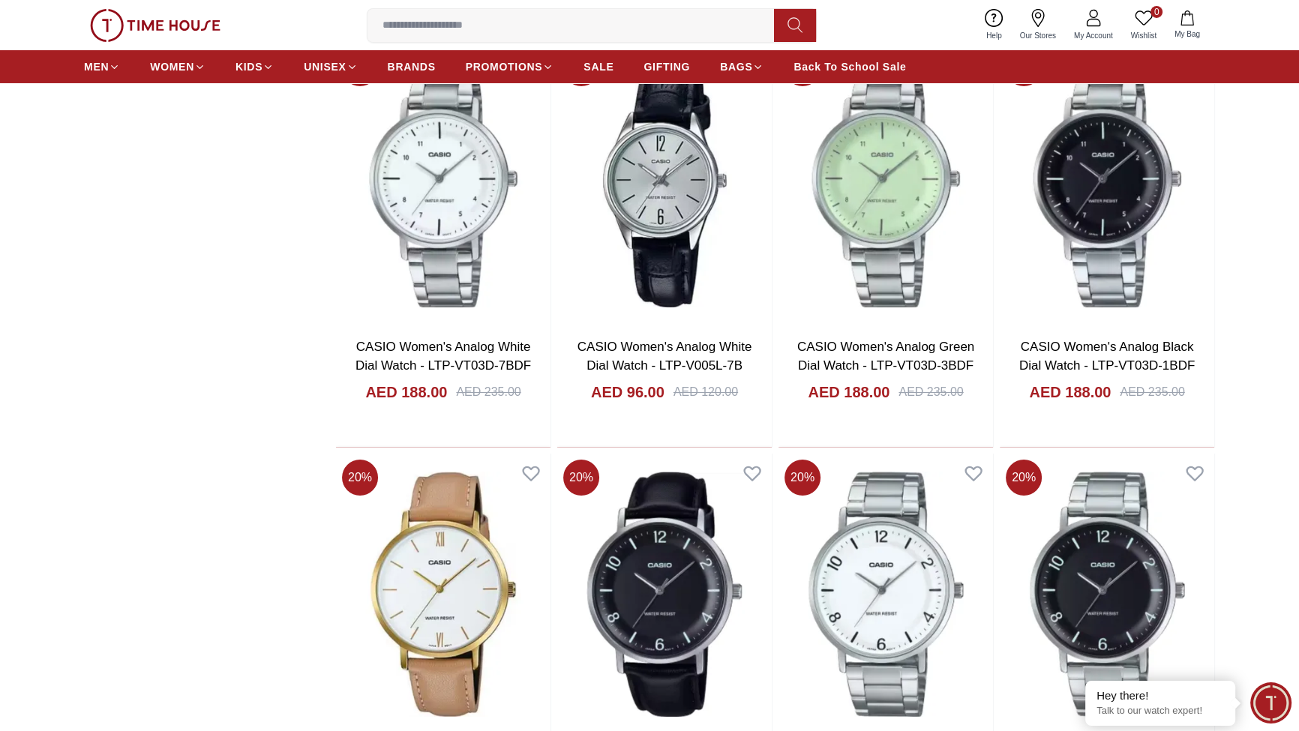
scroll to position [8818, 0]
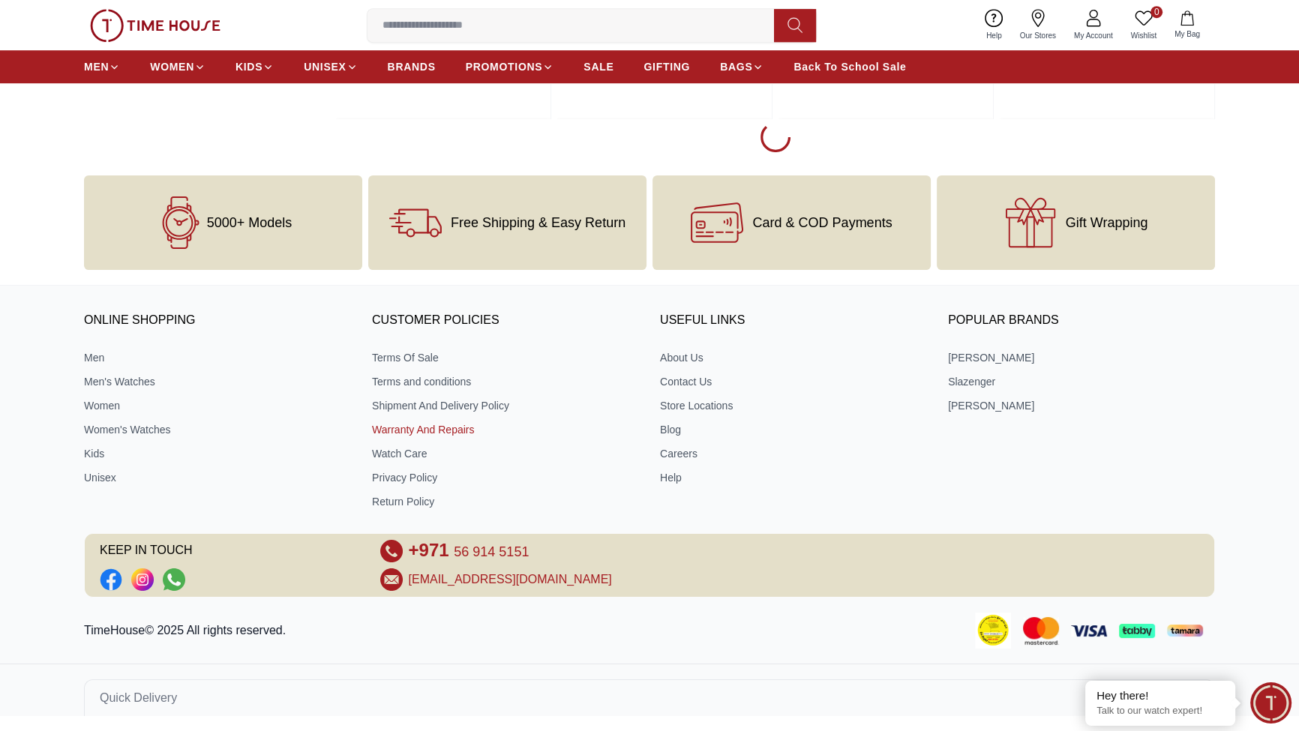
click at [447, 422] on link "Warranty And Repairs" at bounding box center [505, 429] width 267 height 15
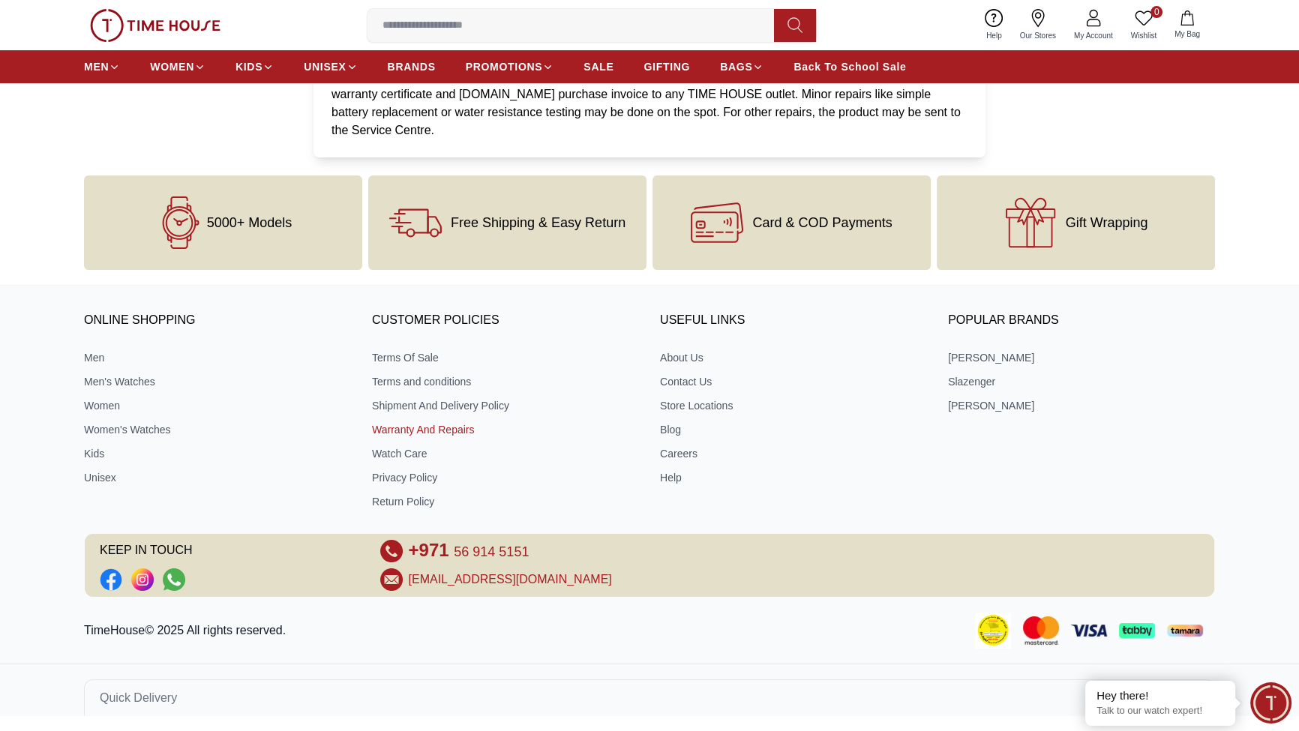
scroll to position [908, 0]
click at [445, 446] on link "Watch Care" at bounding box center [505, 453] width 267 height 15
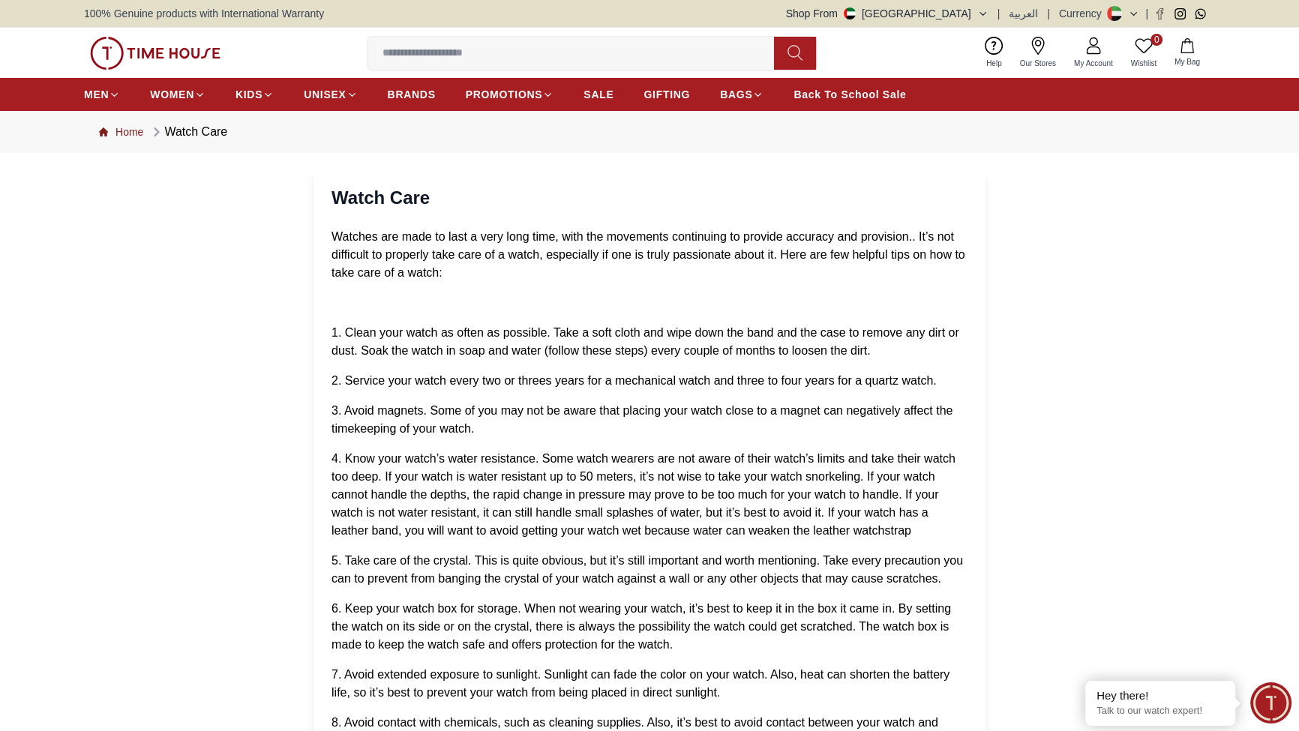
click at [143, 140] on link "Home" at bounding box center [121, 132] width 44 height 15
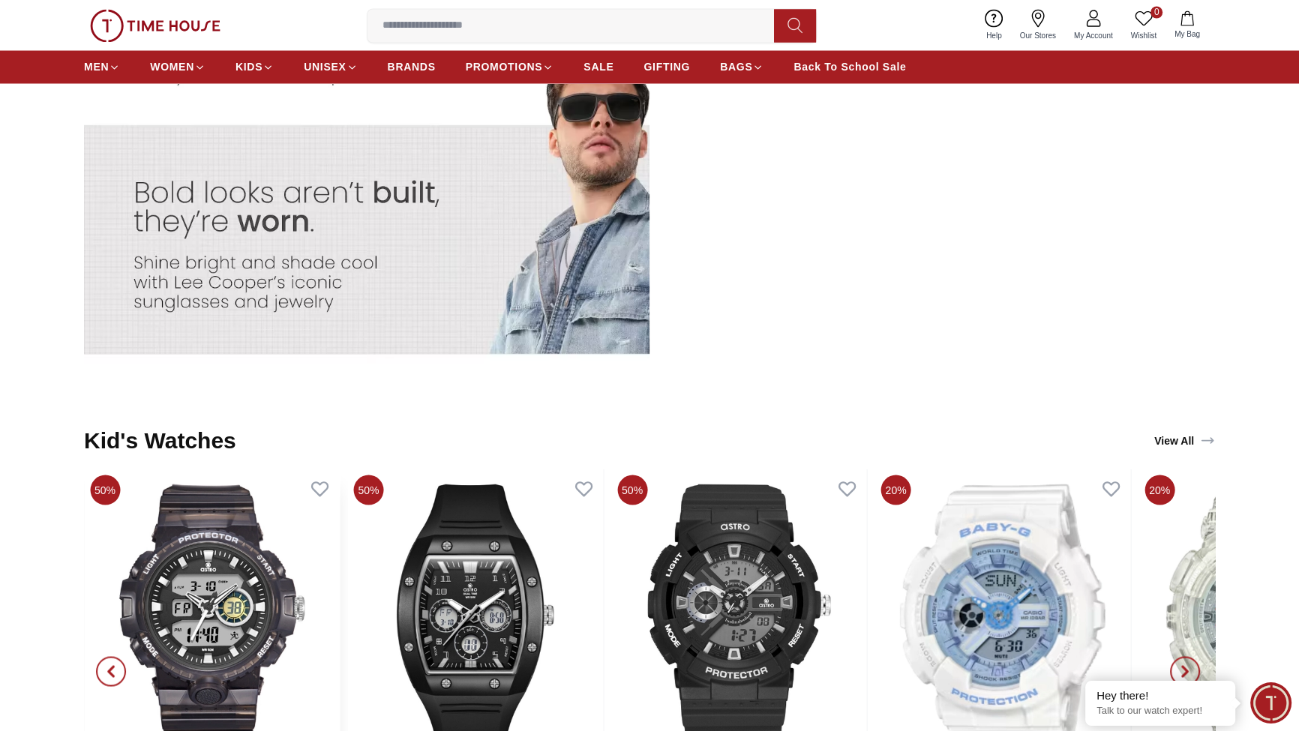
scroll to position [3273, 0]
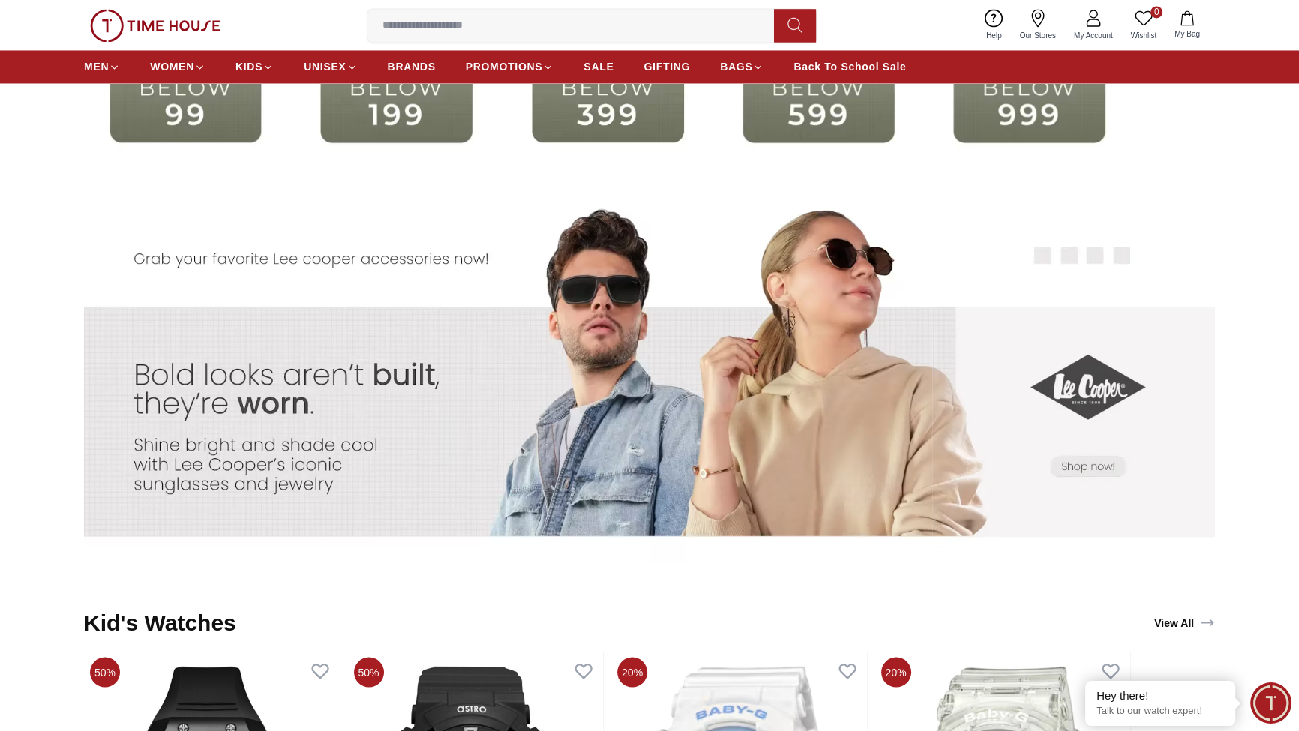
click at [273, 167] on img at bounding box center [185, 102] width 203 height 131
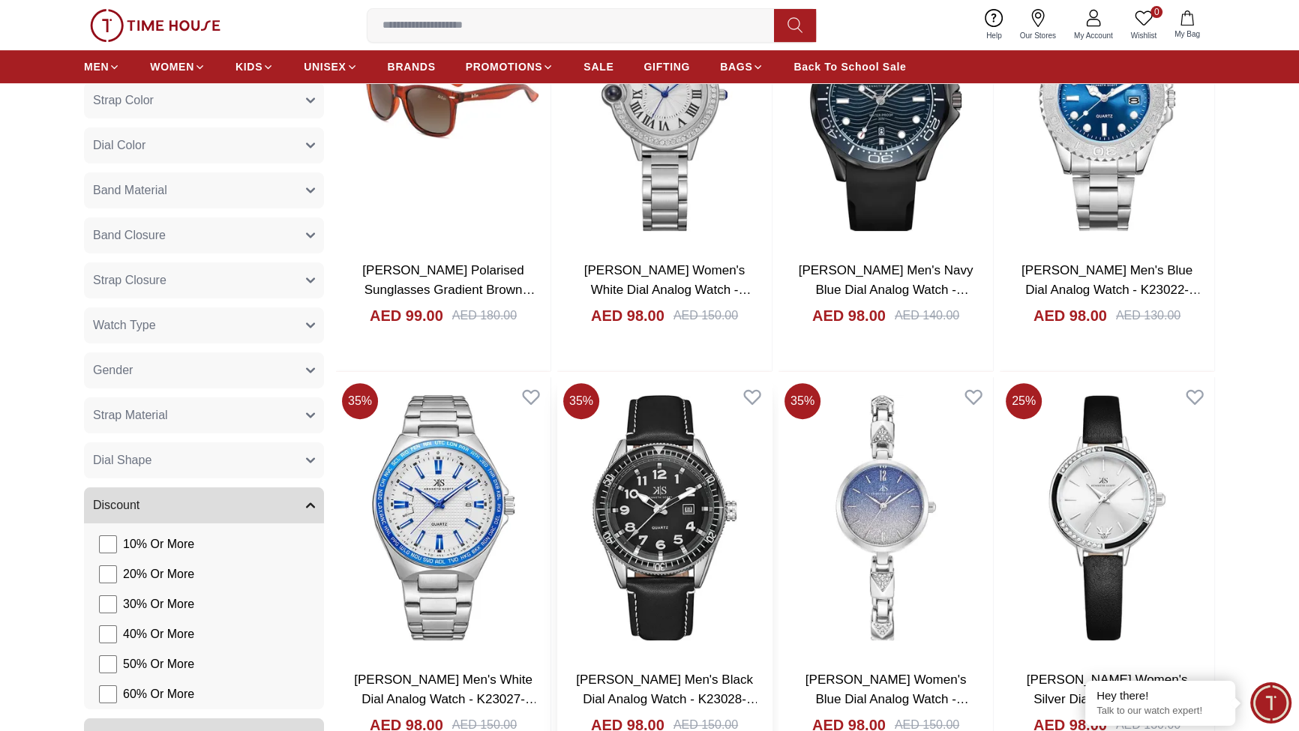
scroll to position [909, 0]
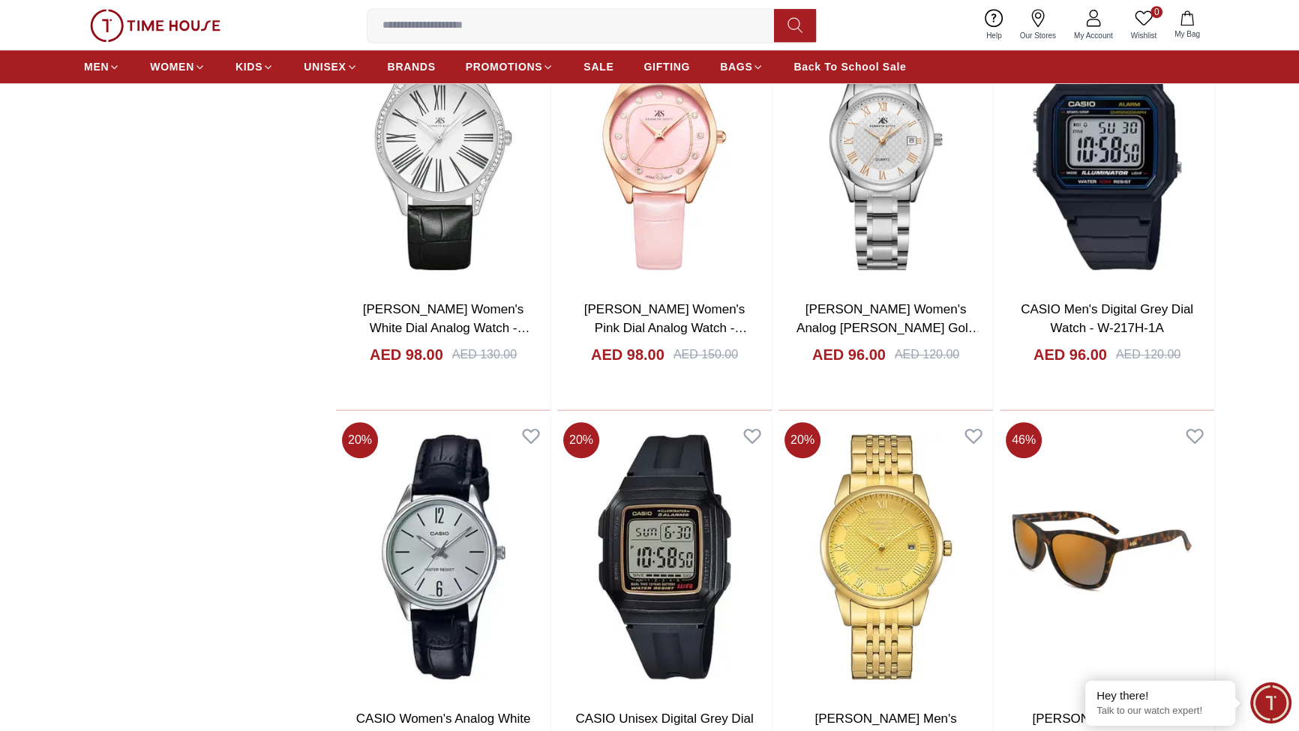
scroll to position [1818, 0]
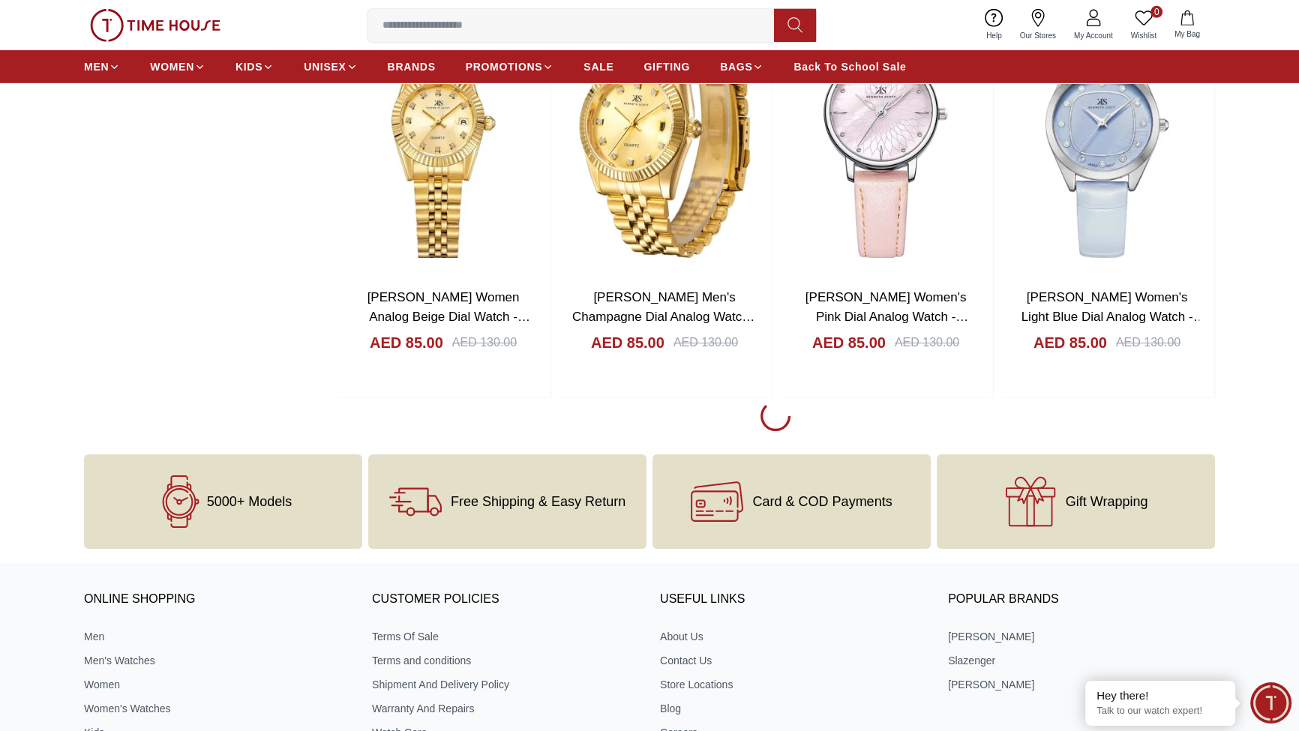
scroll to position [6000, 0]
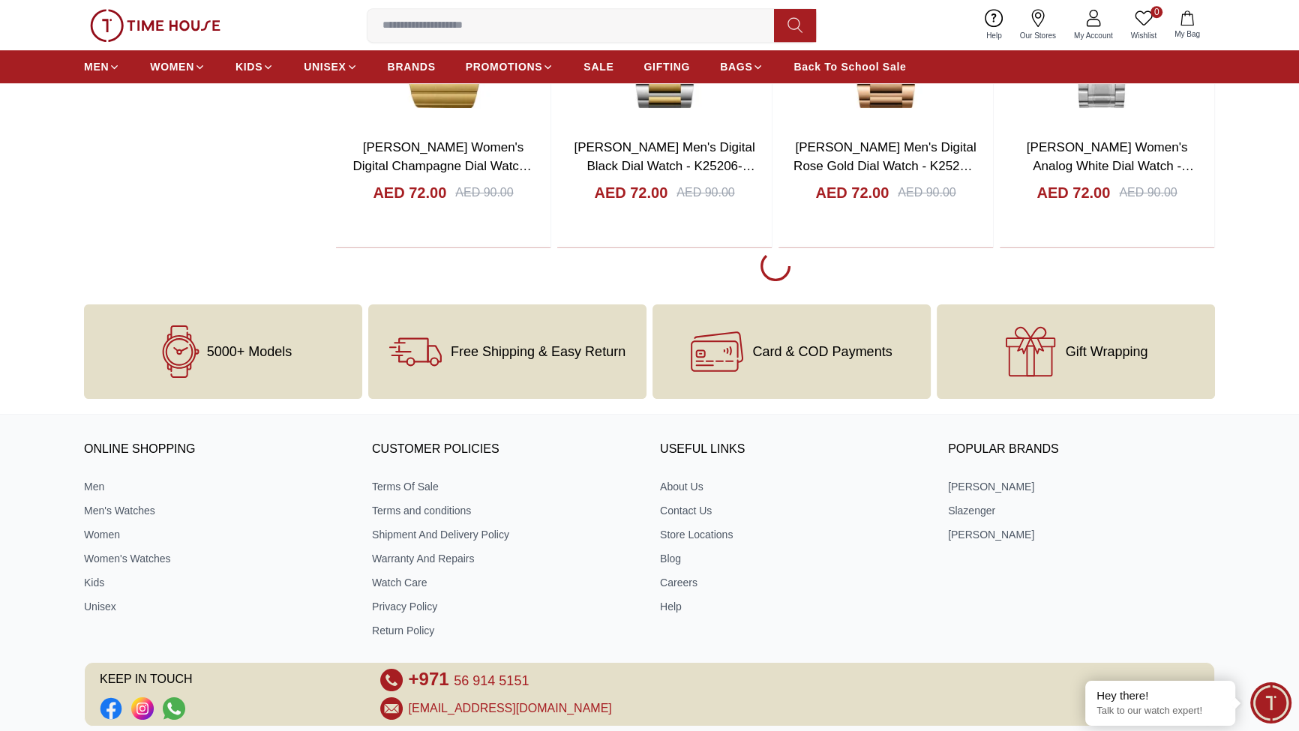
scroll to position [8878, 0]
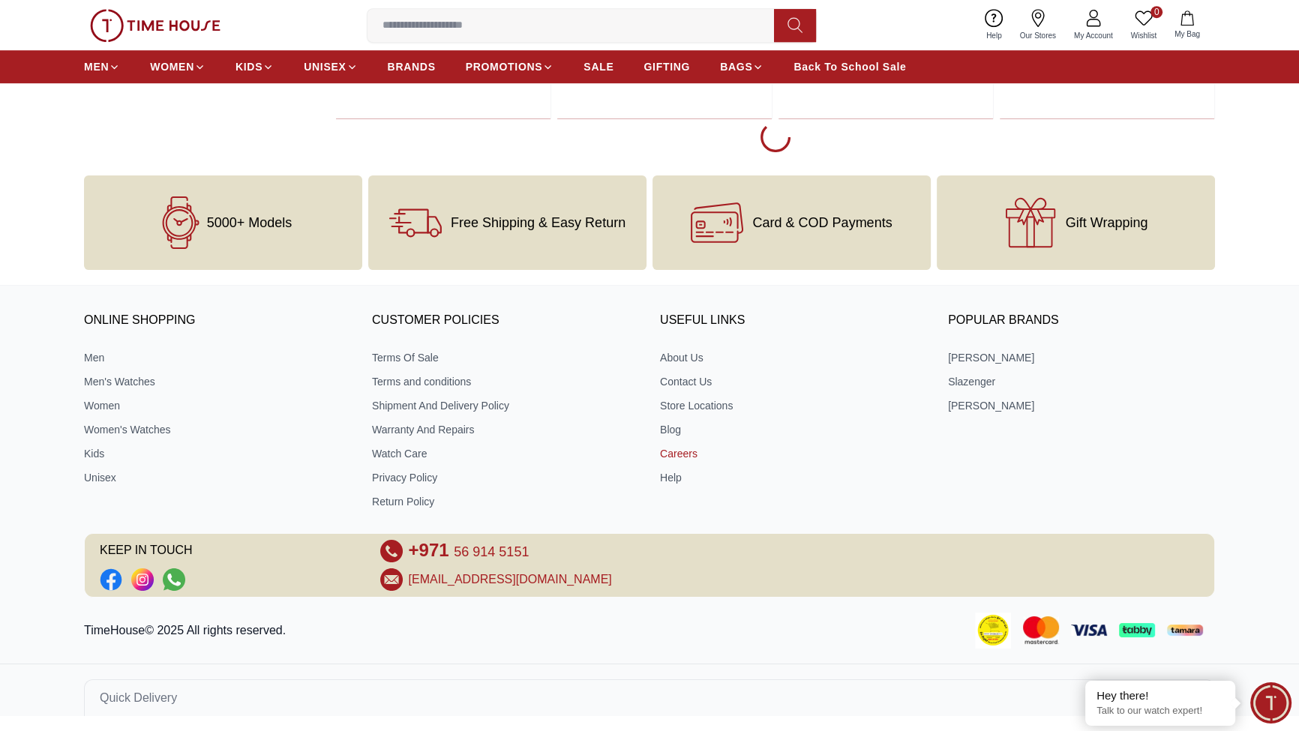
scroll to position [10967, 0]
